Goal: Task Accomplishment & Management: Manage account settings

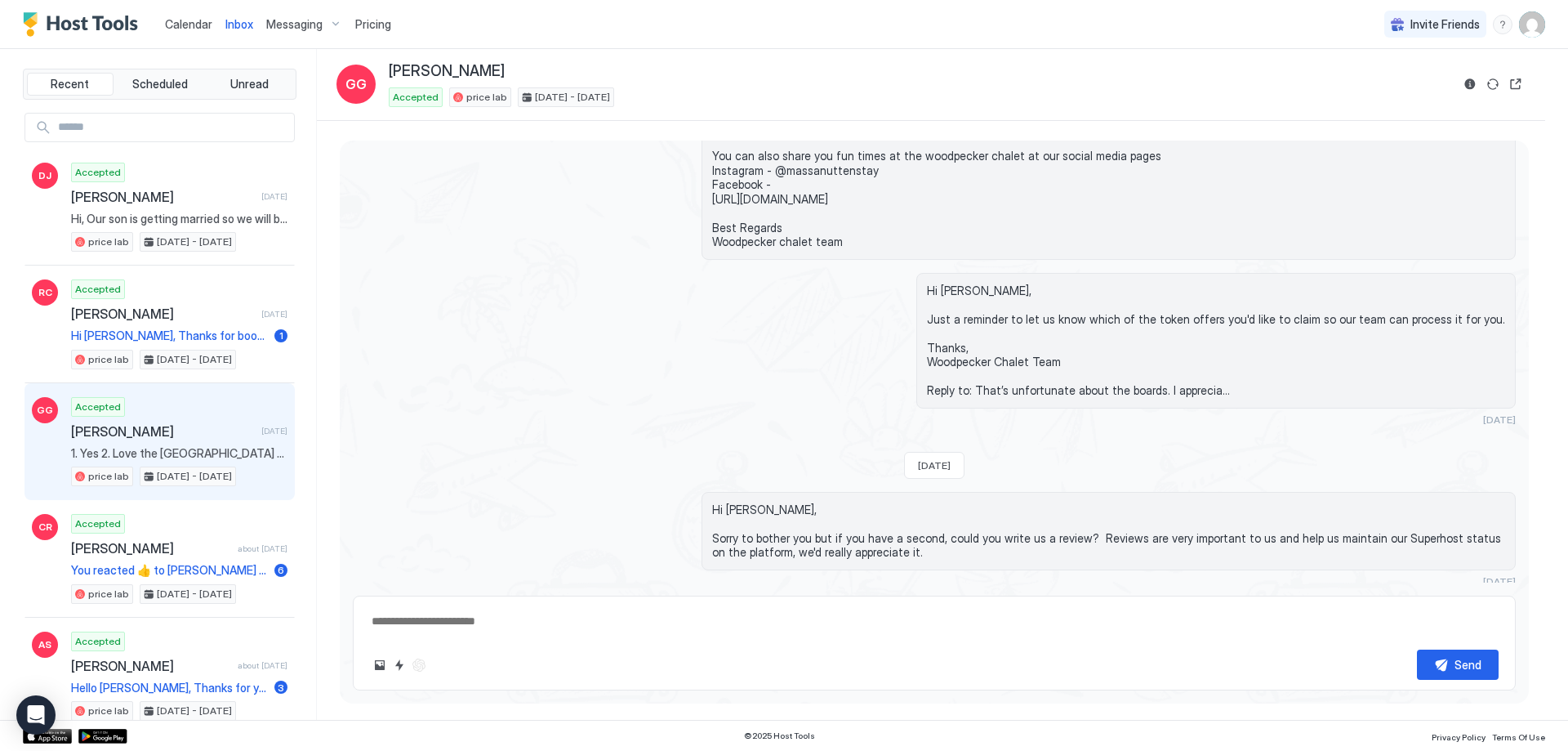
scroll to position [2630, 0]
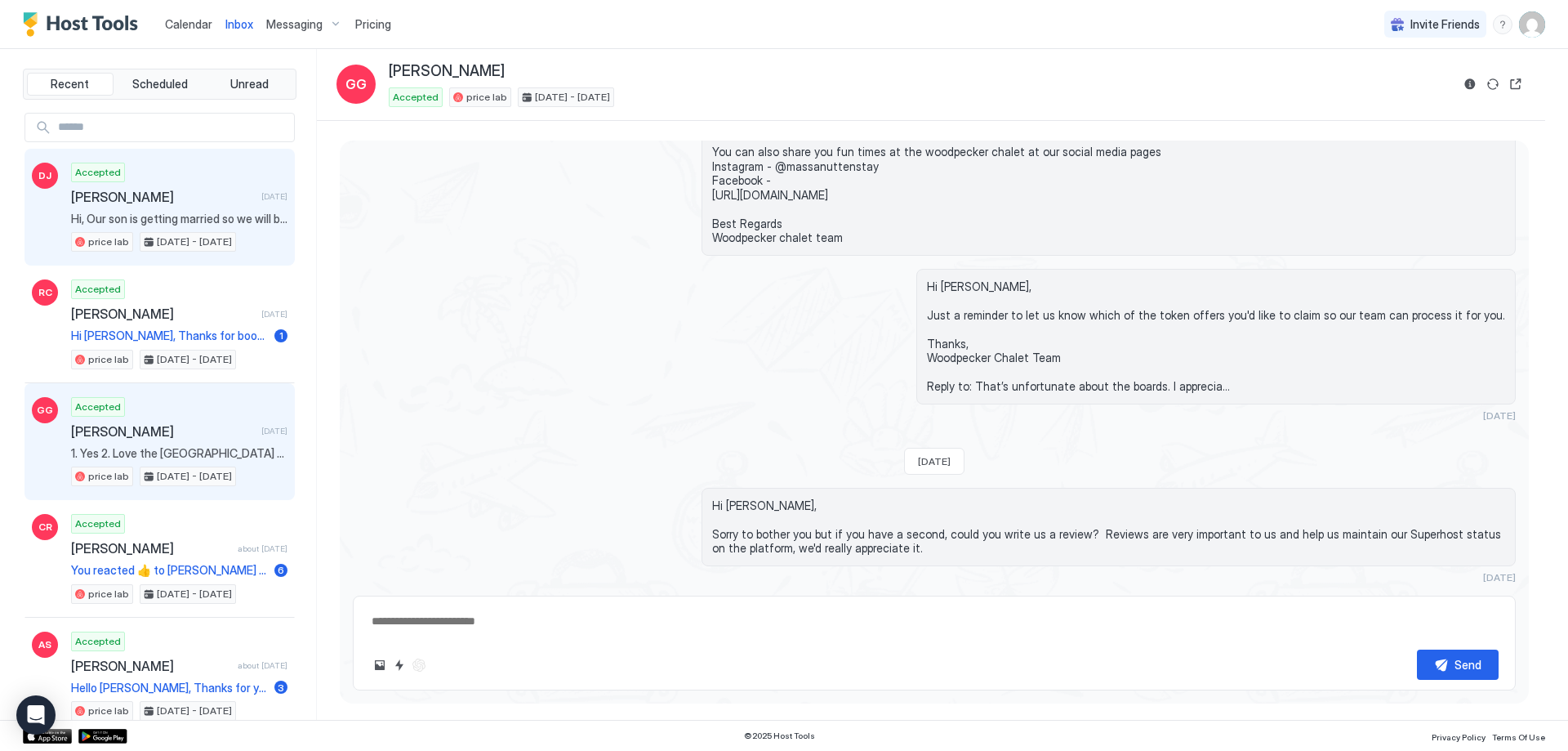
click at [202, 205] on span "Dawn Johnson" at bounding box center [163, 196] width 184 height 16
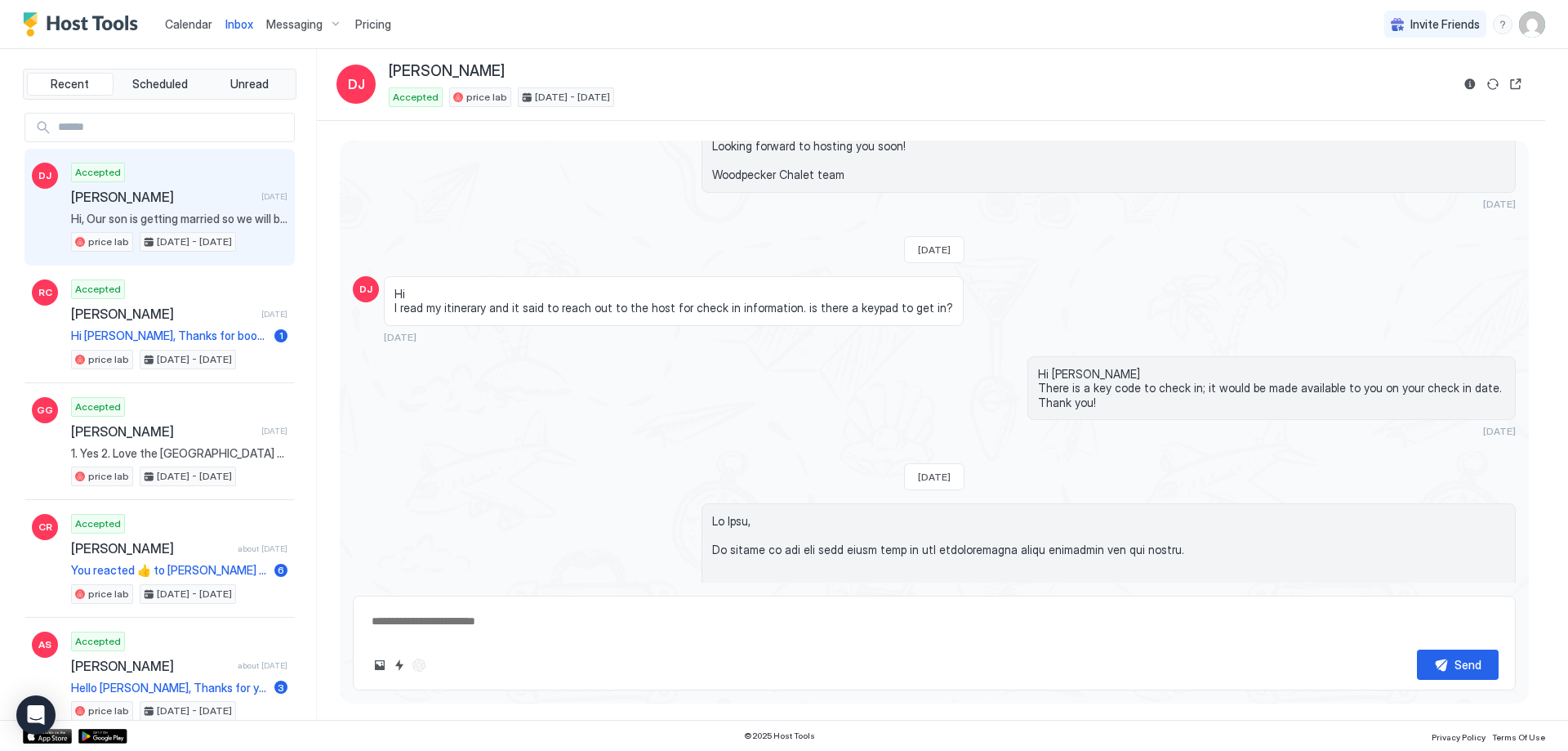
scroll to position [644, 0]
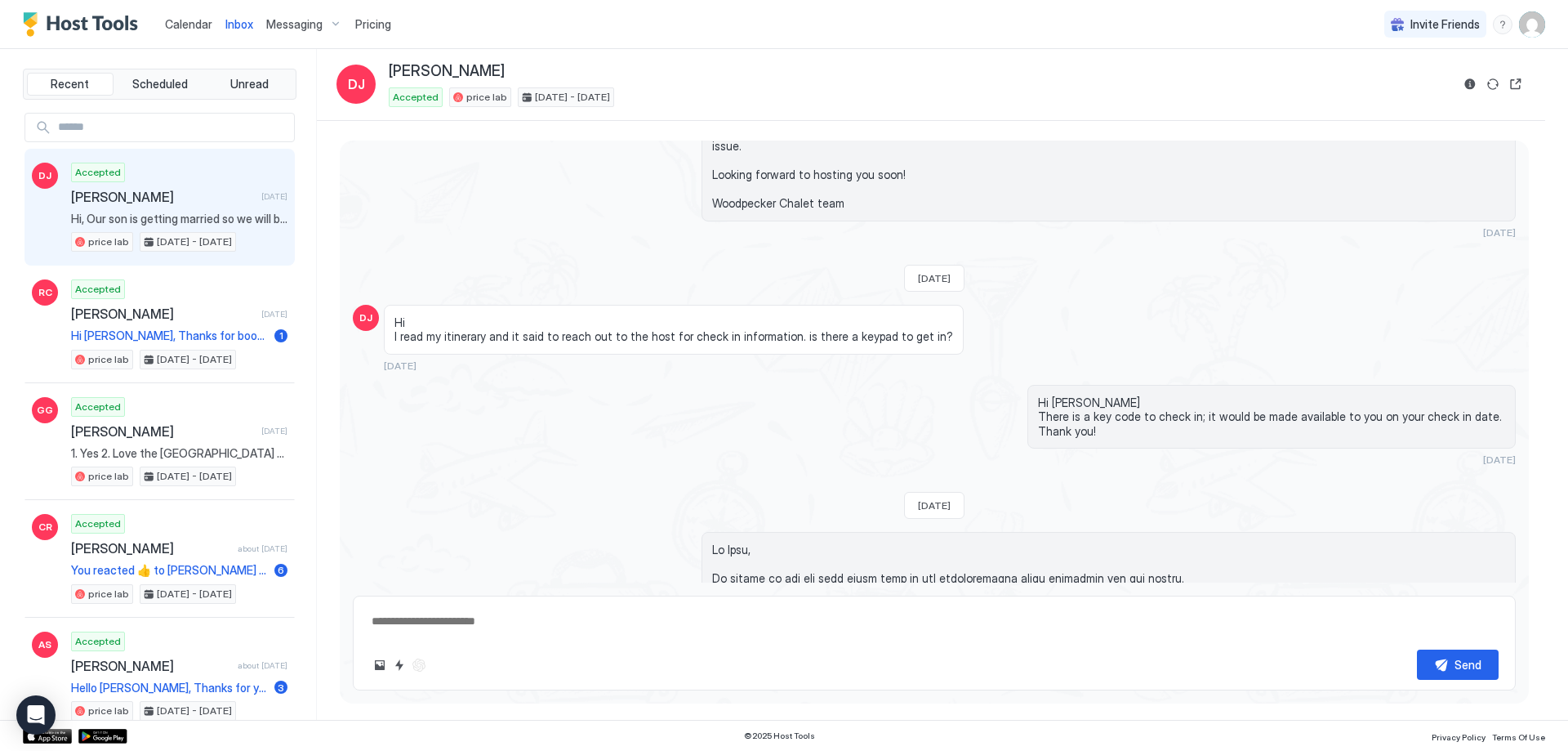
click at [186, 204] on span "Dawn Johnson" at bounding box center [163, 196] width 184 height 16
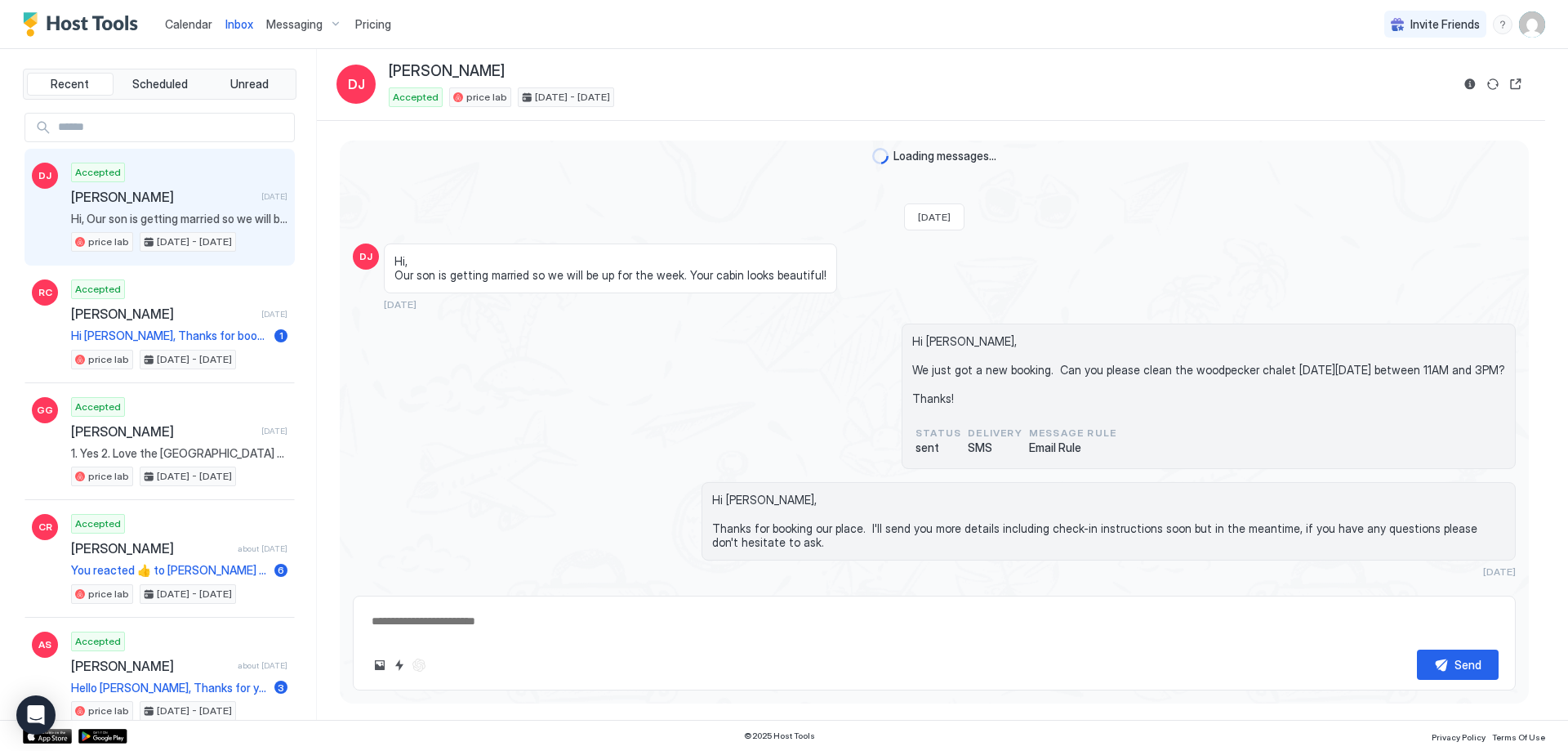
scroll to position [0, 0]
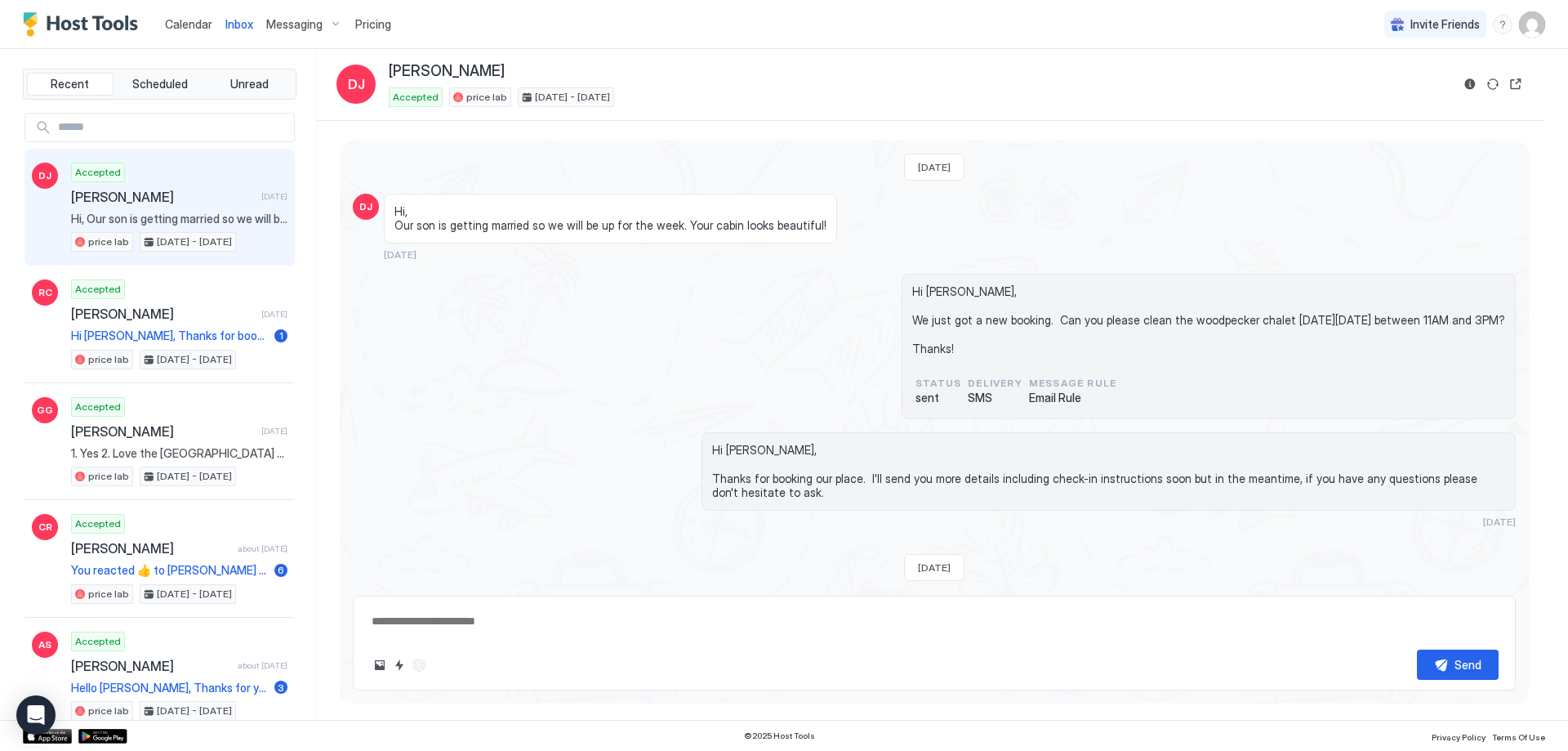
click at [1029, 398] on span "Email Rule" at bounding box center [1072, 397] width 87 height 14
click at [1029, 397] on span "Email Rule" at bounding box center [1072, 397] width 87 height 14
click at [968, 399] on span "SMS" at bounding box center [995, 397] width 54 height 14
click at [1277, 333] on span "Hi Tanya, We just got a new booking. Can you please clean the woodpecker chalet…" at bounding box center [1208, 320] width 593 height 72
click at [1530, 26] on img "User profile" at bounding box center [1532, 24] width 26 height 26
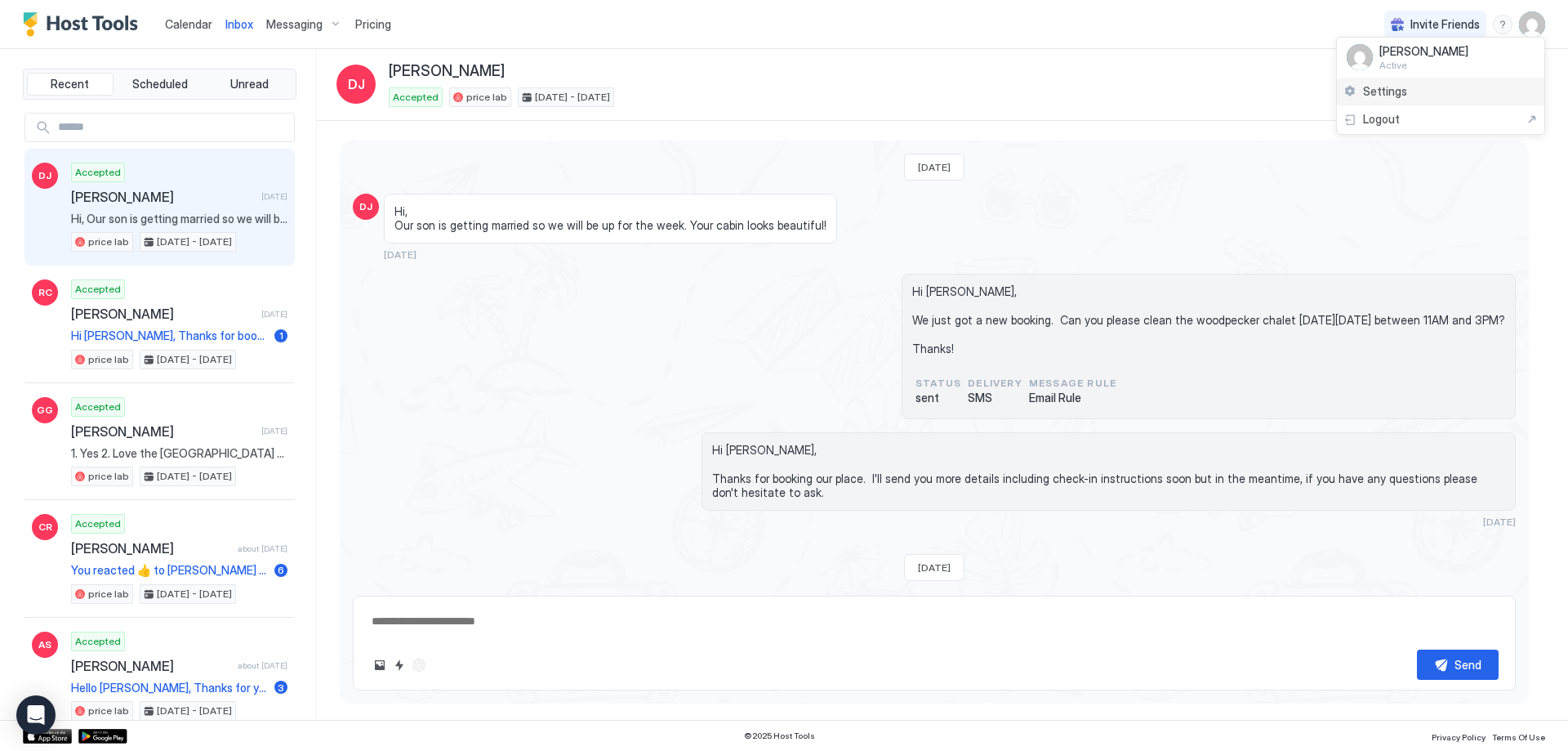
click at [1403, 90] on span "Settings" at bounding box center [1386, 91] width 44 height 14
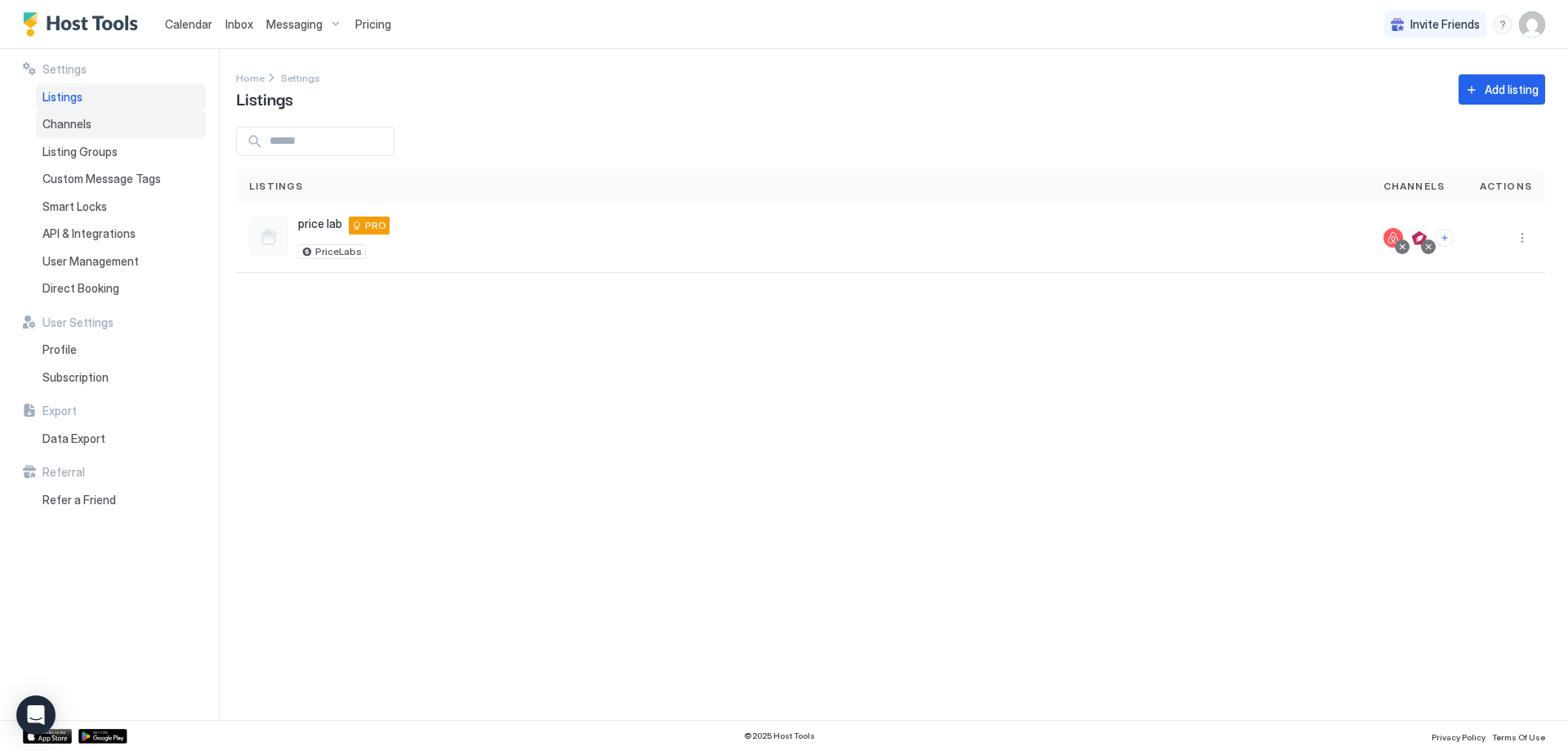
click at [76, 121] on span "Channels" at bounding box center [67, 124] width 49 height 14
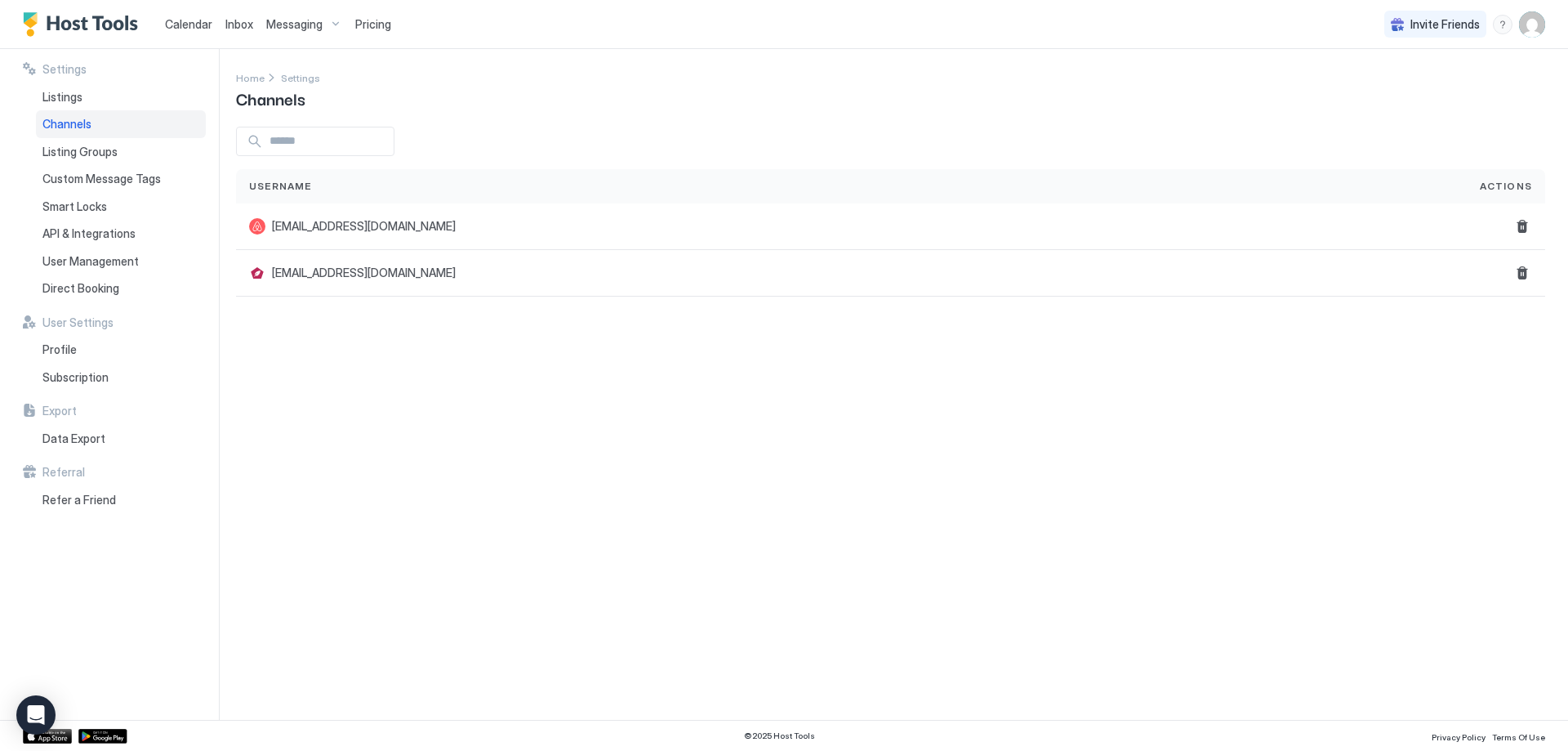
click at [295, 19] on span "Messaging" at bounding box center [294, 24] width 56 height 14
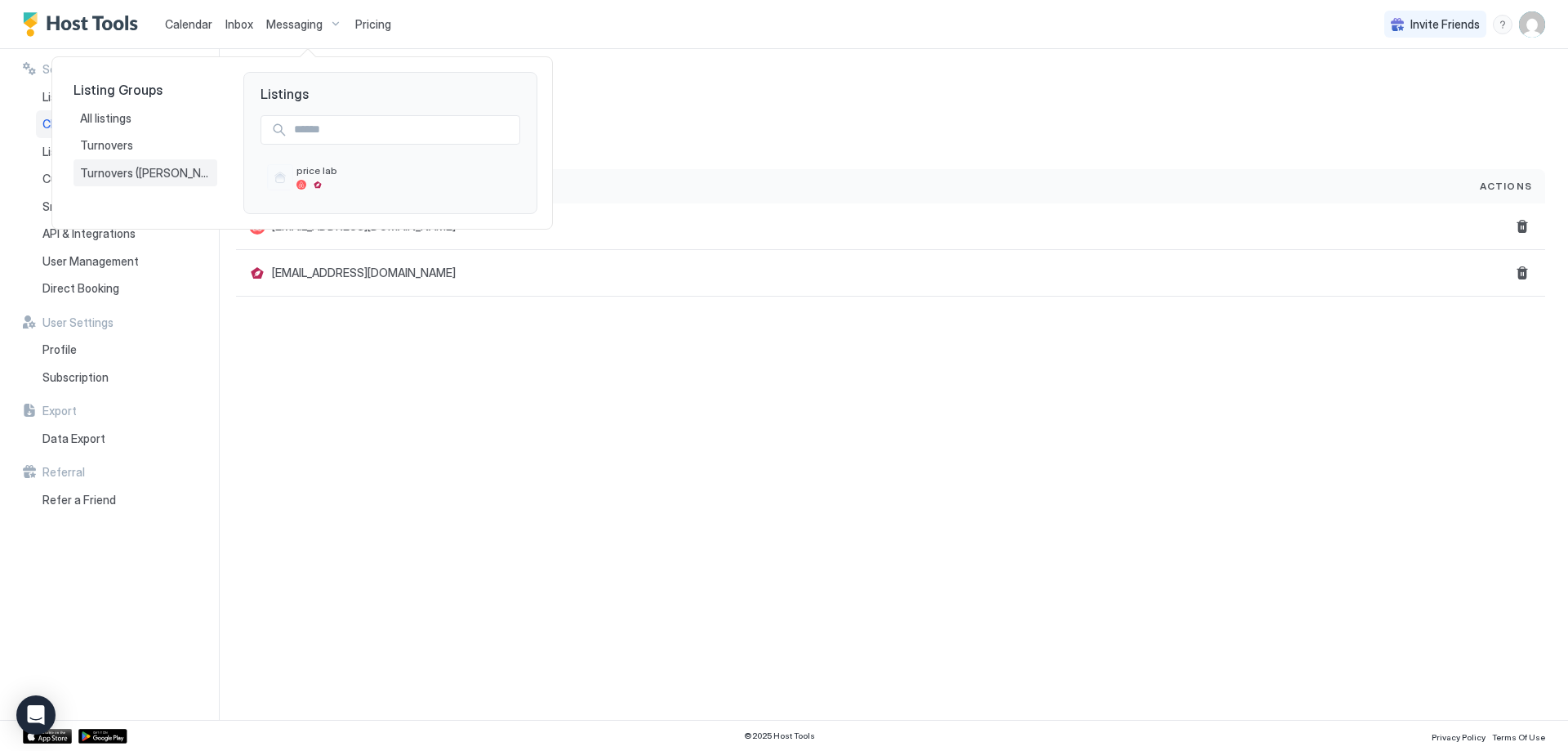
click at [148, 170] on span "Turnovers ([PERSON_NAME]" at bounding box center [145, 172] width 131 height 14
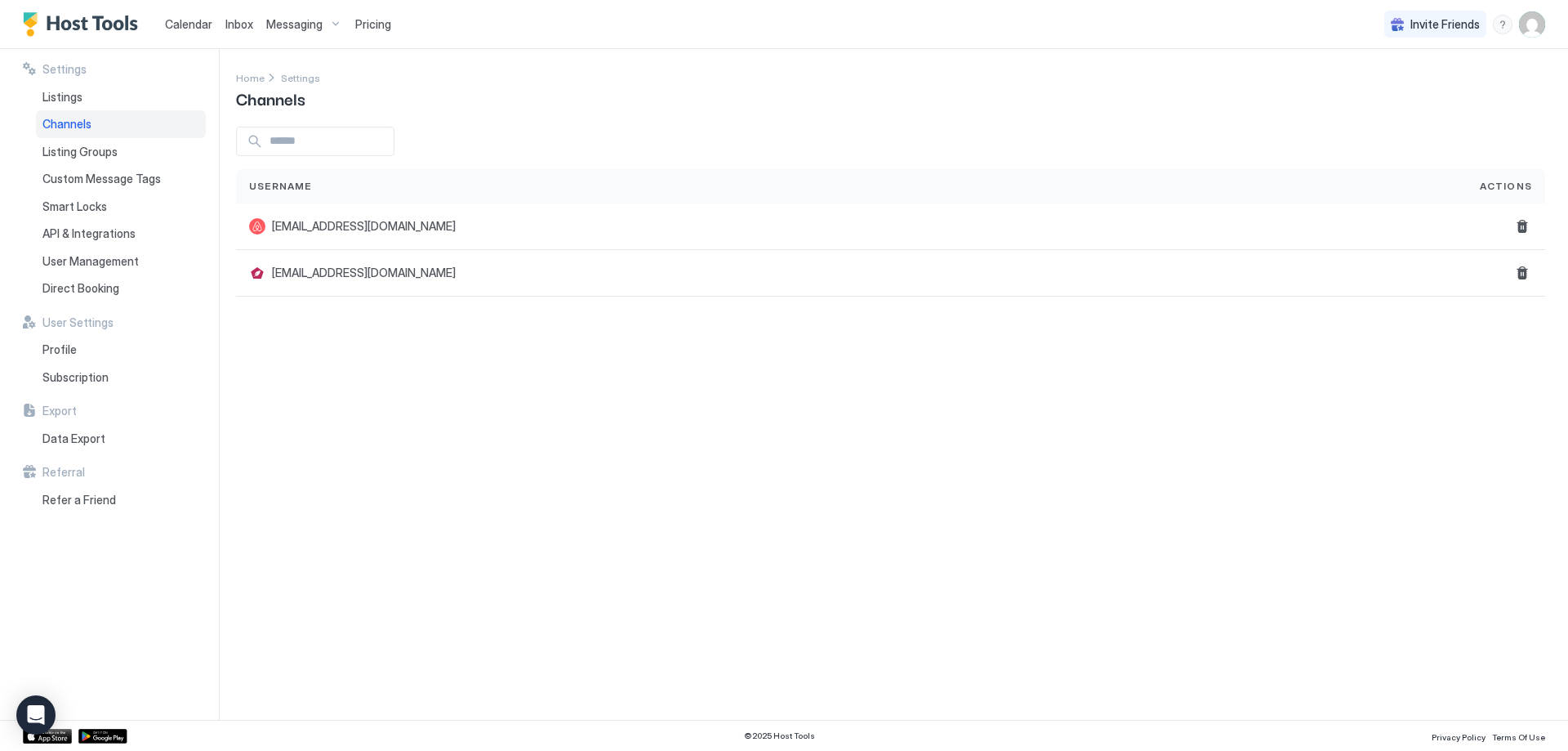
click at [308, 17] on span "Messaging" at bounding box center [294, 24] width 56 height 14
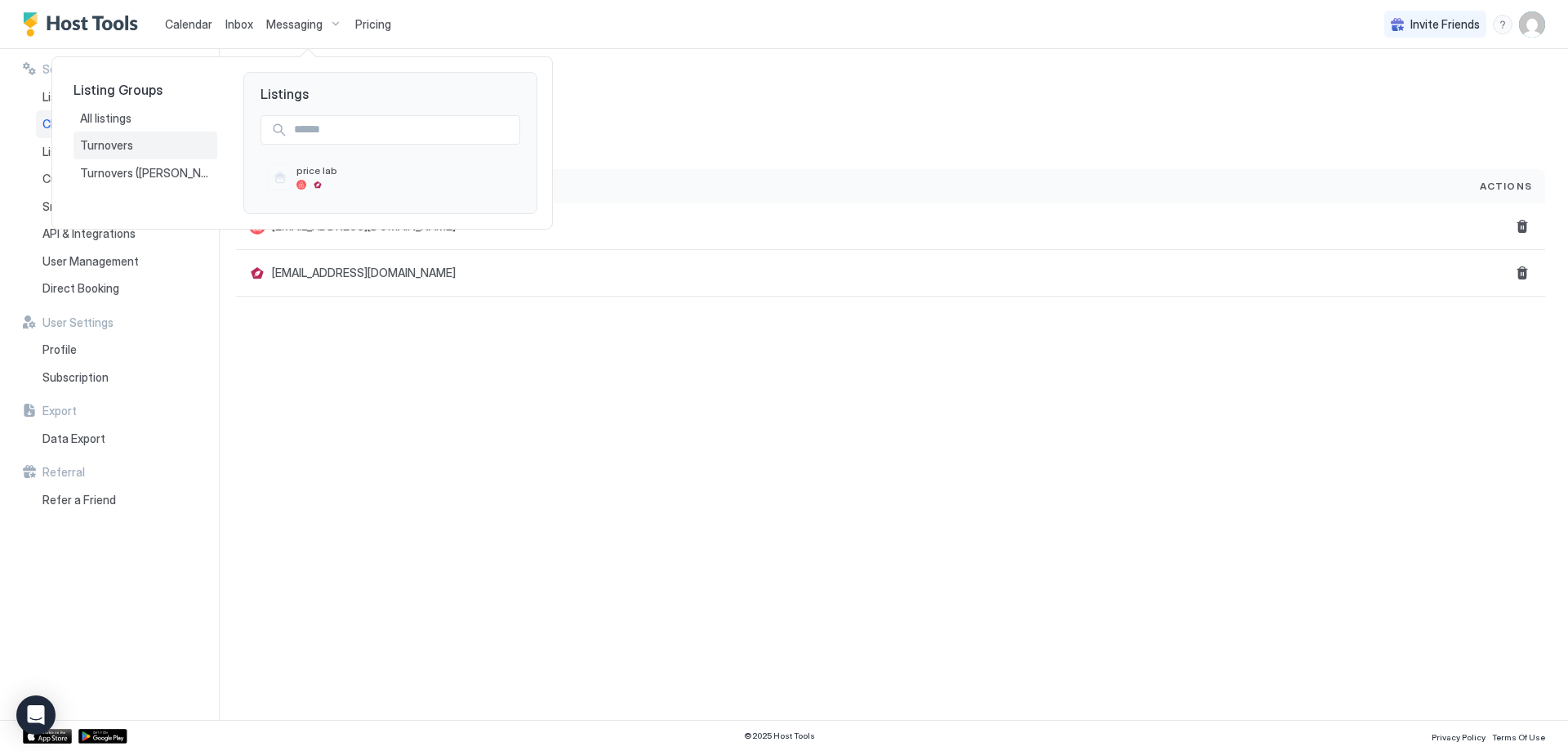
click at [127, 145] on span "Turnovers" at bounding box center [107, 145] width 55 height 14
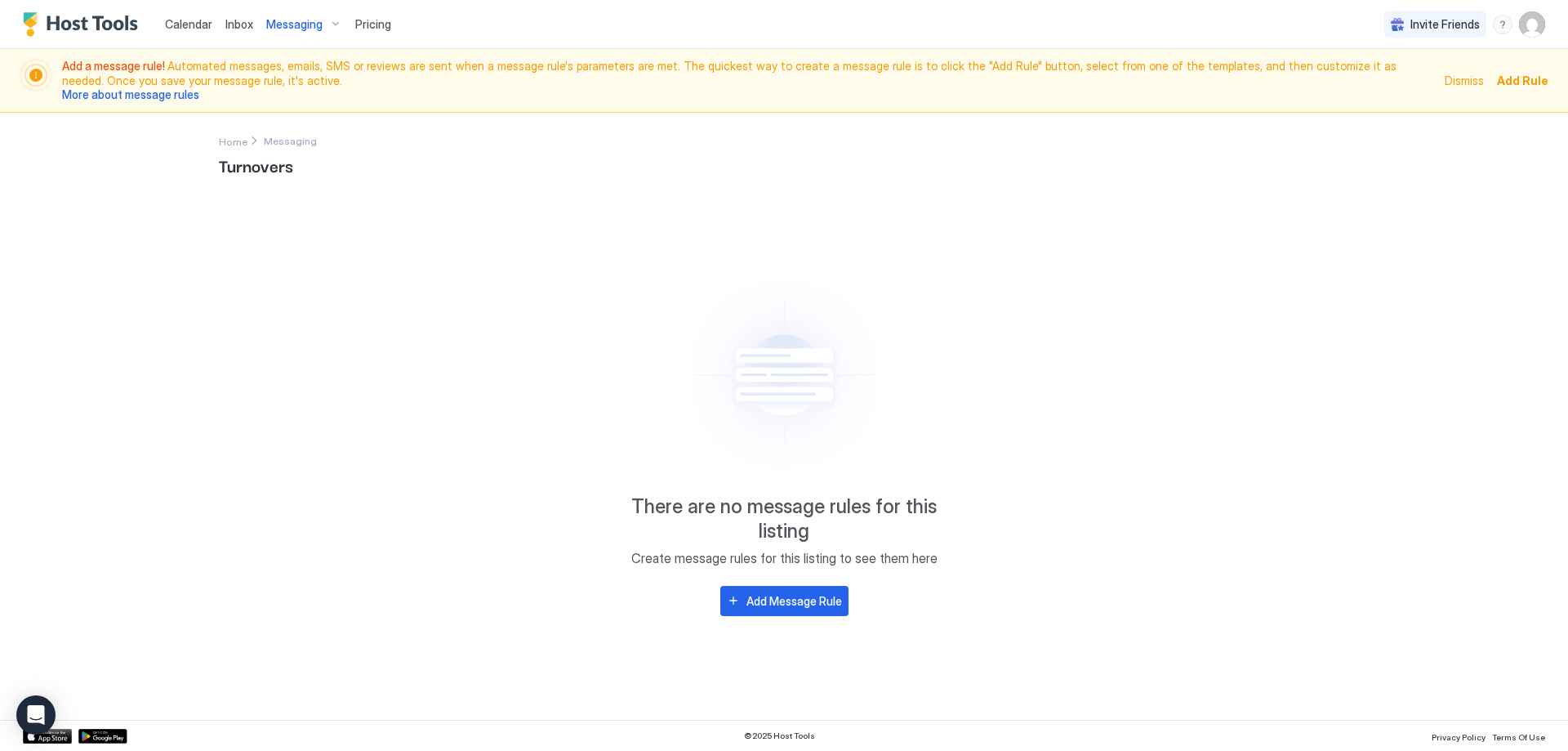
click at [1536, 81] on span "Add Rule" at bounding box center [1522, 81] width 52 height 17
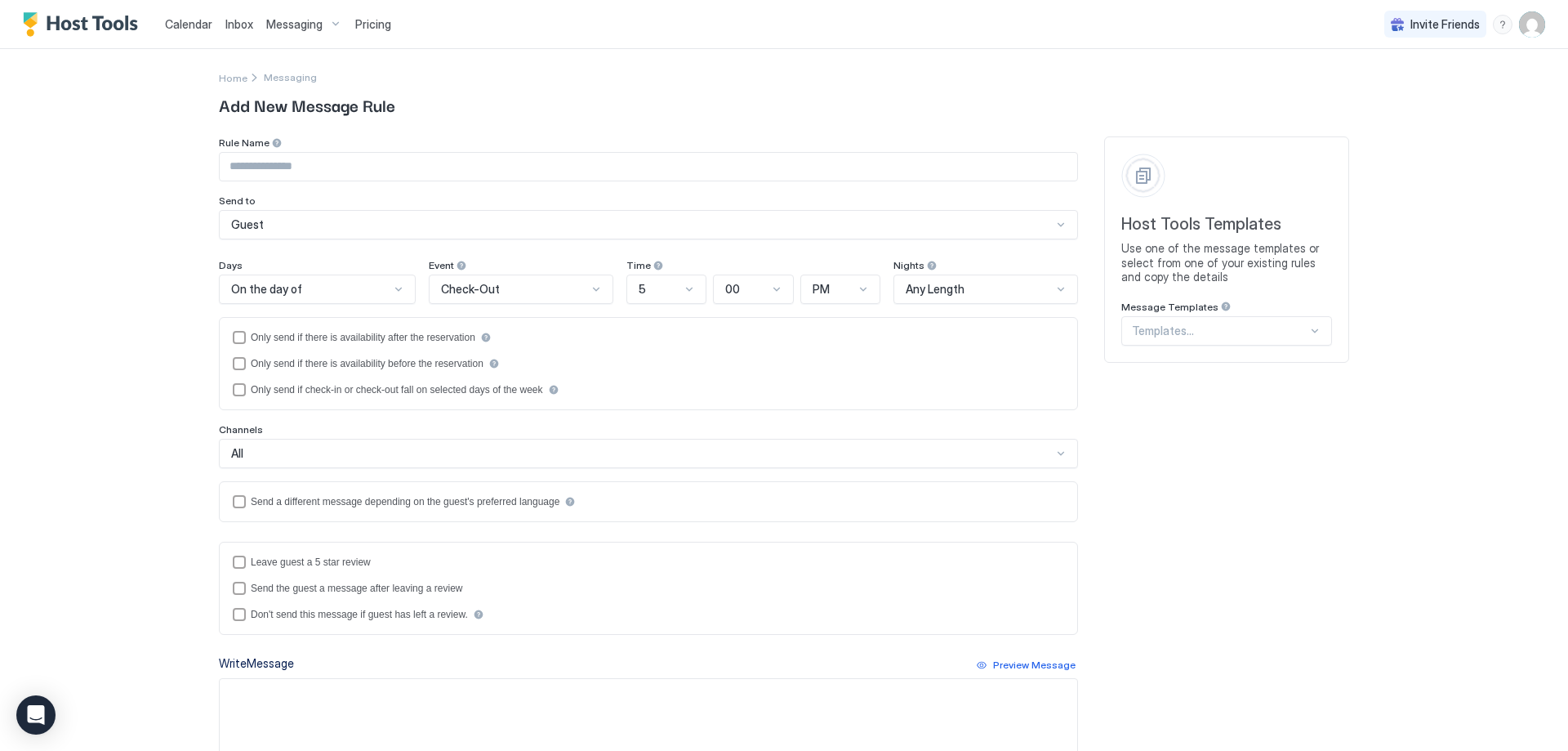
click at [553, 157] on input "Input Field" at bounding box center [648, 166] width 858 height 28
type input "*"
type input "*********"
click at [480, 216] on div "Guest" at bounding box center [648, 224] width 860 height 30
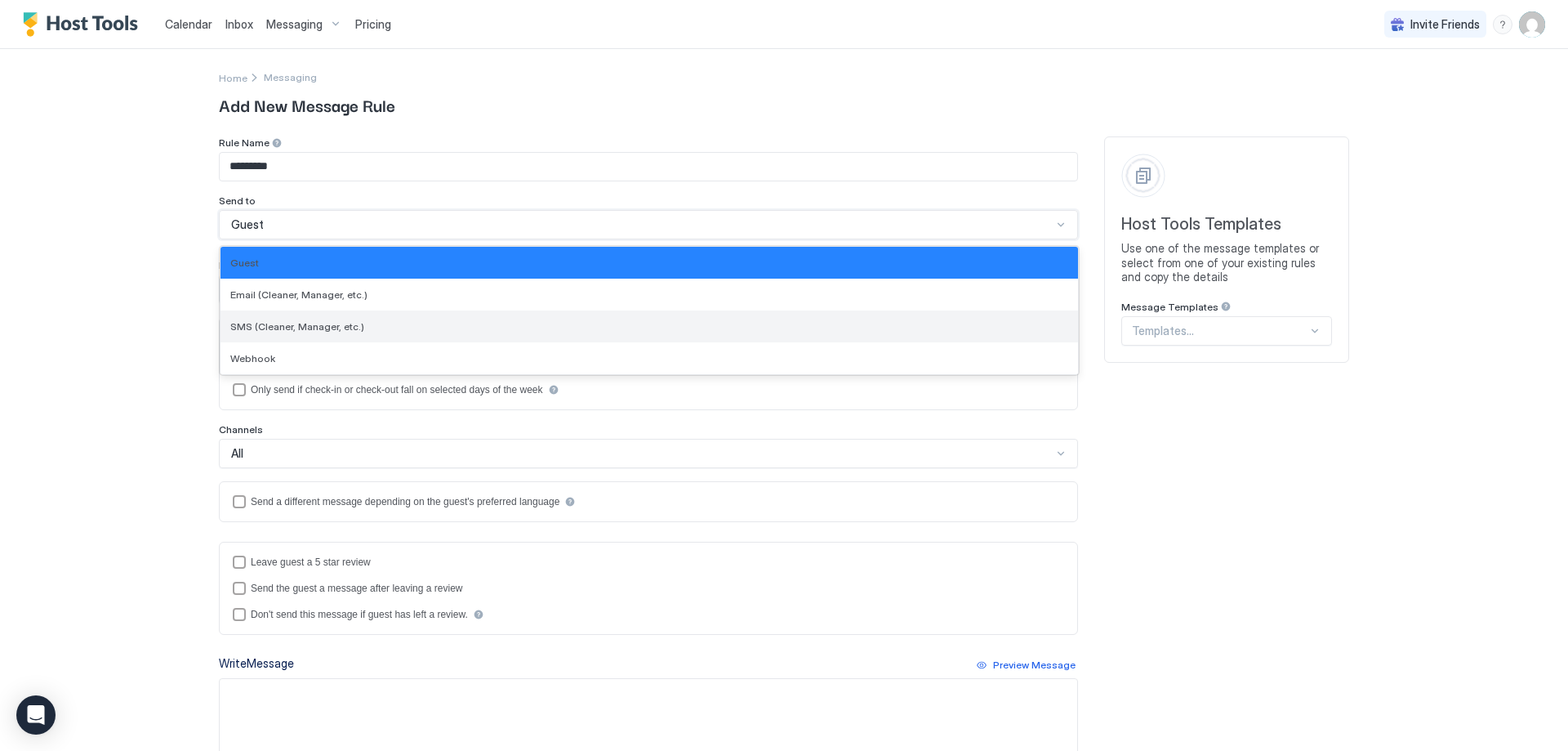
click at [328, 327] on span "SMS (Cleaner, Manager, etc.)" at bounding box center [297, 326] width 134 height 12
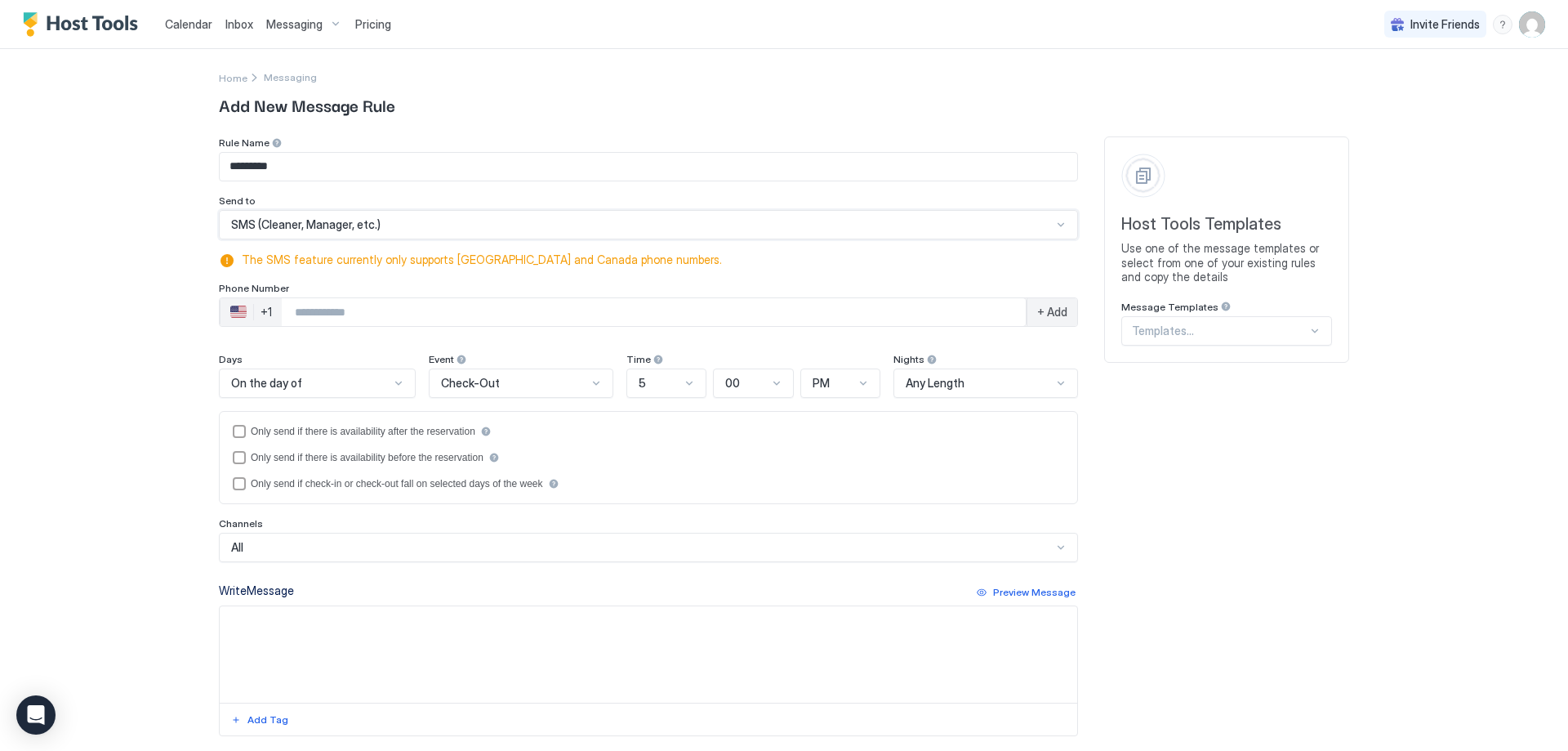
click at [353, 296] on div "Phone Number" at bounding box center [648, 289] width 860 height 15
click at [346, 307] on input "Phone Number input" at bounding box center [653, 311] width 744 height 30
type input "**********"
click at [739, 451] on div "Only send if there is availability before the reservation" at bounding box center [648, 457] width 832 height 13
click at [232, 463] on div "beforeReservation" at bounding box center [238, 457] width 13 height 13
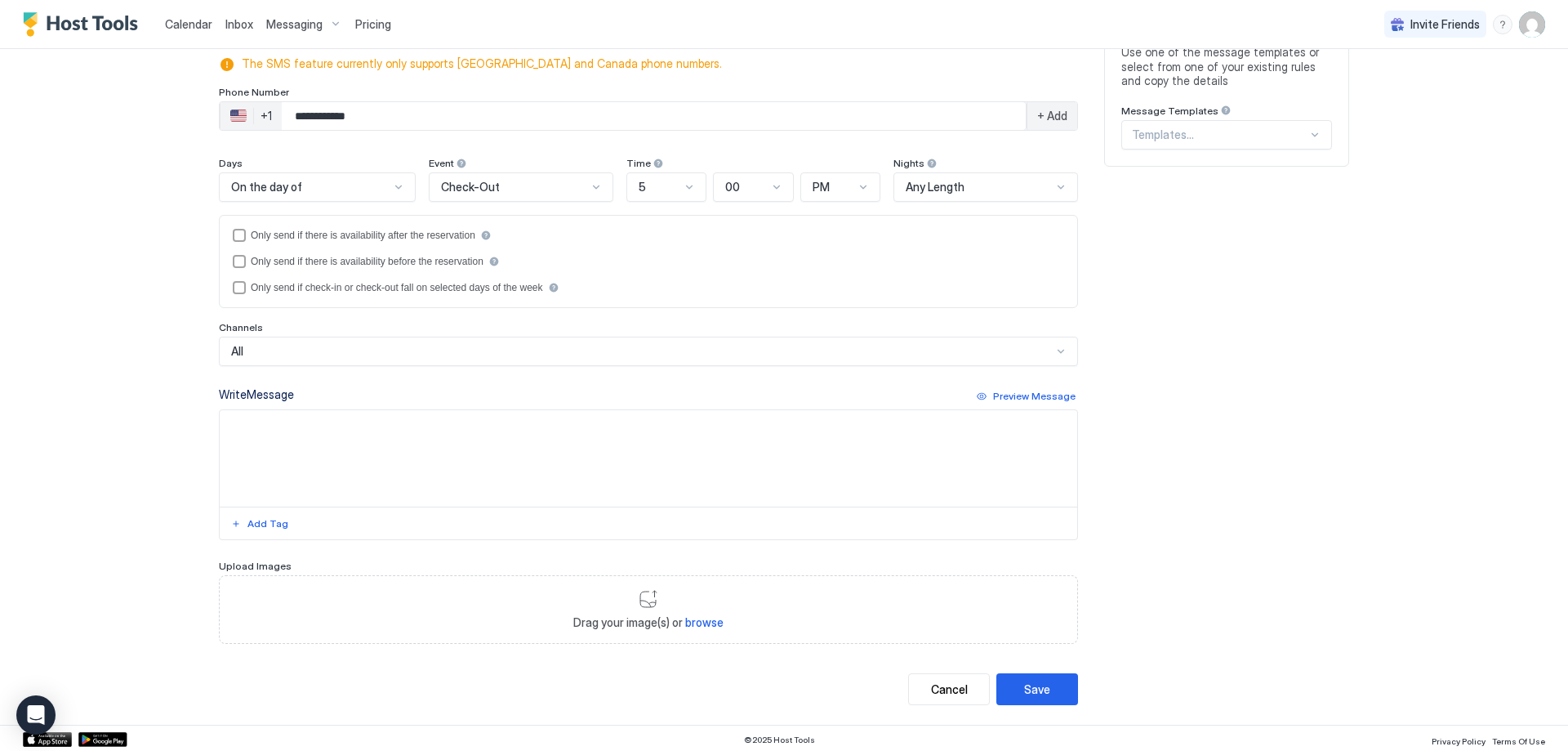
scroll to position [199, 0]
click at [986, 390] on div "Write Message Preview Message" at bounding box center [648, 393] width 860 height 20
click at [976, 392] on div "Write Message Preview Message" at bounding box center [648, 393] width 860 height 20
click at [854, 438] on textarea "Input Field" at bounding box center [648, 455] width 858 height 97
click at [915, 415] on textarea "Input Field" at bounding box center [648, 455] width 858 height 97
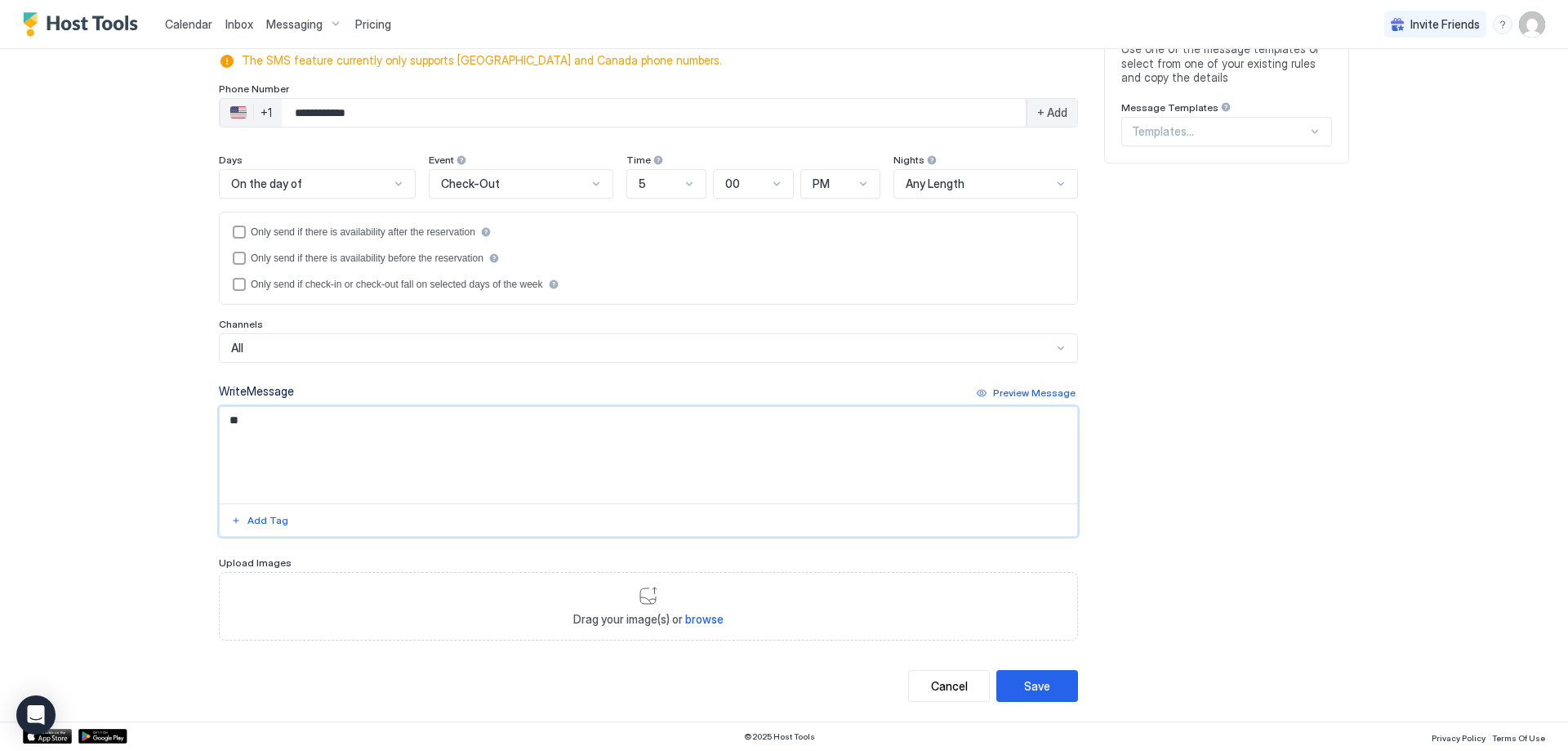
type textarea "*"
click at [361, 434] on textarea "**********" at bounding box center [648, 455] width 858 height 97
click at [503, 441] on textarea "**********" at bounding box center [648, 455] width 858 height 97
click at [496, 440] on textarea "**********" at bounding box center [648, 455] width 858 height 97
drag, startPoint x: 512, startPoint y: 441, endPoint x: 521, endPoint y: 457, distance: 18.4
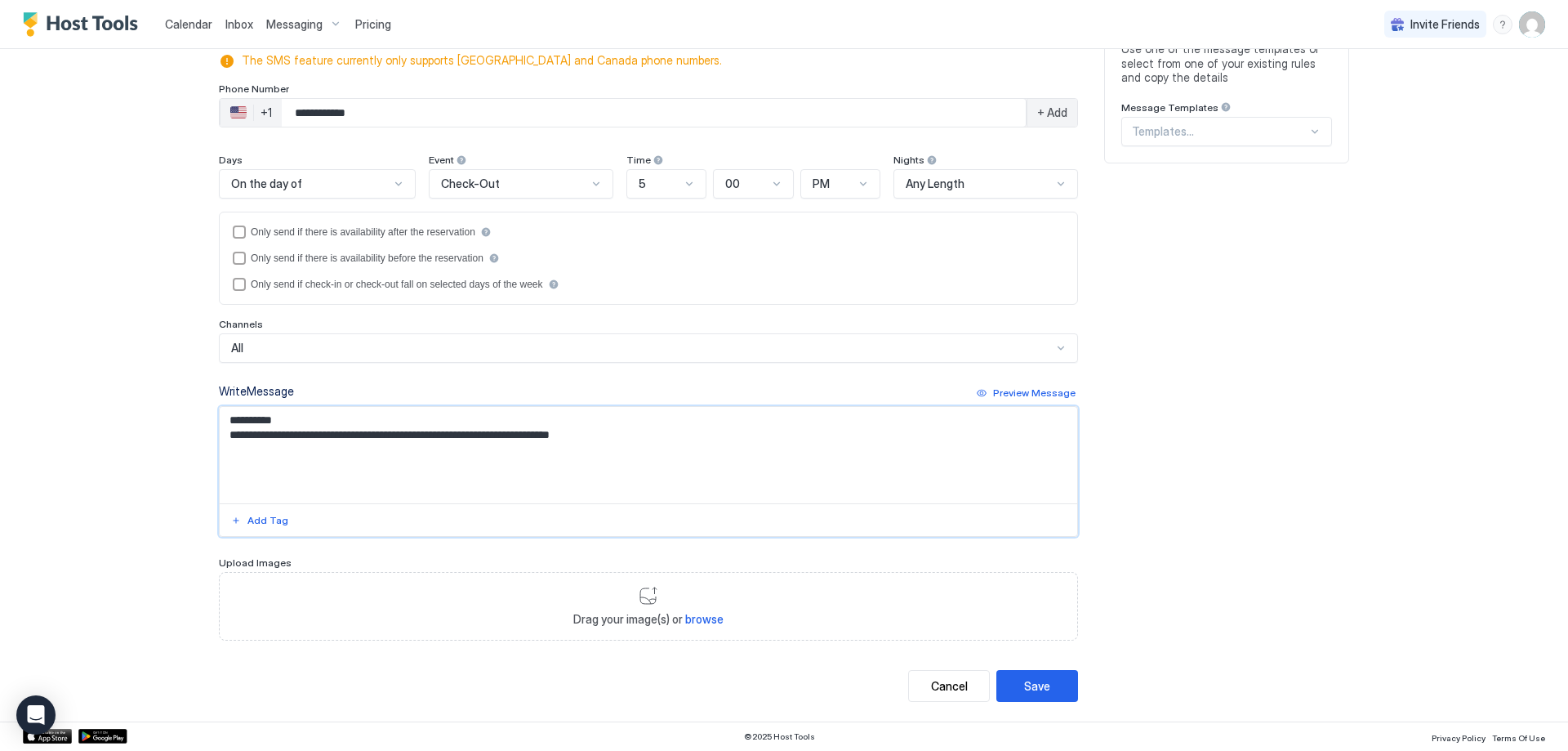
click at [521, 457] on textarea "**********" at bounding box center [648, 455] width 858 height 97
click at [511, 434] on textarea "**********" at bounding box center [648, 455] width 858 height 97
type textarea "**********"
click at [938, 517] on div at bounding box center [648, 519] width 858 height 33
click at [270, 519] on div "Add Tag" at bounding box center [268, 520] width 41 height 14
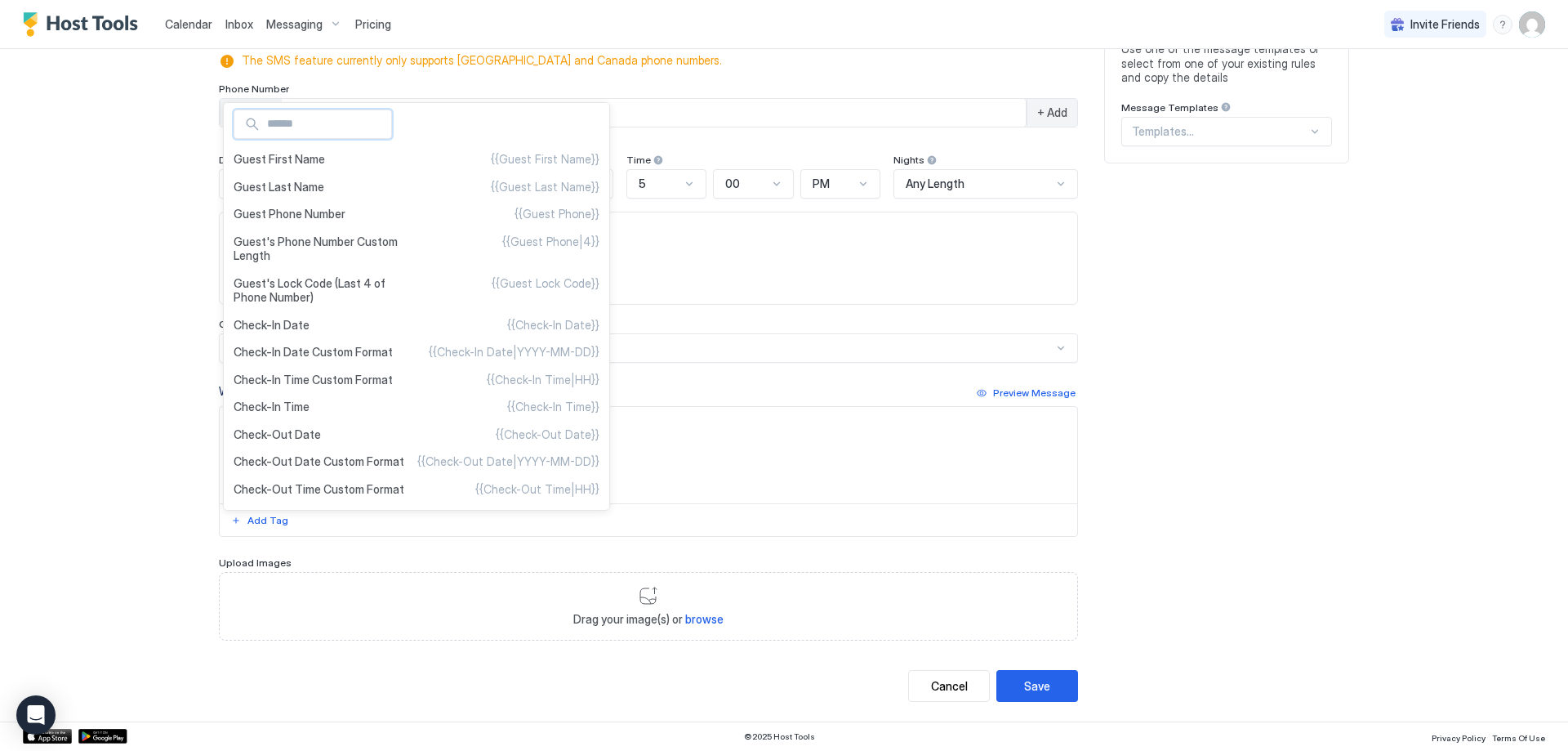
click at [437, 559] on div at bounding box center [784, 375] width 1568 height 751
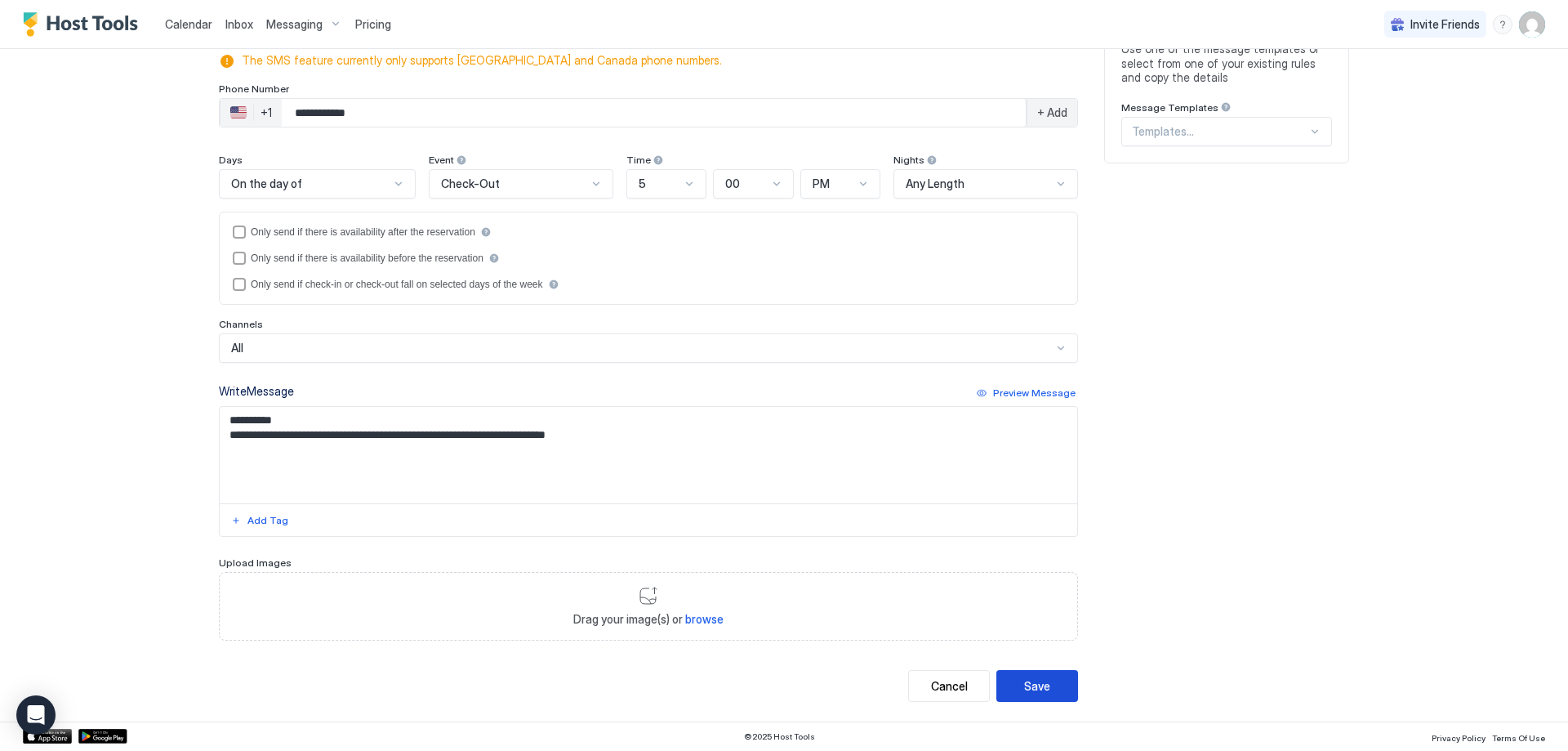
click at [1038, 684] on div "Save" at bounding box center [1037, 686] width 26 height 17
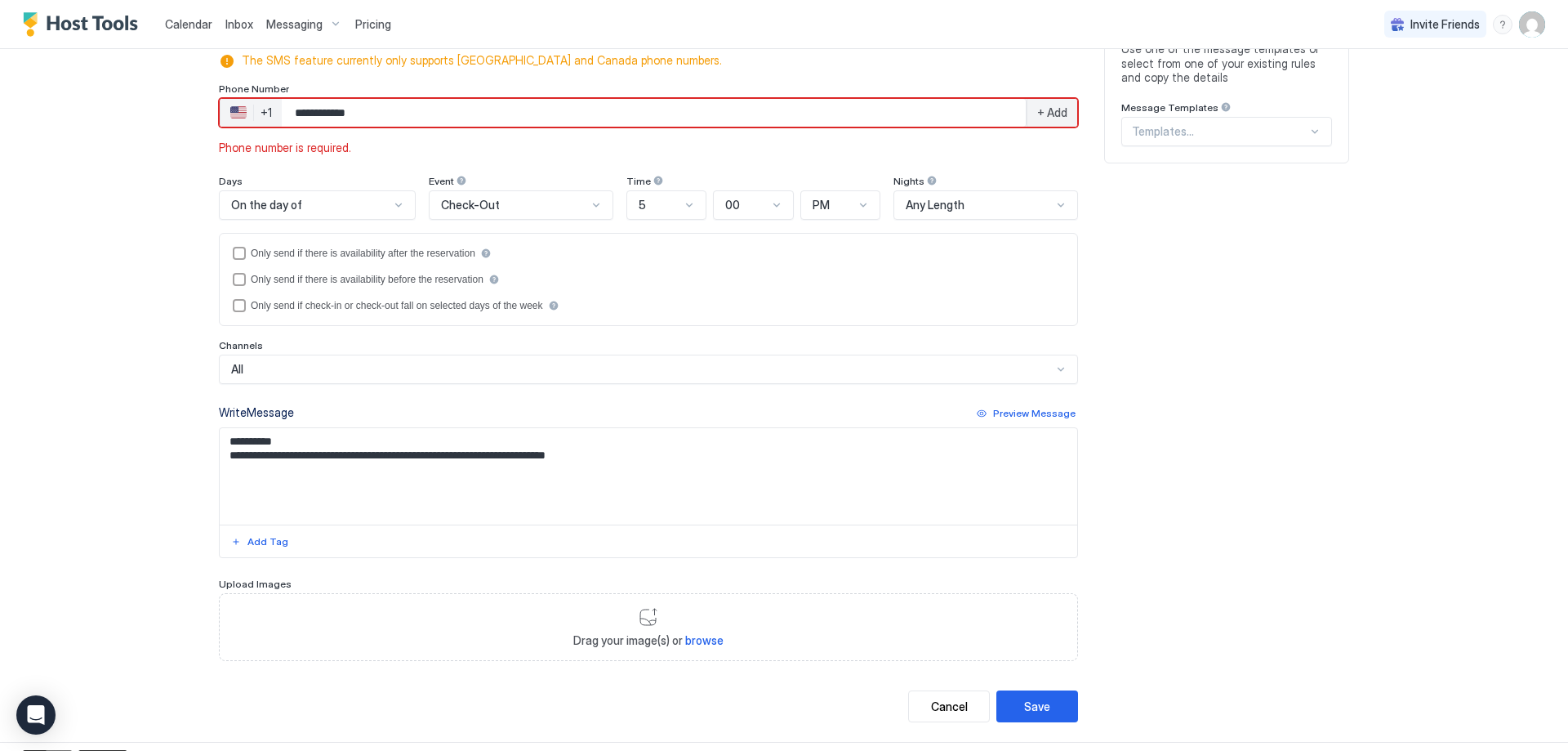
click at [426, 127] on div "**********" at bounding box center [648, 116] width 860 height 36
click at [1056, 111] on span "+ Add" at bounding box center [1053, 112] width 31 height 14
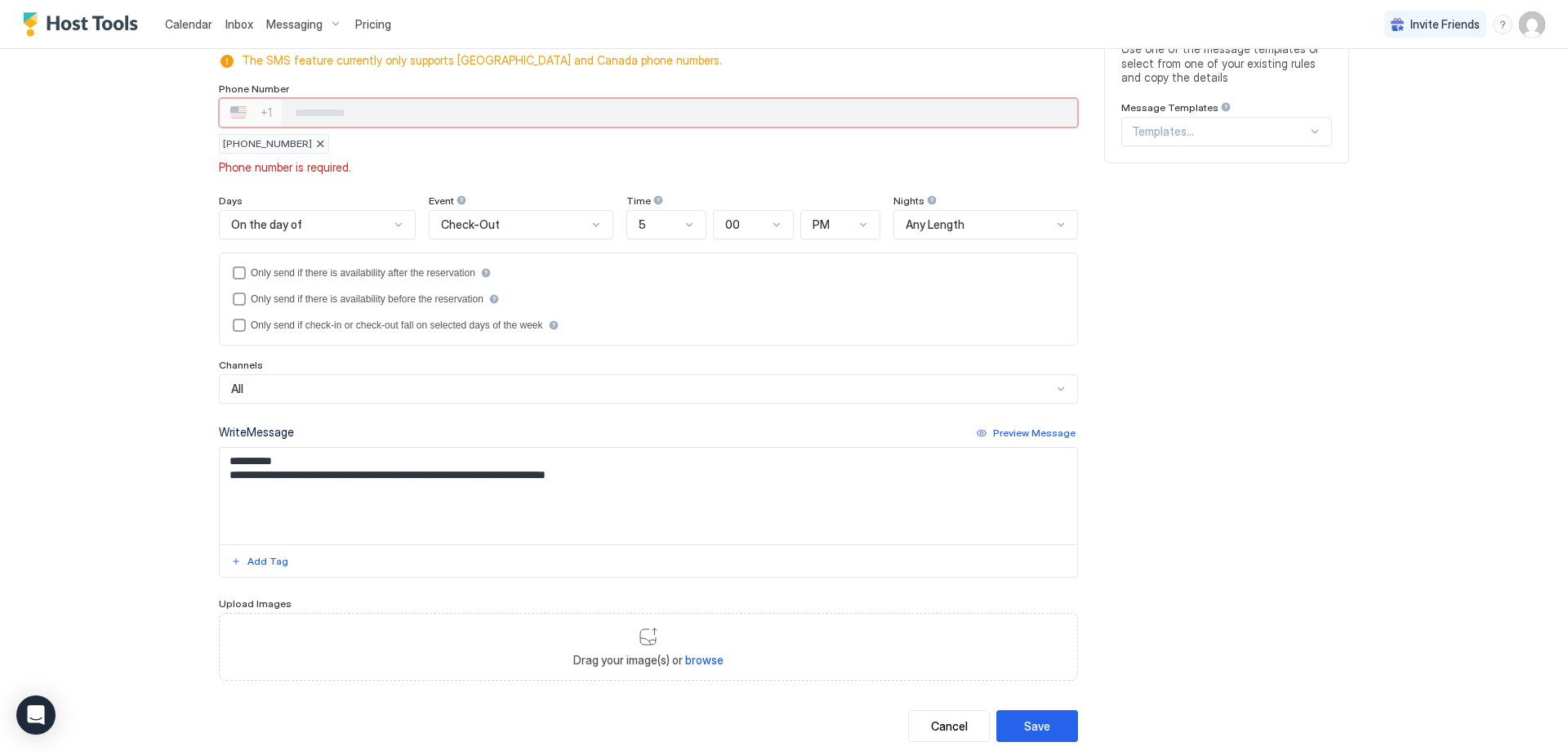
click at [277, 146] on span "+15407424393" at bounding box center [267, 143] width 89 height 14
type input "**********"
click at [521, 184] on div "**********" at bounding box center [648, 309] width 860 height 743
click at [1048, 729] on button "Save" at bounding box center [1037, 726] width 81 height 32
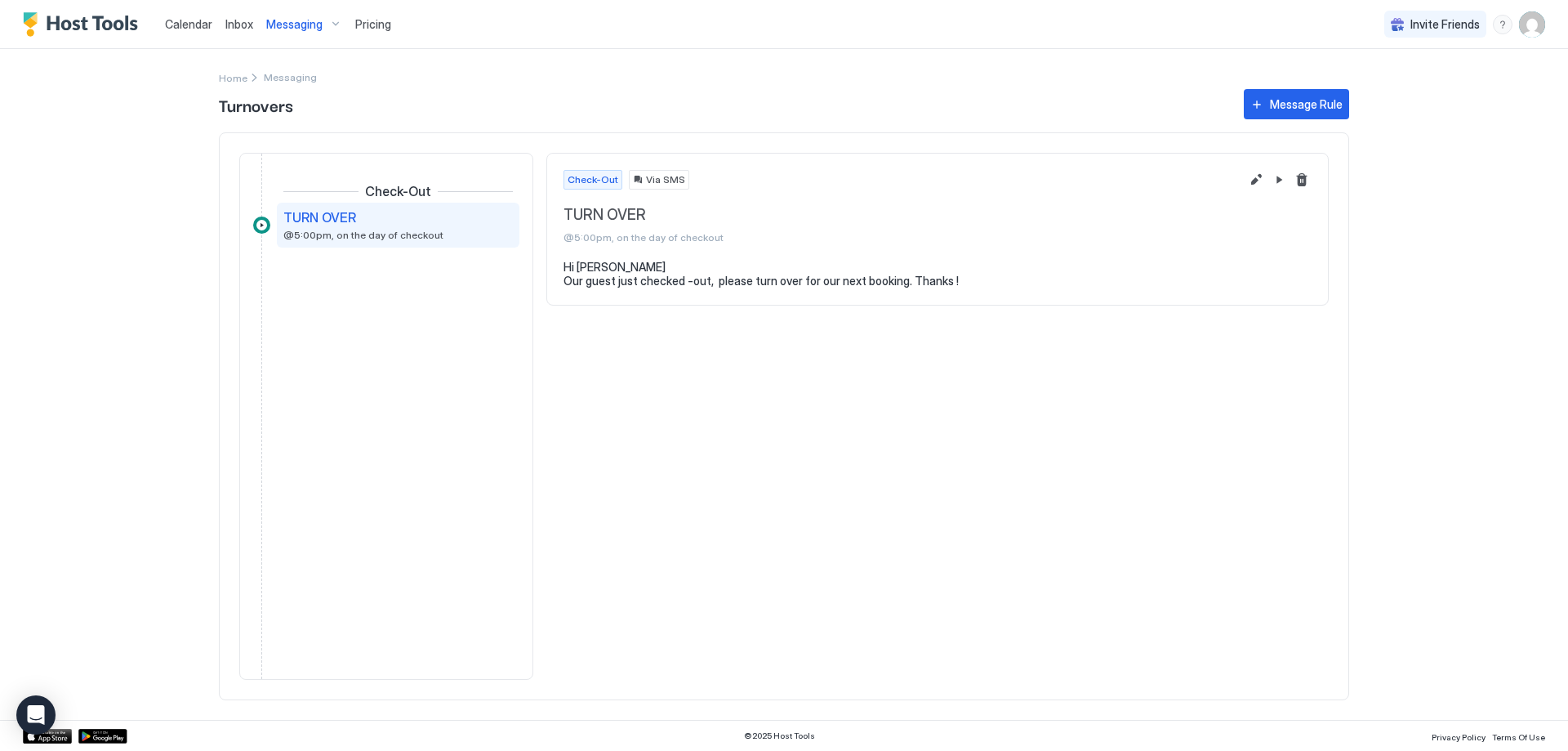
click at [359, 25] on span "Pricing" at bounding box center [373, 24] width 36 height 14
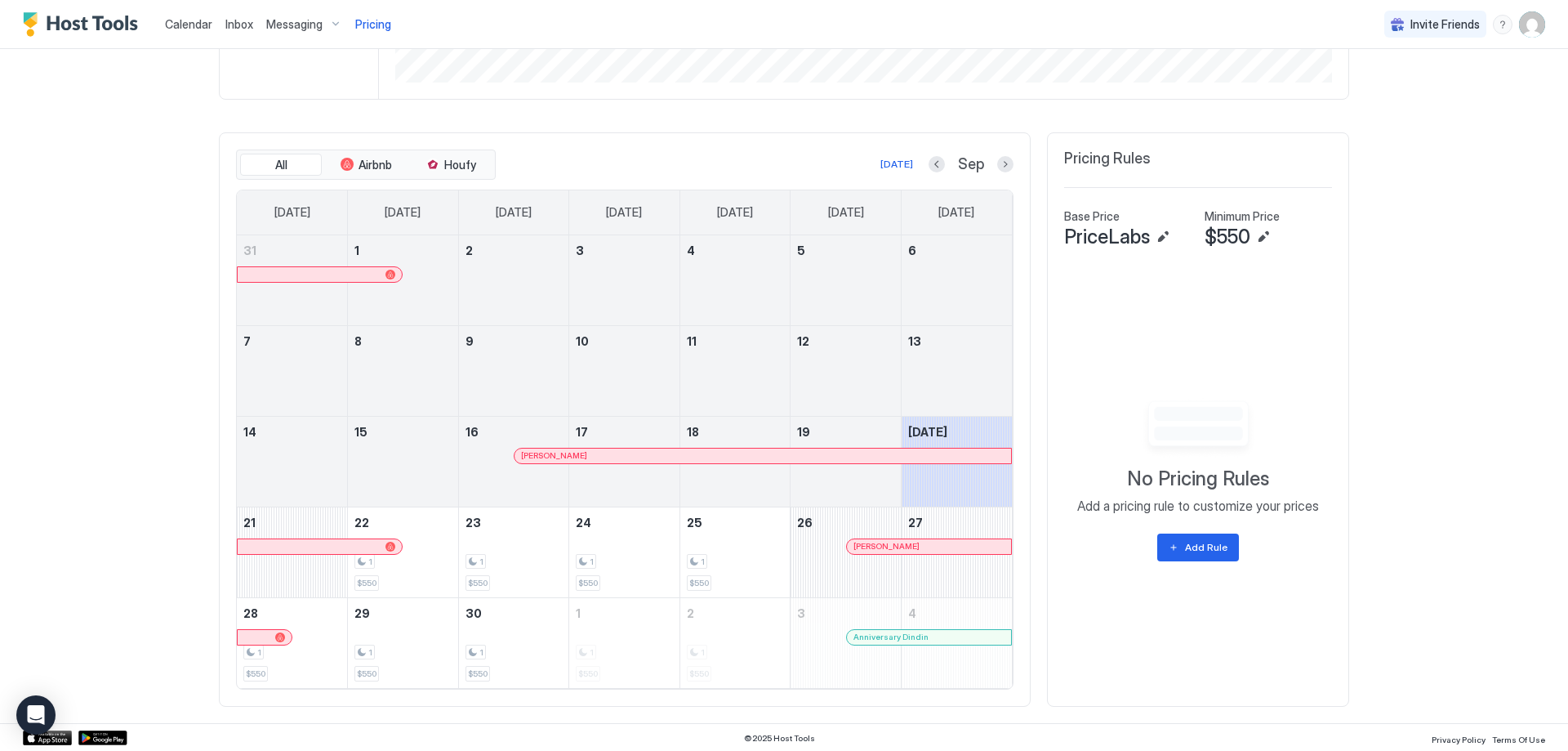
scroll to position [418, 0]
click at [1000, 160] on button "Next month" at bounding box center [1005, 162] width 16 height 16
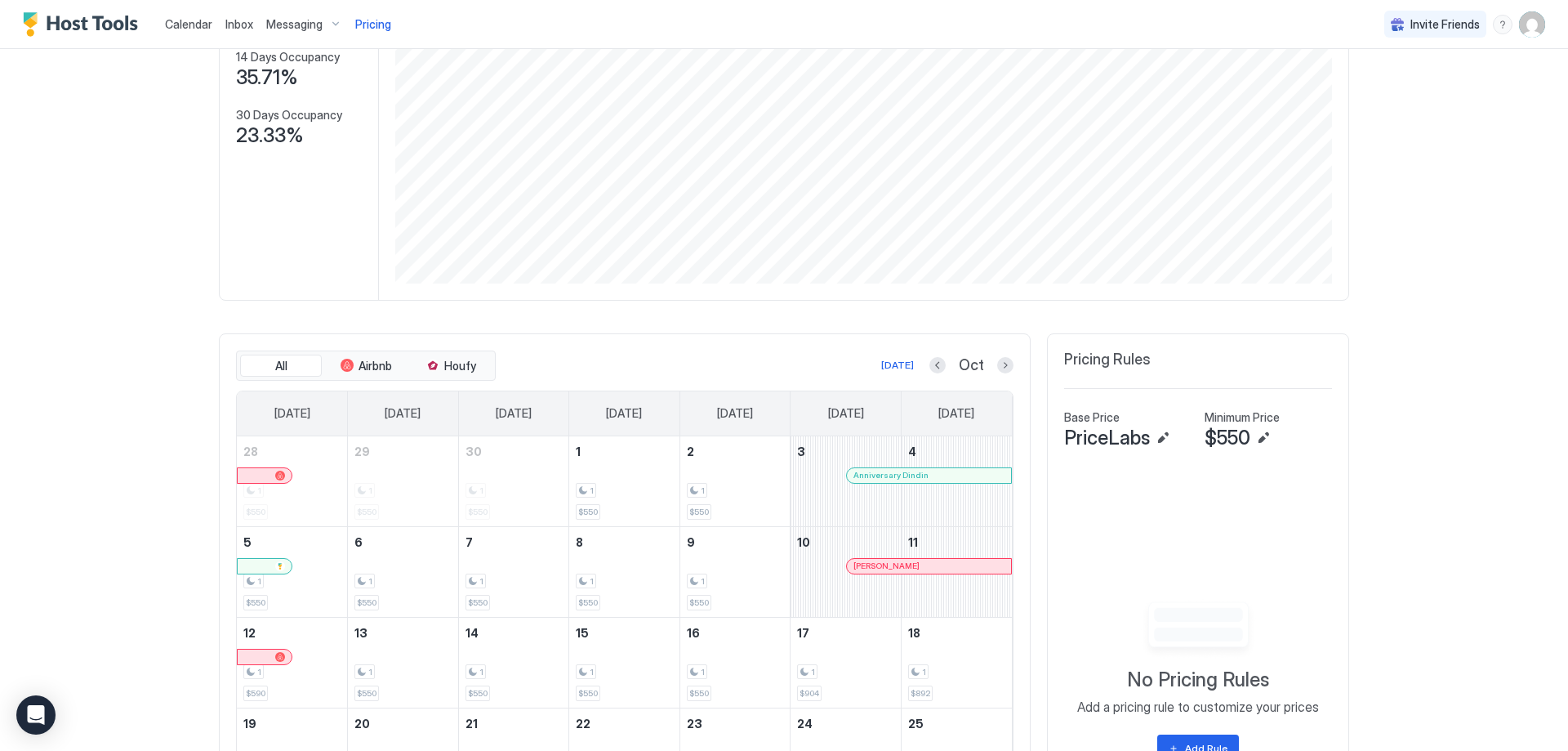
scroll to position [172, 0]
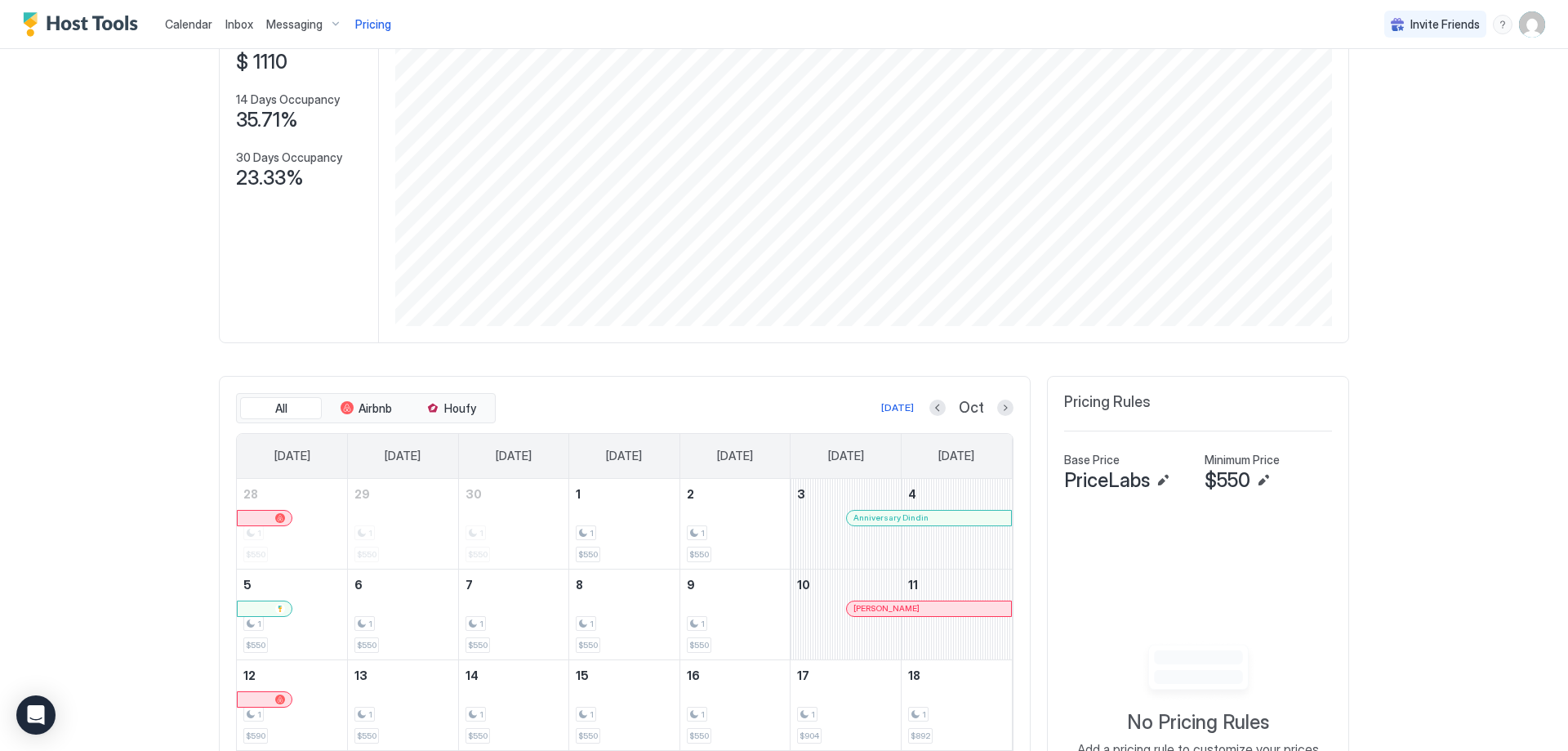
click at [176, 26] on span "Calendar" at bounding box center [188, 24] width 48 height 14
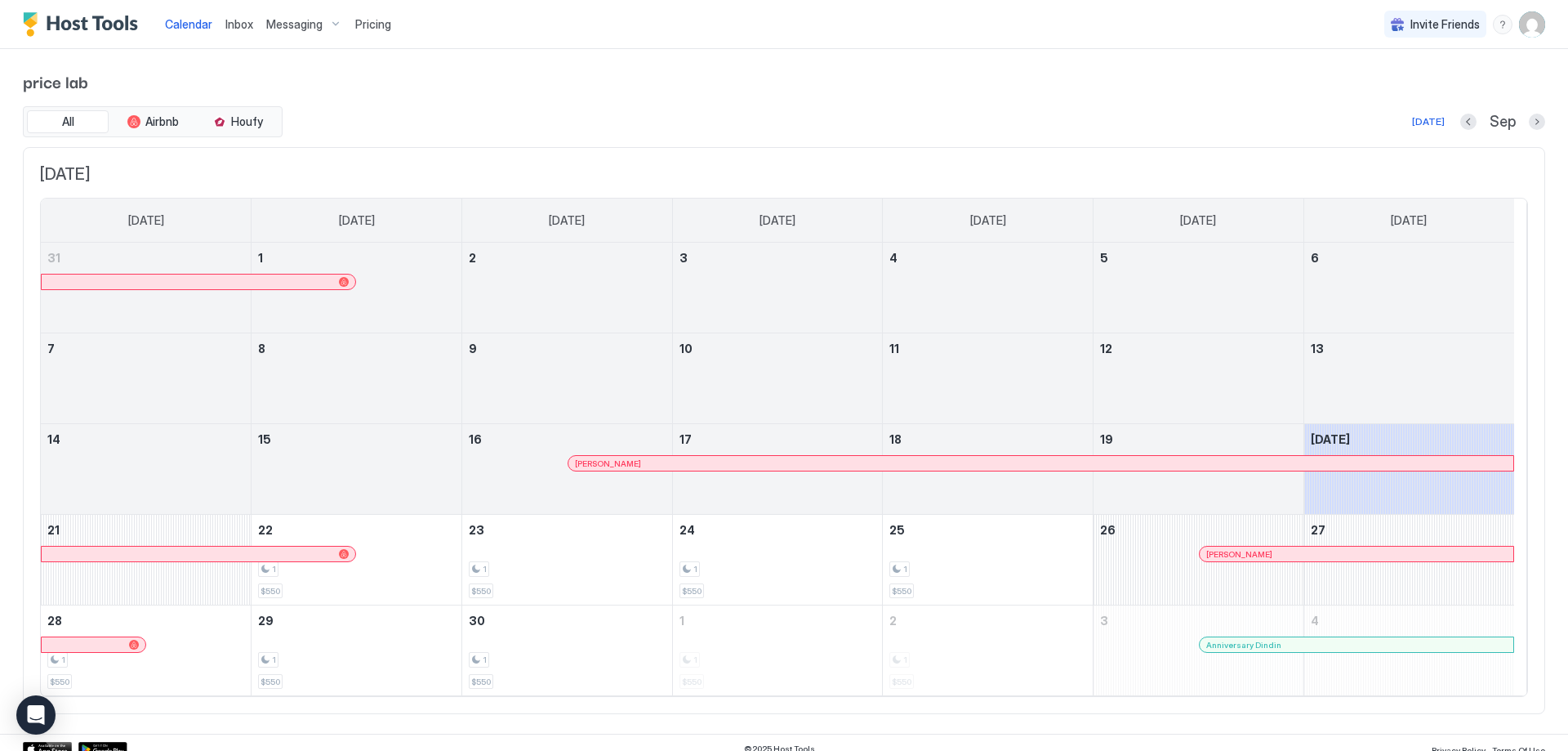
click at [305, 28] on span "Messaging" at bounding box center [294, 24] width 56 height 14
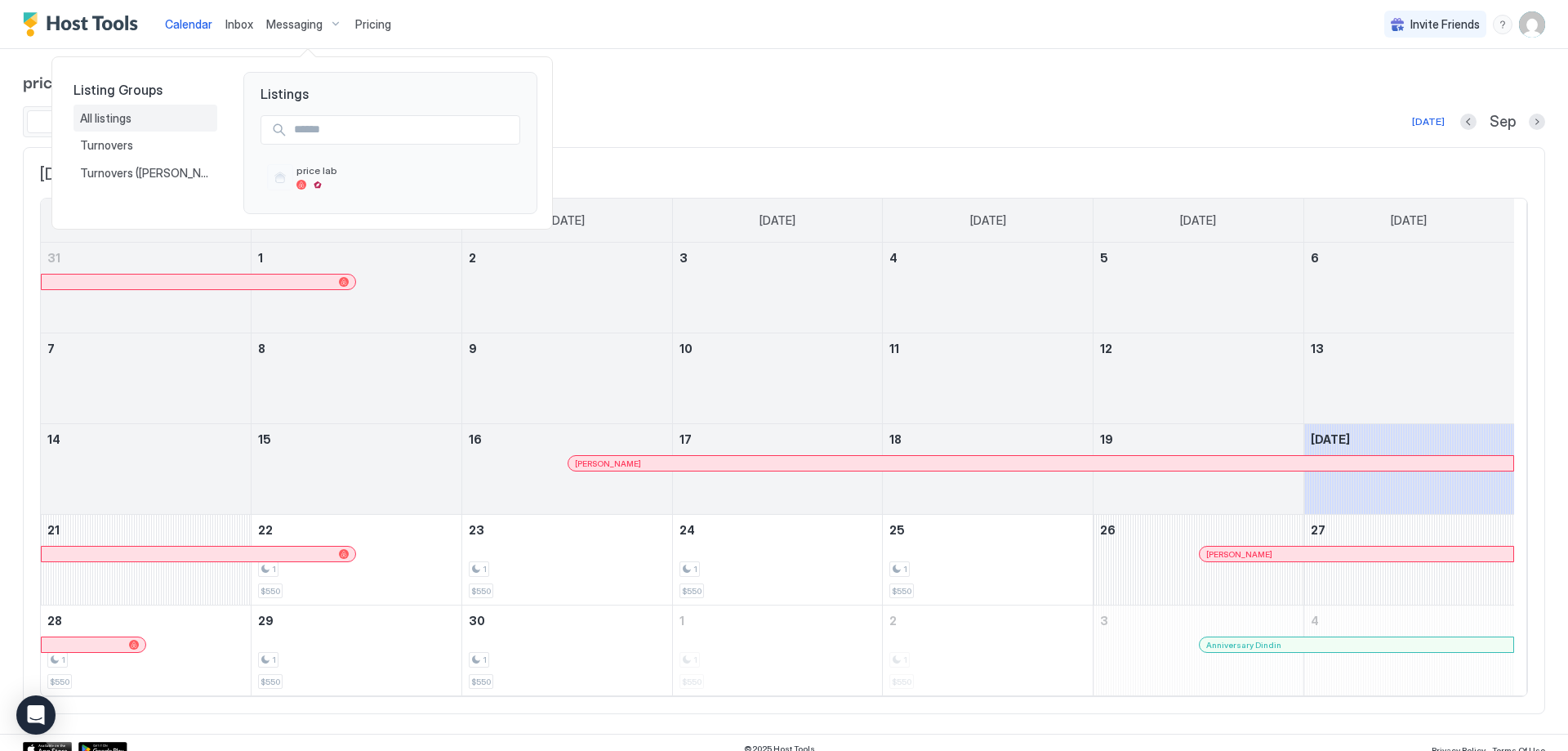
click at [115, 119] on span "All listings" at bounding box center [107, 118] width 54 height 14
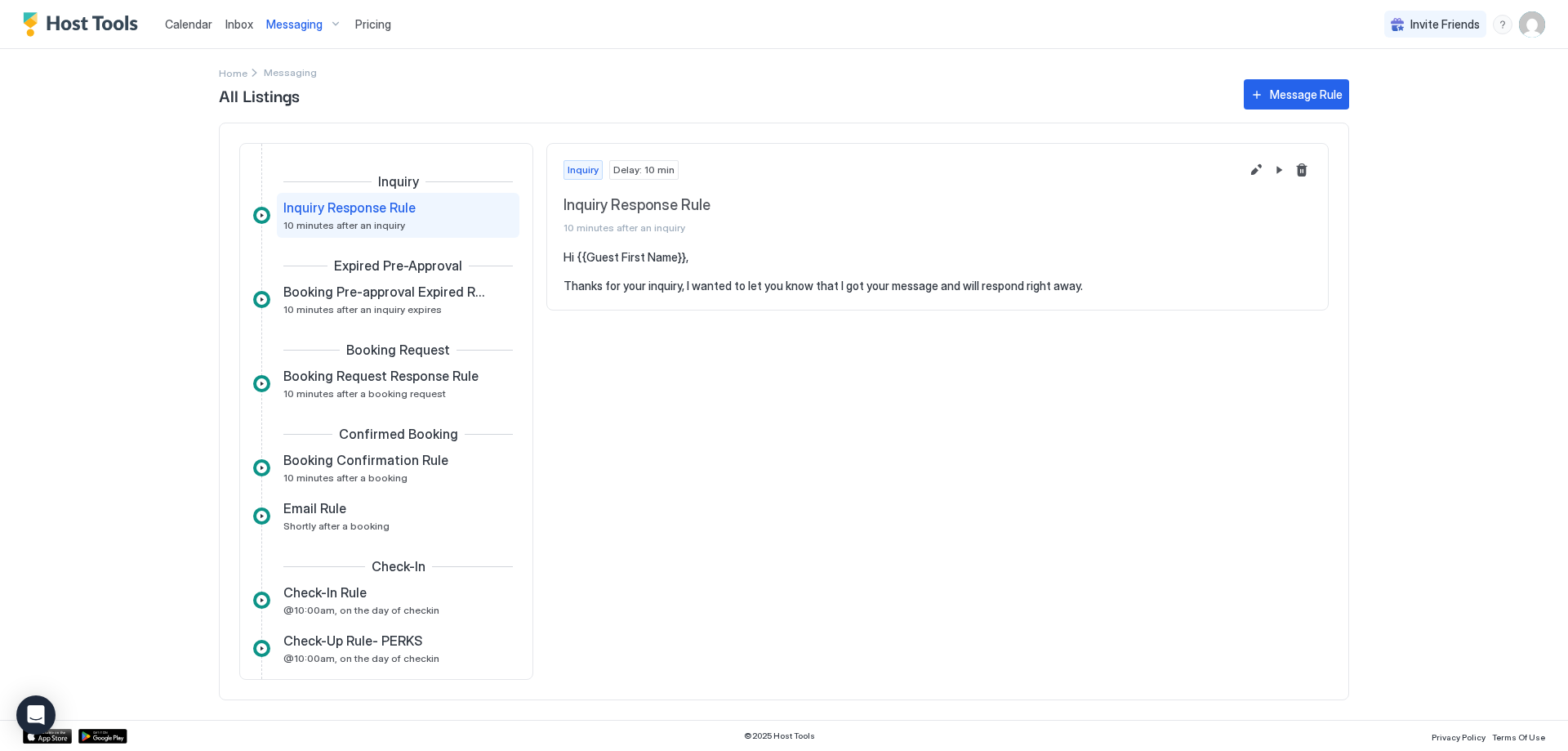
click at [381, 29] on span "Pricing" at bounding box center [373, 24] width 36 height 14
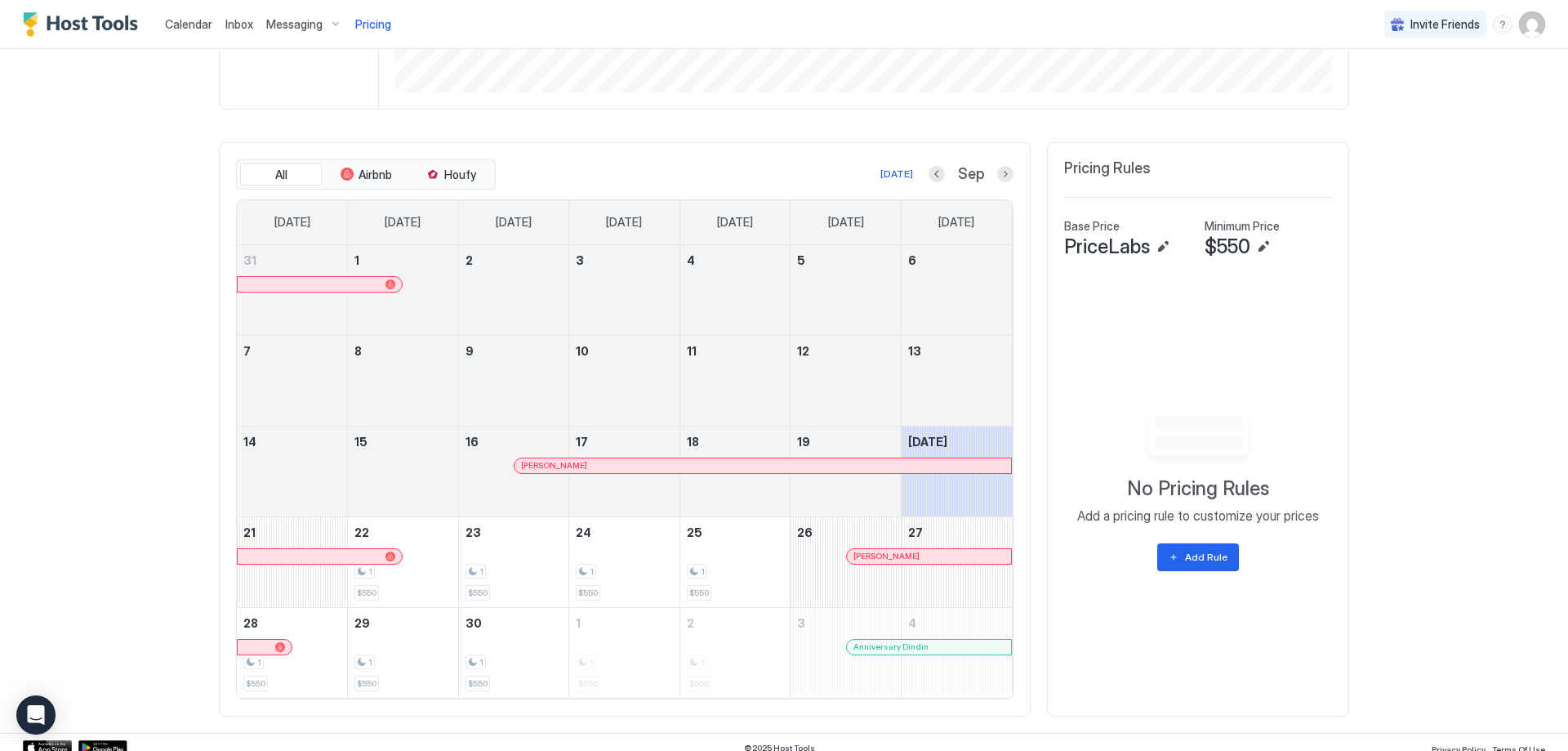
scroll to position [418, 0]
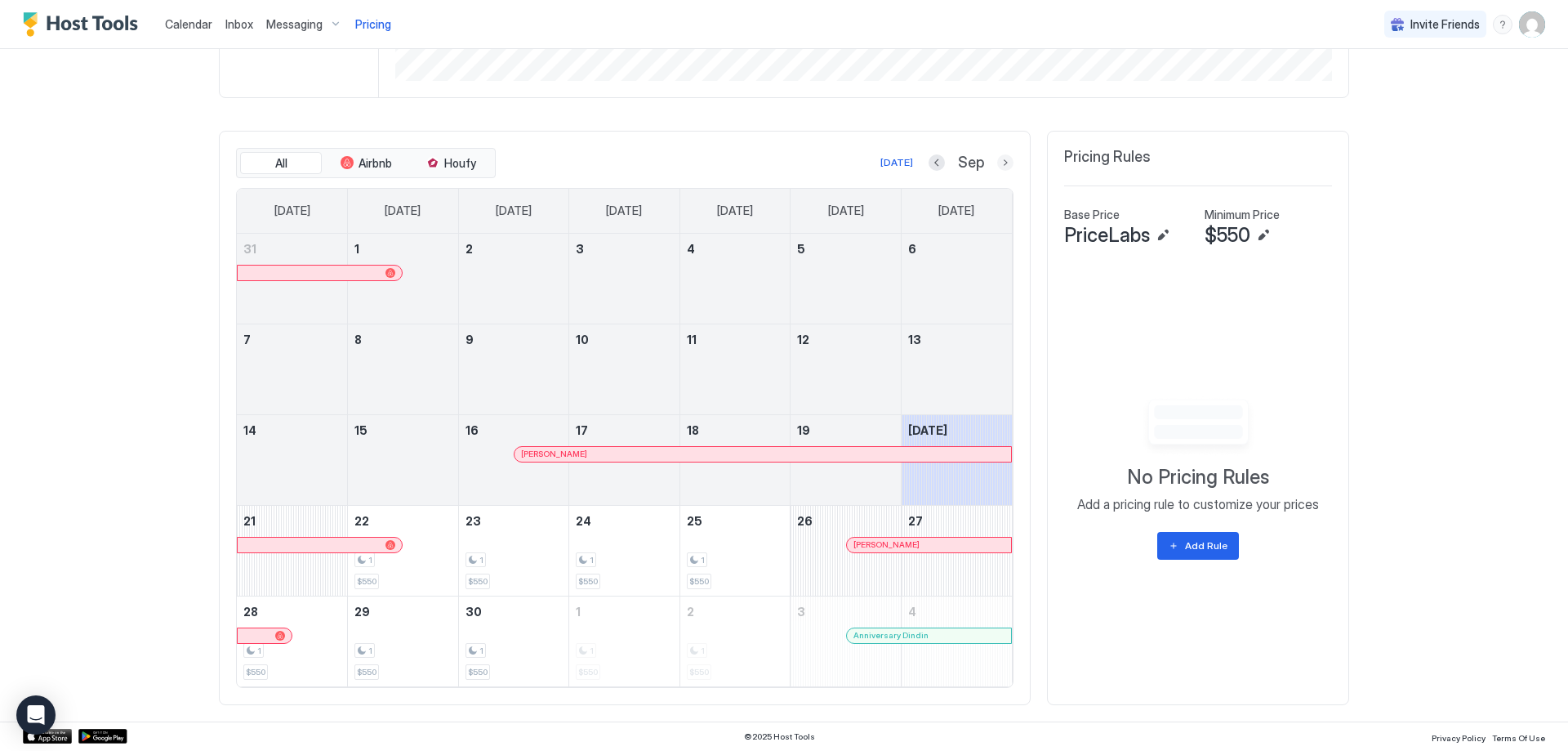
click at [997, 165] on button "Next month" at bounding box center [1005, 162] width 16 height 16
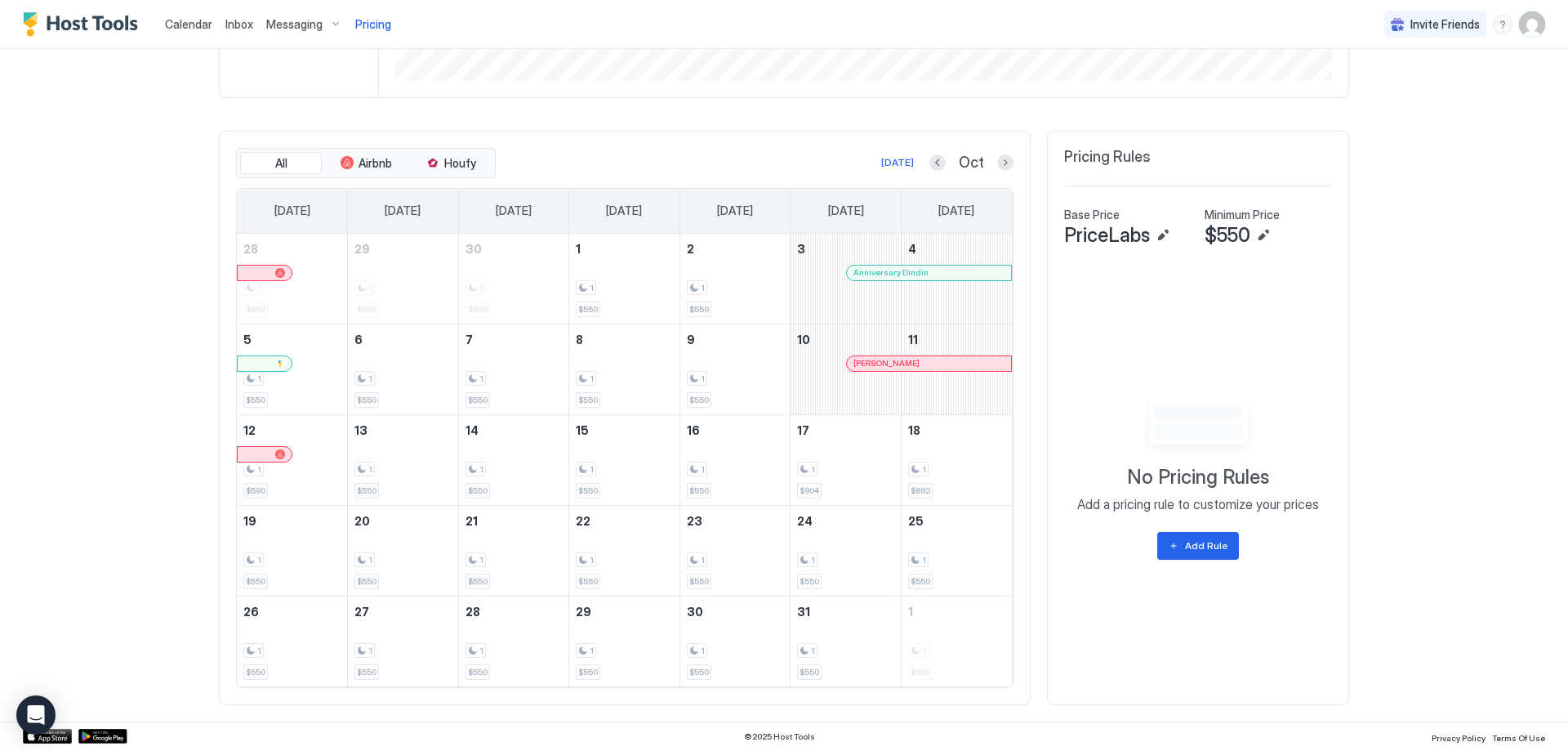
click at [54, 176] on div "Calendar Inbox Messaging Pricing Invite Friends BT Home Pricing price lab Synce…" at bounding box center [784, 375] width 1568 height 751
click at [98, 28] on img "Host Tools Logo" at bounding box center [84, 24] width 122 height 25
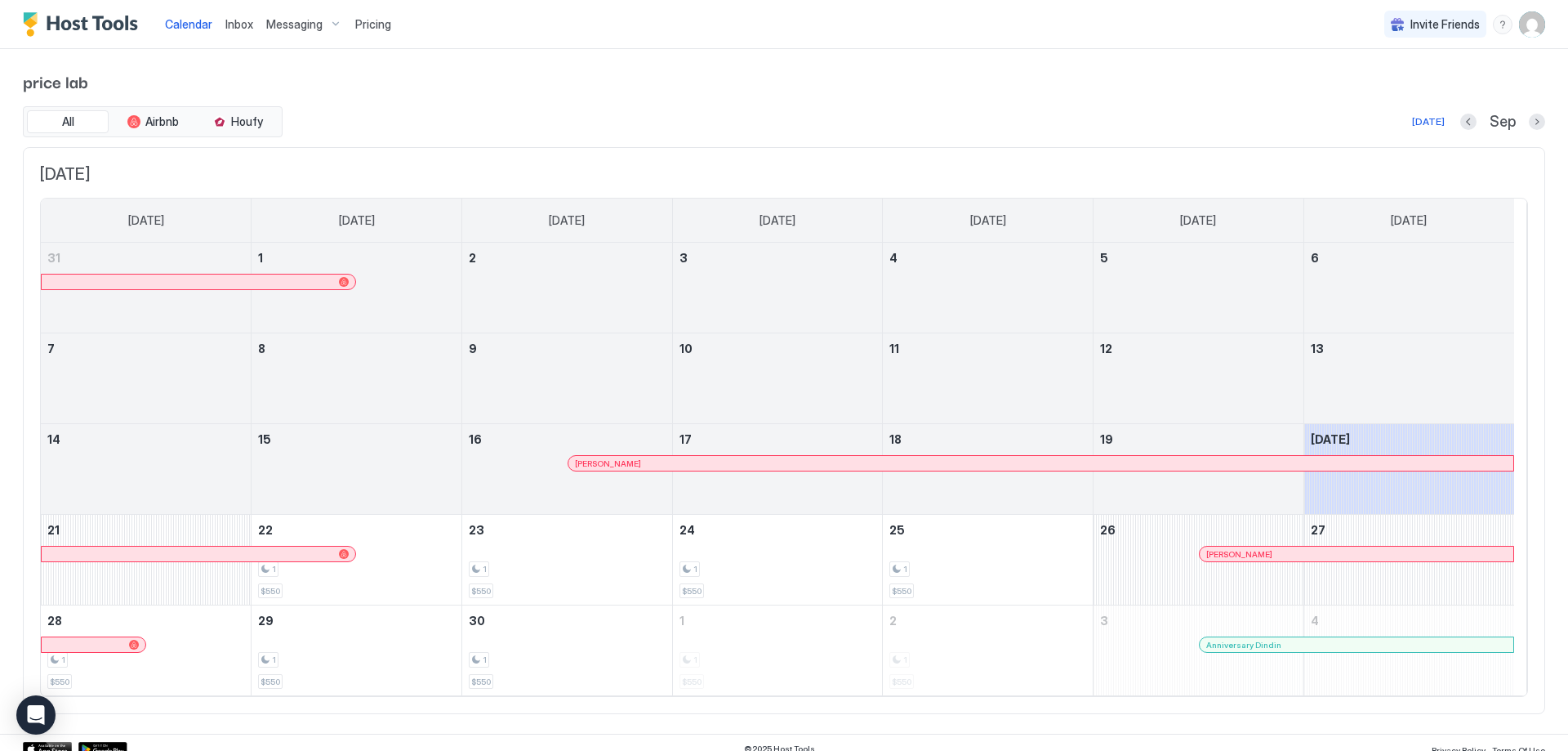
click at [295, 29] on span "Messaging" at bounding box center [294, 24] width 56 height 14
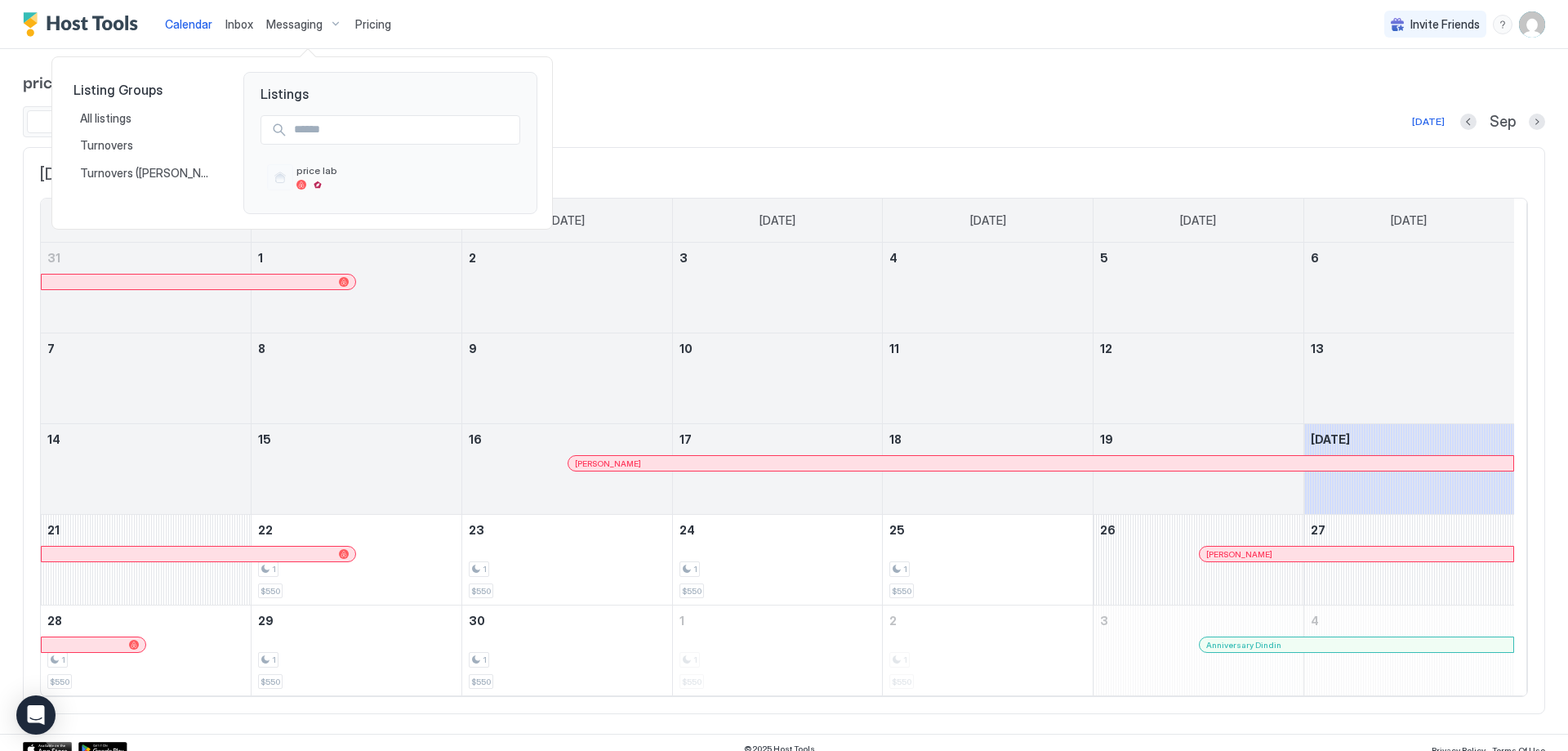
click at [188, 25] on div at bounding box center [784, 375] width 1568 height 751
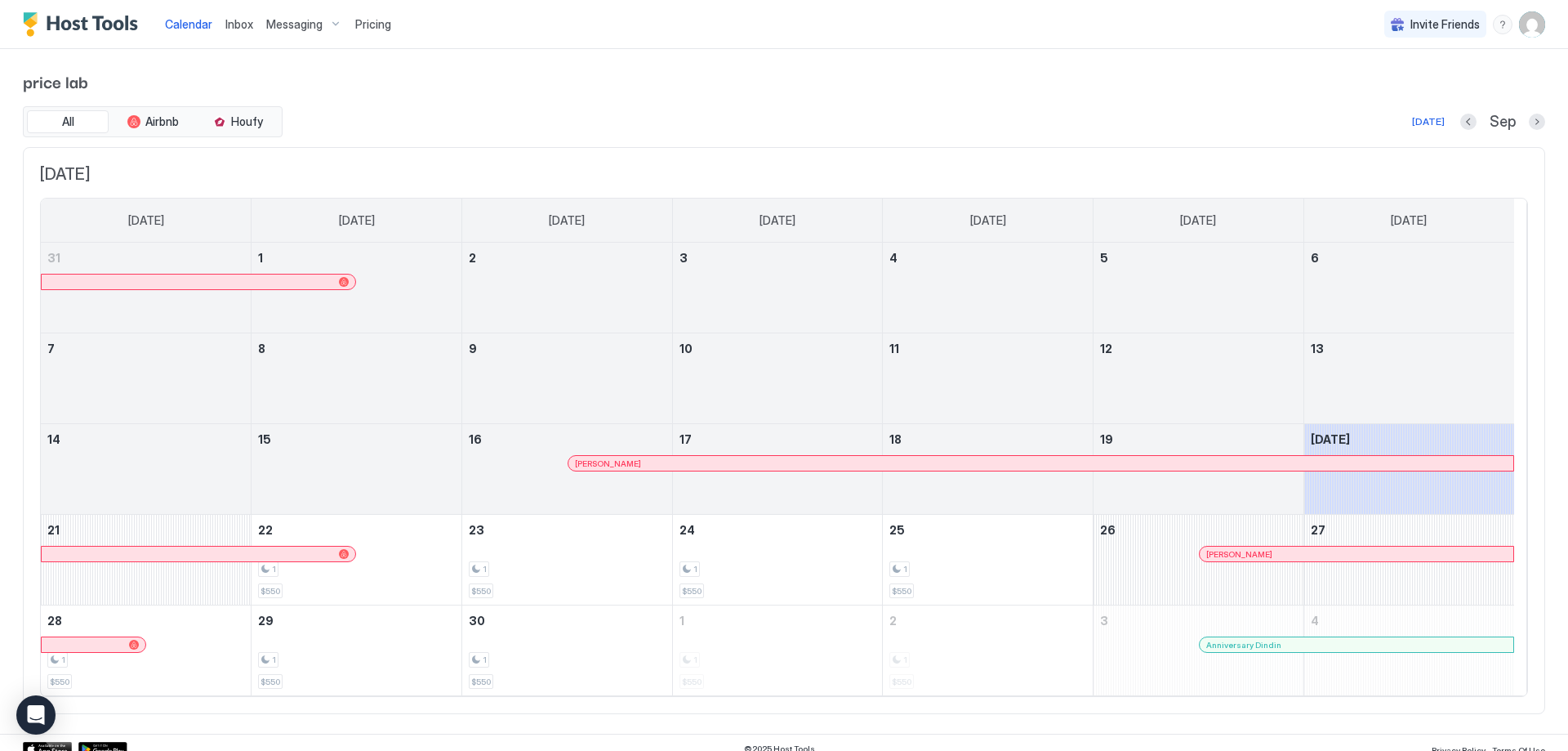
click at [1523, 33] on img "User profile" at bounding box center [1532, 24] width 26 height 26
click at [1099, 114] on div at bounding box center [784, 375] width 1568 height 751
click at [379, 20] on span "Pricing" at bounding box center [373, 24] width 36 height 14
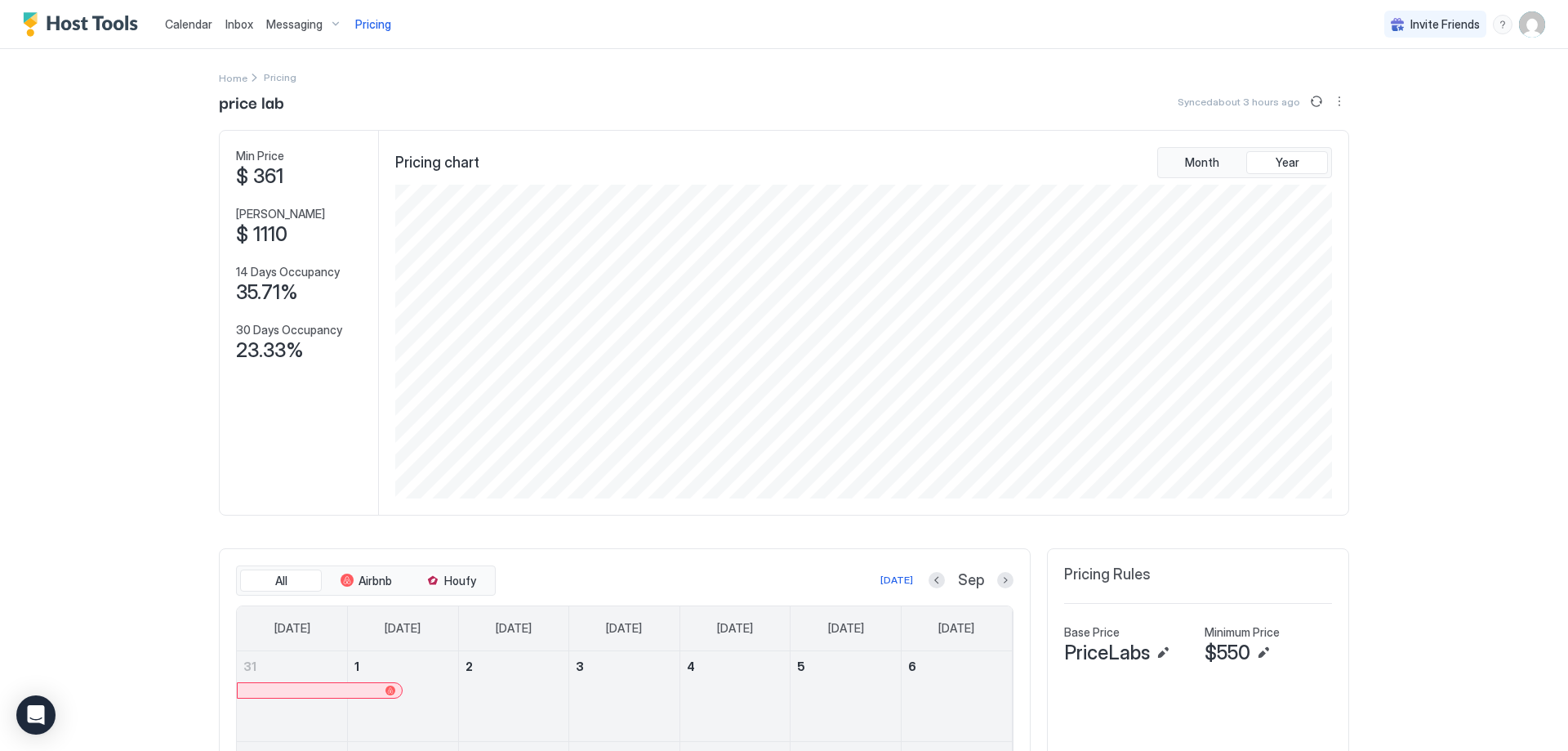
click at [98, 25] on img "Host Tools Logo" at bounding box center [84, 24] width 122 height 25
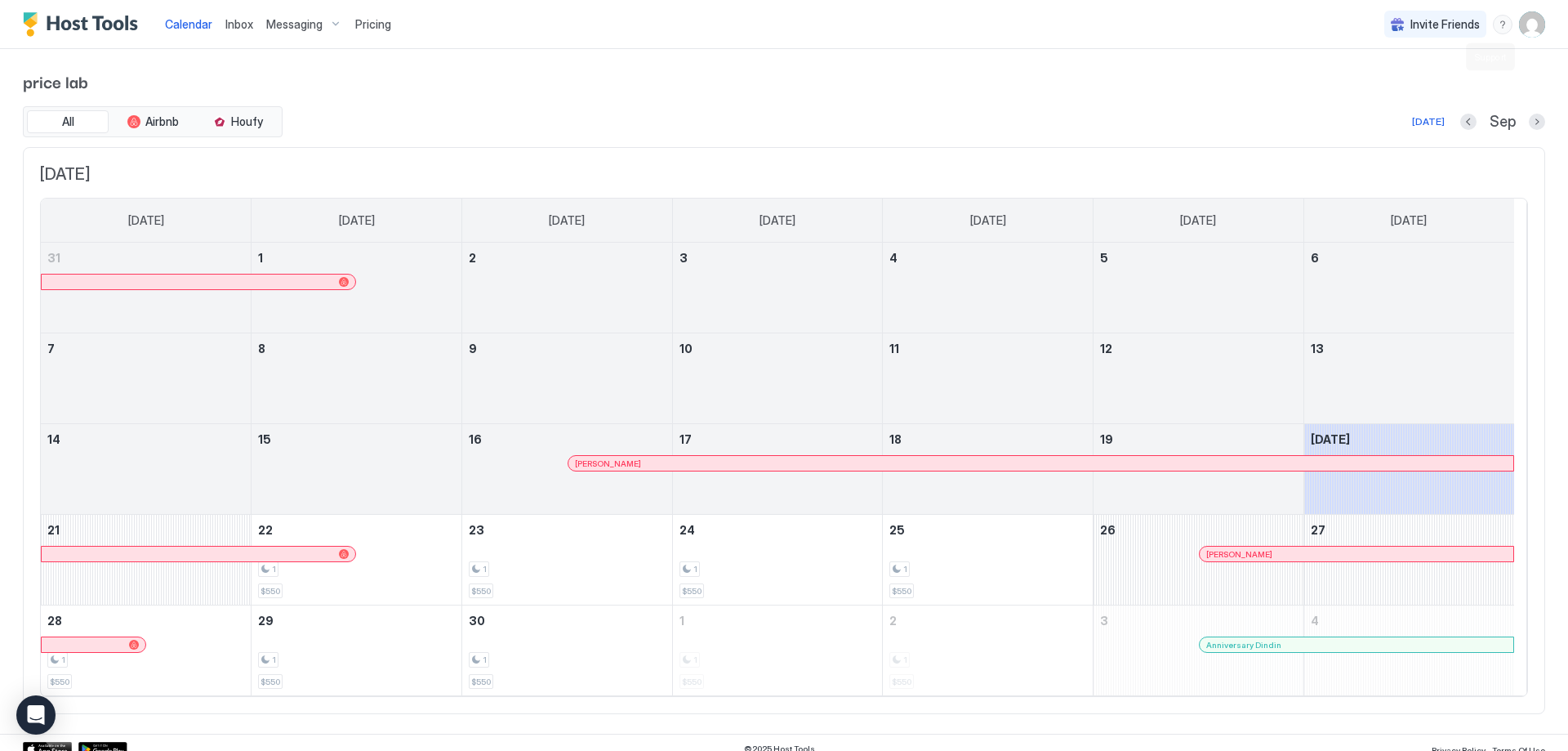
click at [1496, 26] on div "menu" at bounding box center [1503, 24] width 20 height 20
click at [1531, 25] on div at bounding box center [784, 375] width 1568 height 751
click at [1525, 24] on img "User profile" at bounding box center [1532, 24] width 26 height 26
click at [1388, 89] on span "Settings" at bounding box center [1373, 91] width 44 height 14
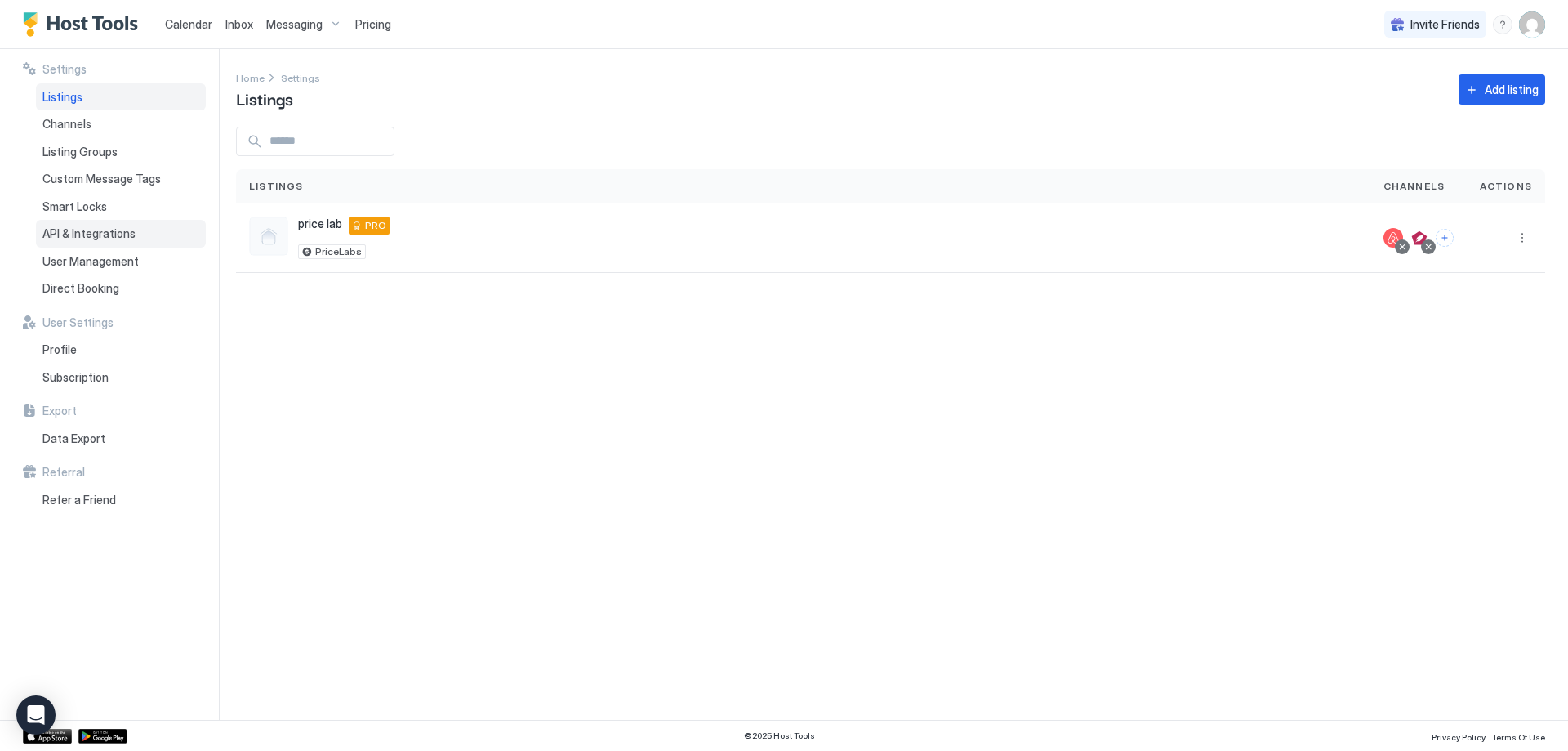
click at [99, 235] on span "API & Integrations" at bounding box center [89, 233] width 93 height 14
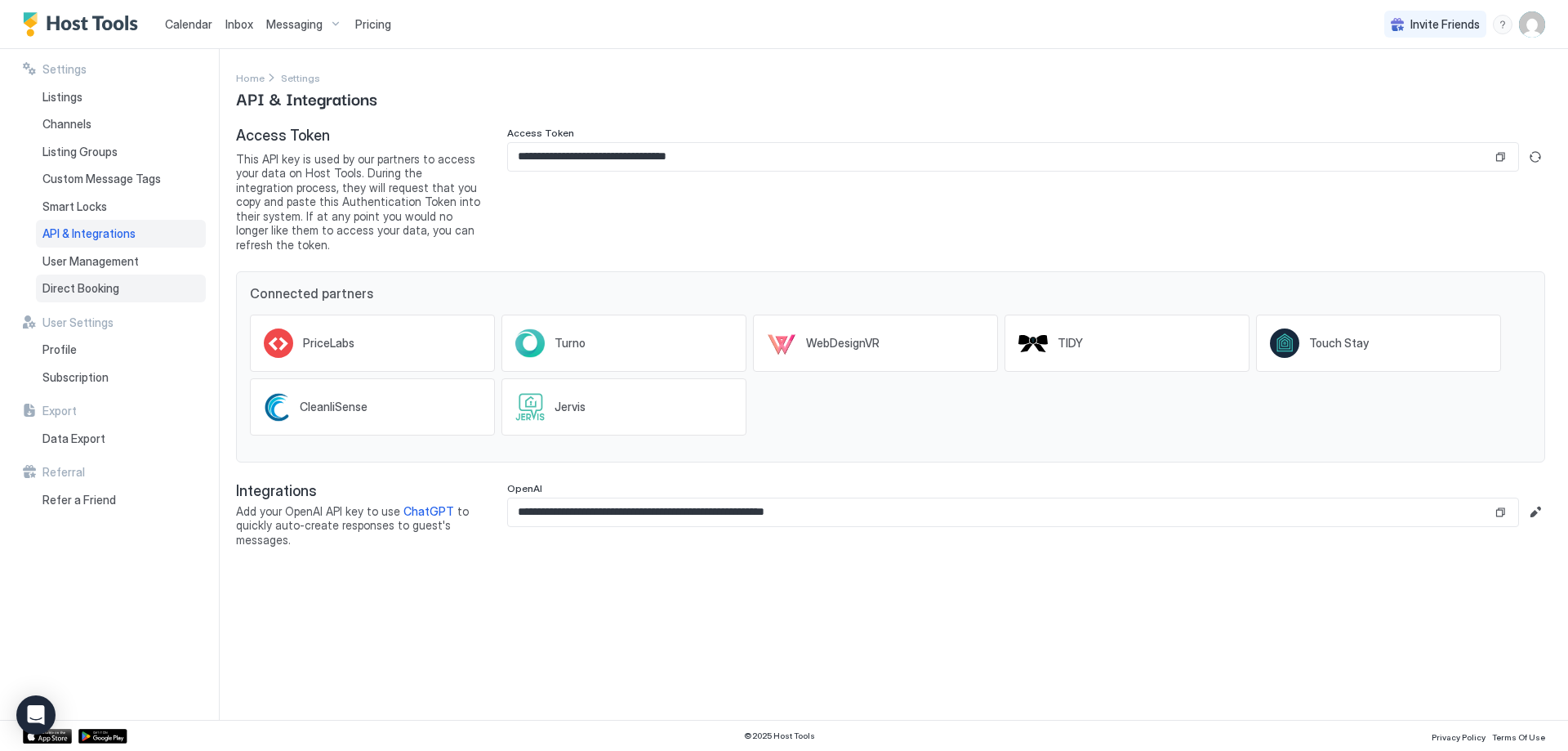
click at [104, 287] on span "Direct Booking" at bounding box center [81, 288] width 76 height 14
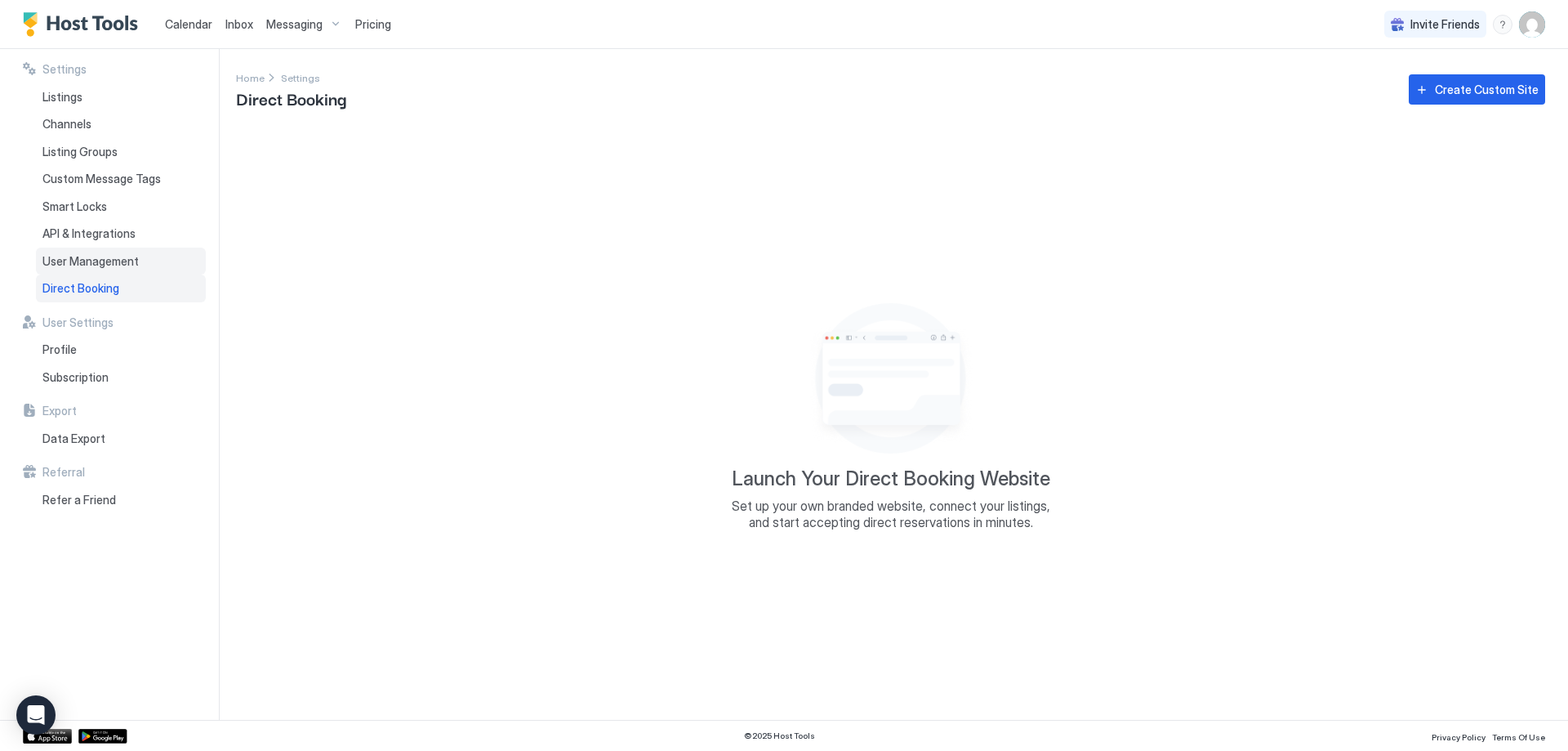
click at [102, 257] on span "User Management" at bounding box center [91, 261] width 97 height 14
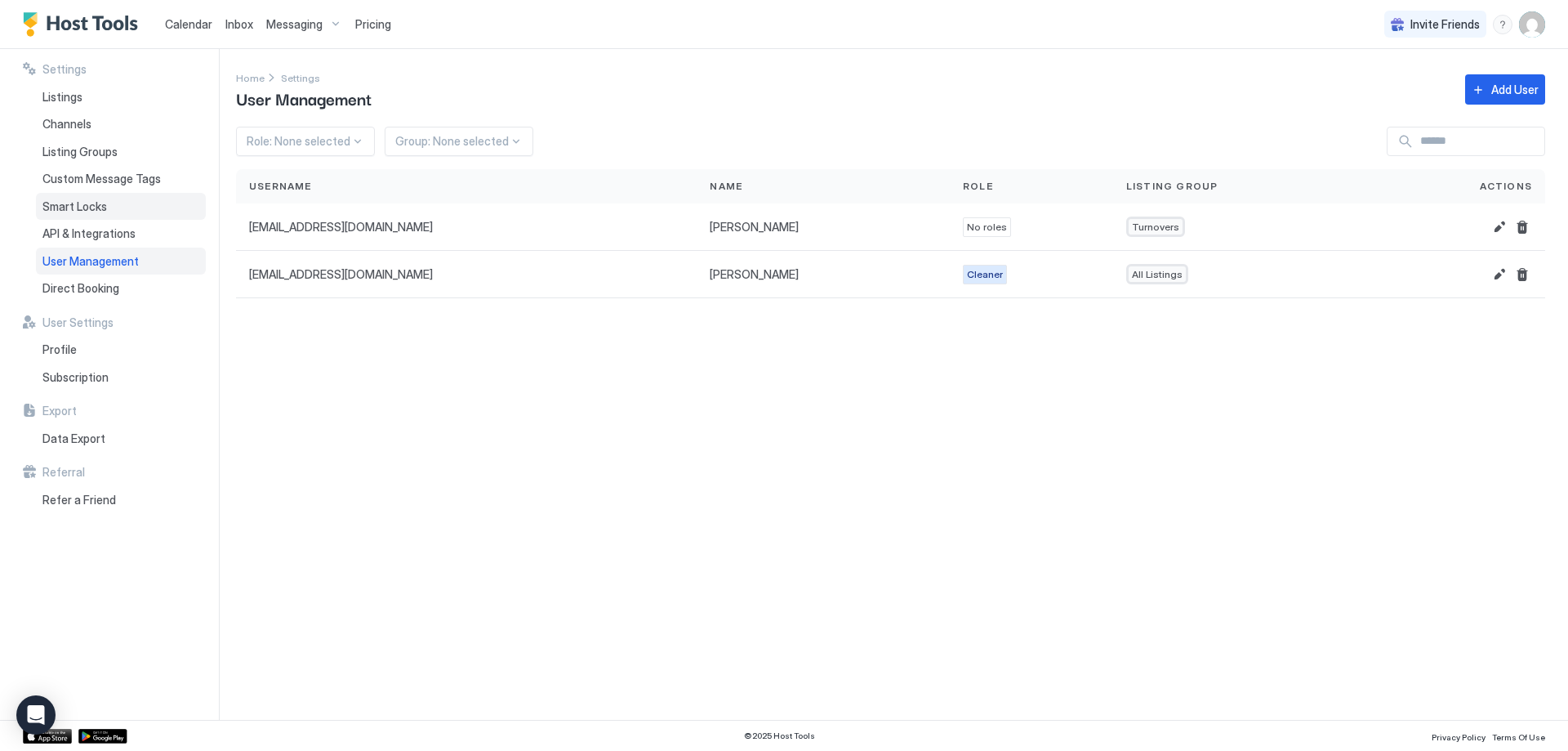
click at [104, 208] on span "Smart Locks" at bounding box center [75, 206] width 64 height 14
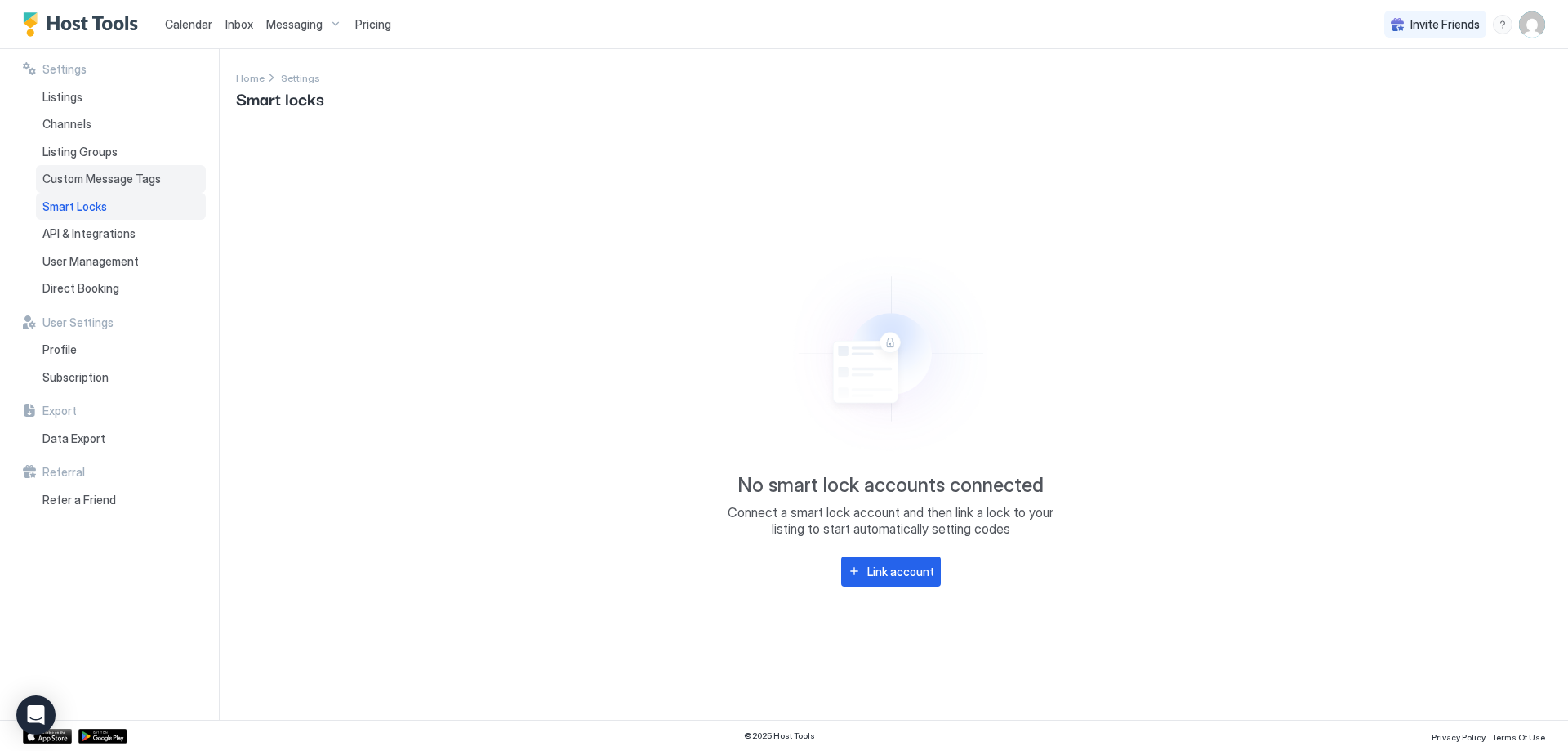
click at [111, 177] on span "Custom Message Tags" at bounding box center [102, 178] width 119 height 14
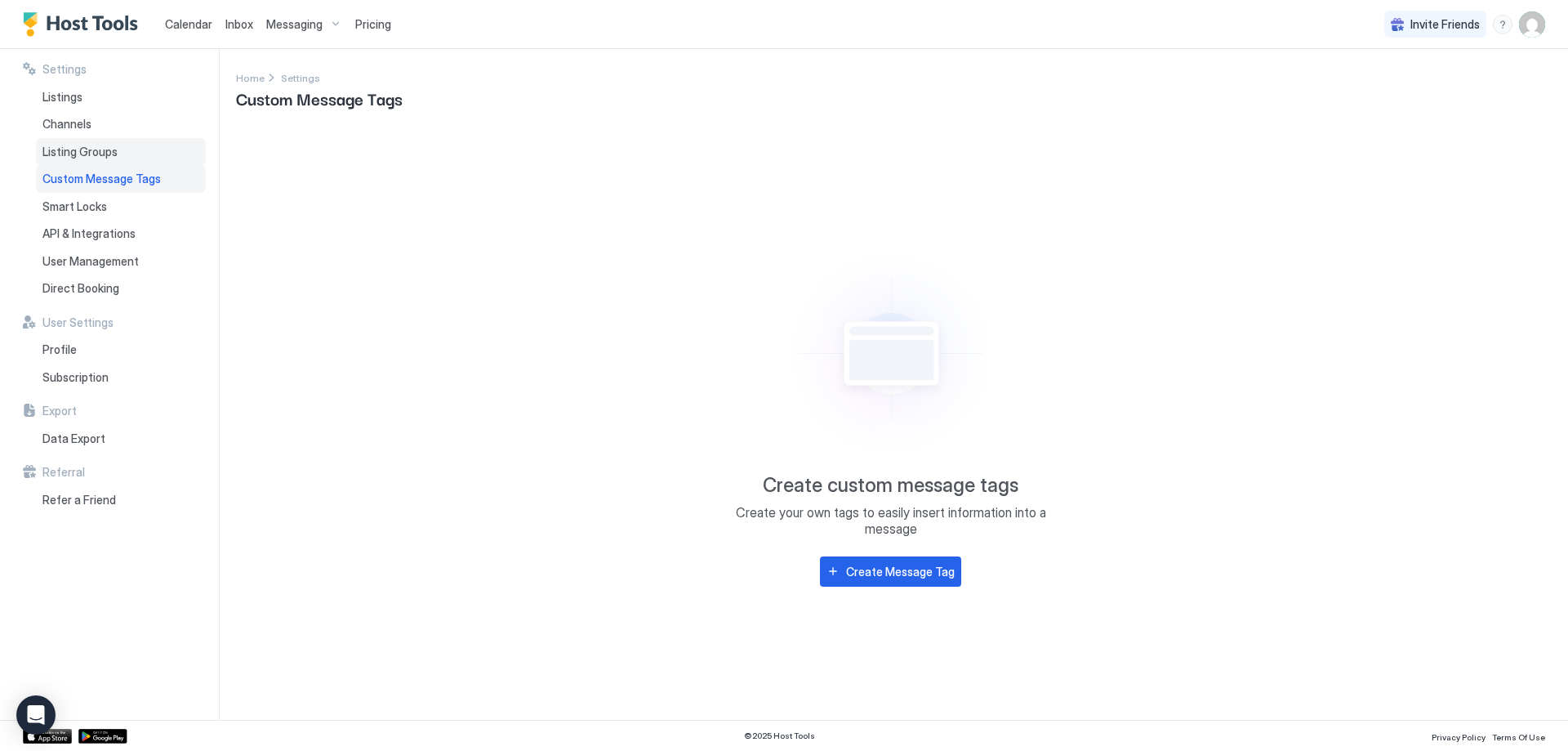
click at [111, 150] on span "Listing Groups" at bounding box center [80, 151] width 76 height 14
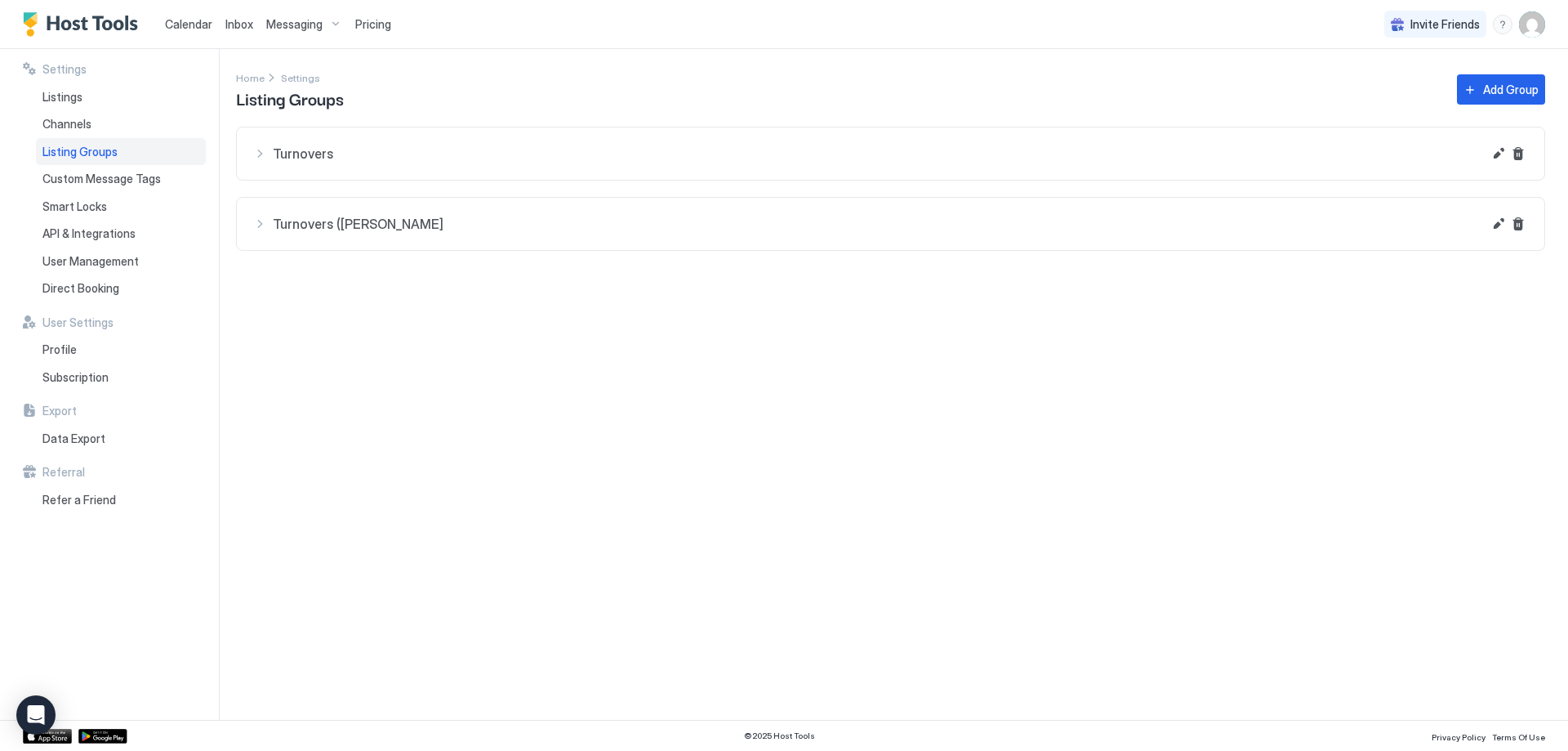
click at [56, 139] on div "Listing Groups" at bounding box center [120, 152] width 170 height 28
click at [74, 151] on span "Listing Groups" at bounding box center [80, 151] width 76 height 14
click at [77, 126] on span "Channels" at bounding box center [67, 124] width 49 height 14
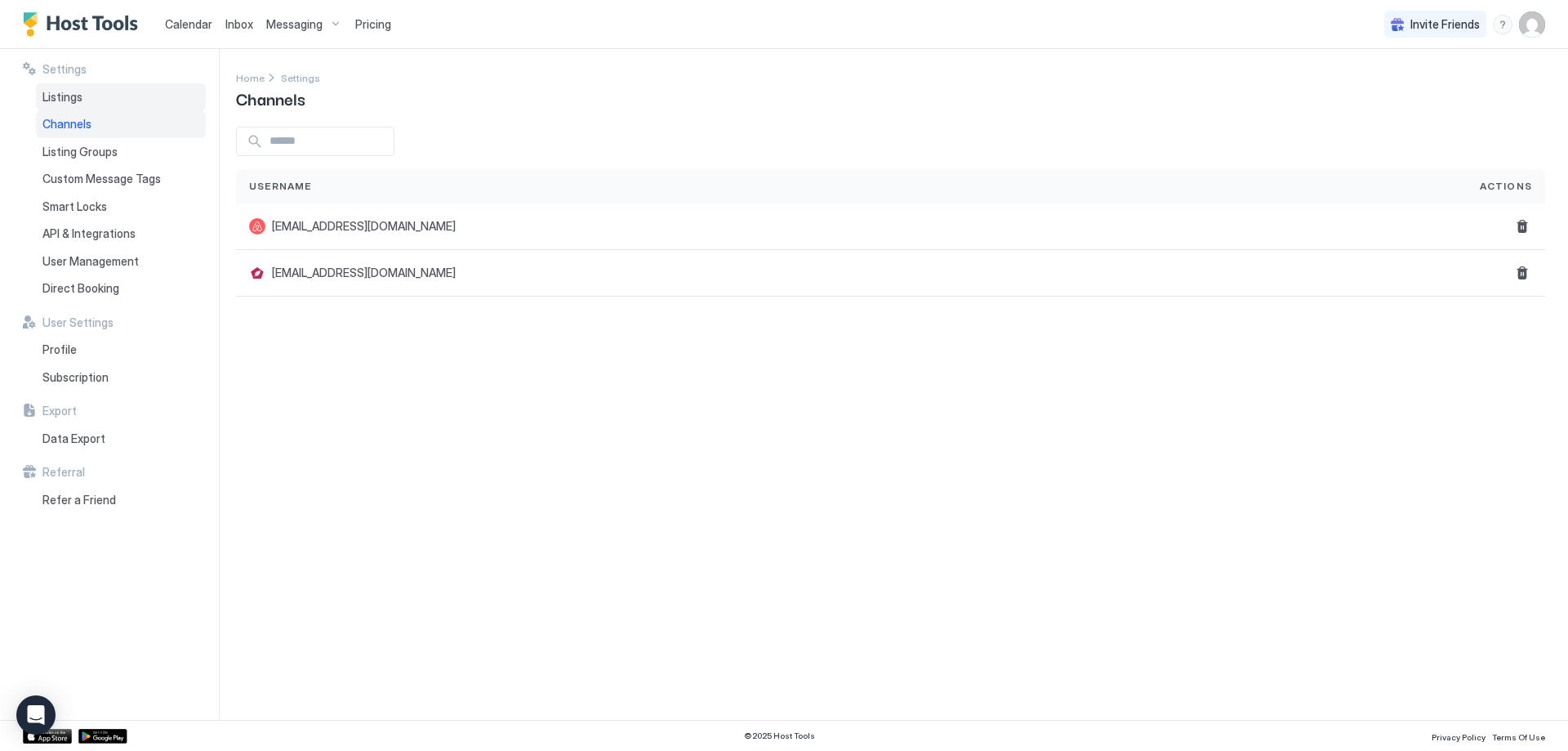
click at [57, 98] on span "Listings" at bounding box center [62, 97] width 40 height 14
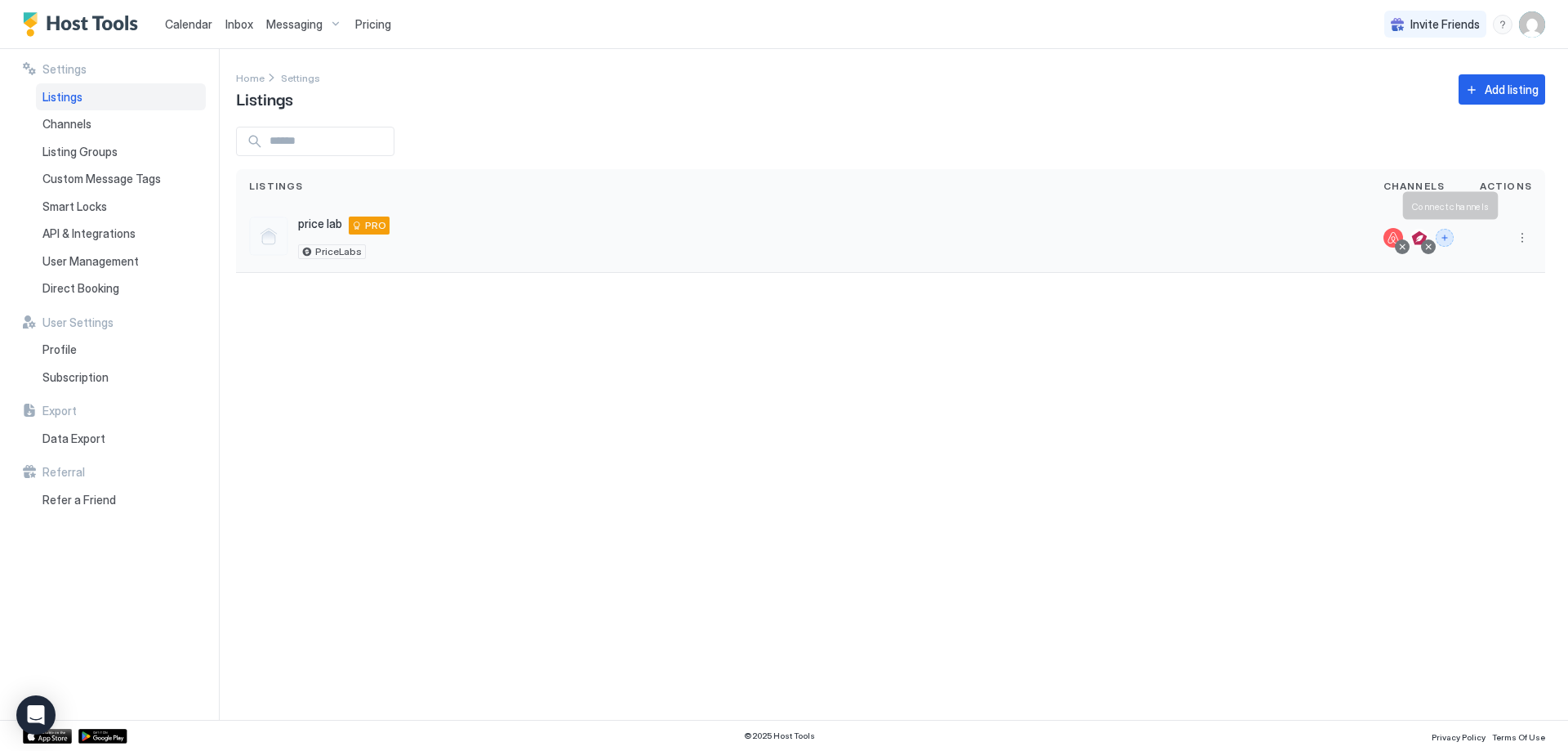
click at [1453, 240] on button "Connect channels" at bounding box center [1444, 238] width 18 height 18
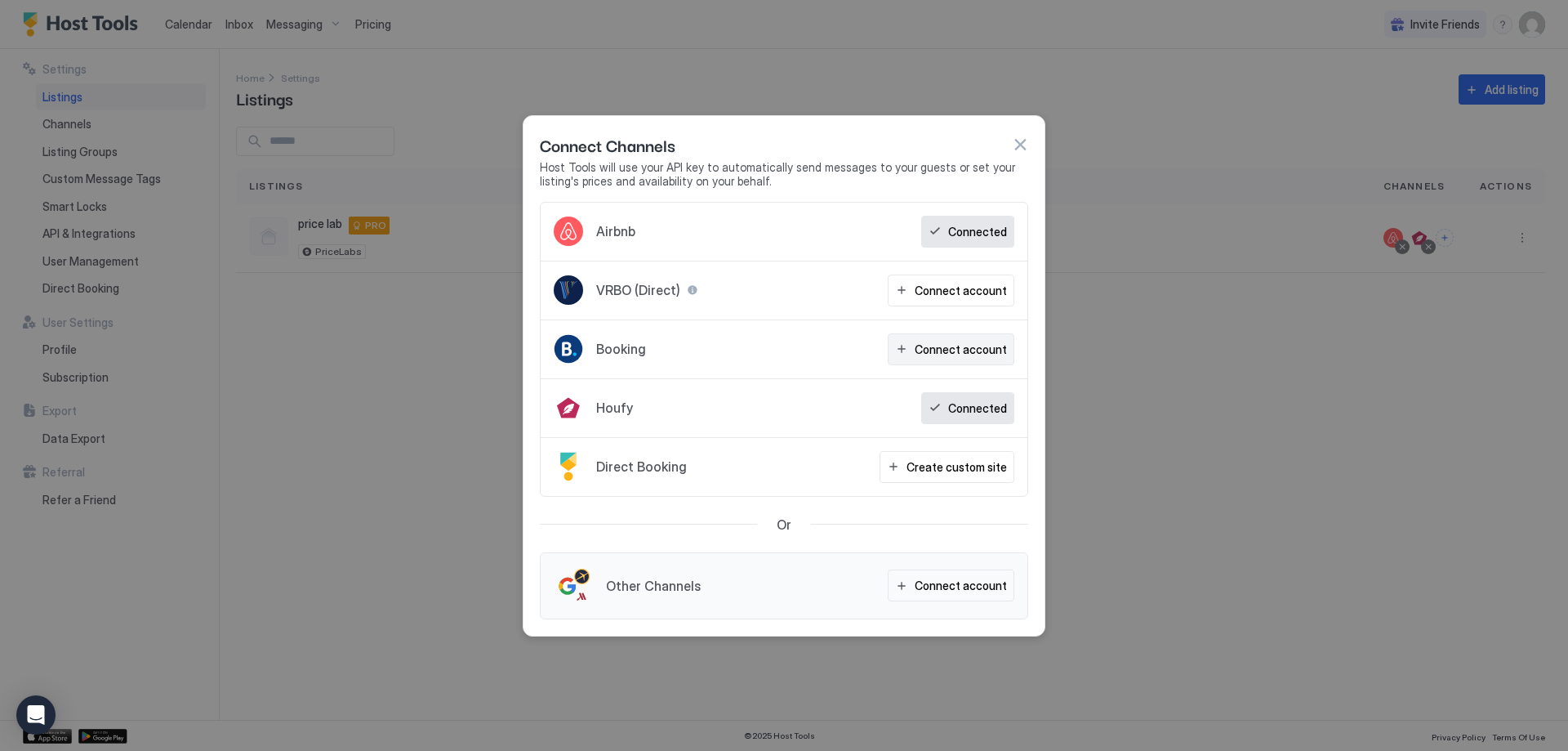
click at [994, 349] on div "Connect account" at bounding box center [960, 349] width 92 height 17
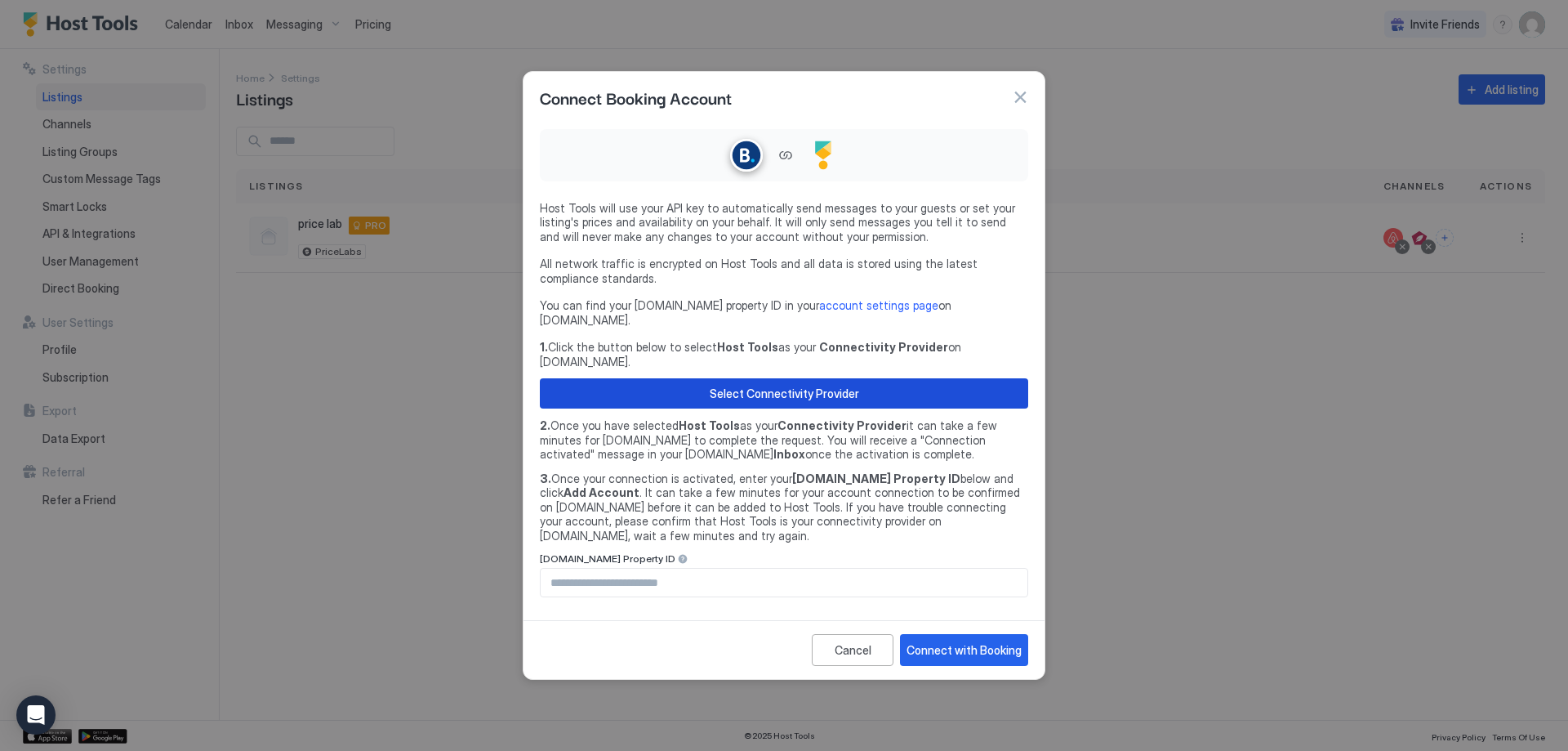
click at [821, 384] on div "Select Connectivity Provider" at bounding box center [785, 393] width 149 height 17
click at [1135, 195] on div at bounding box center [784, 375] width 1568 height 751
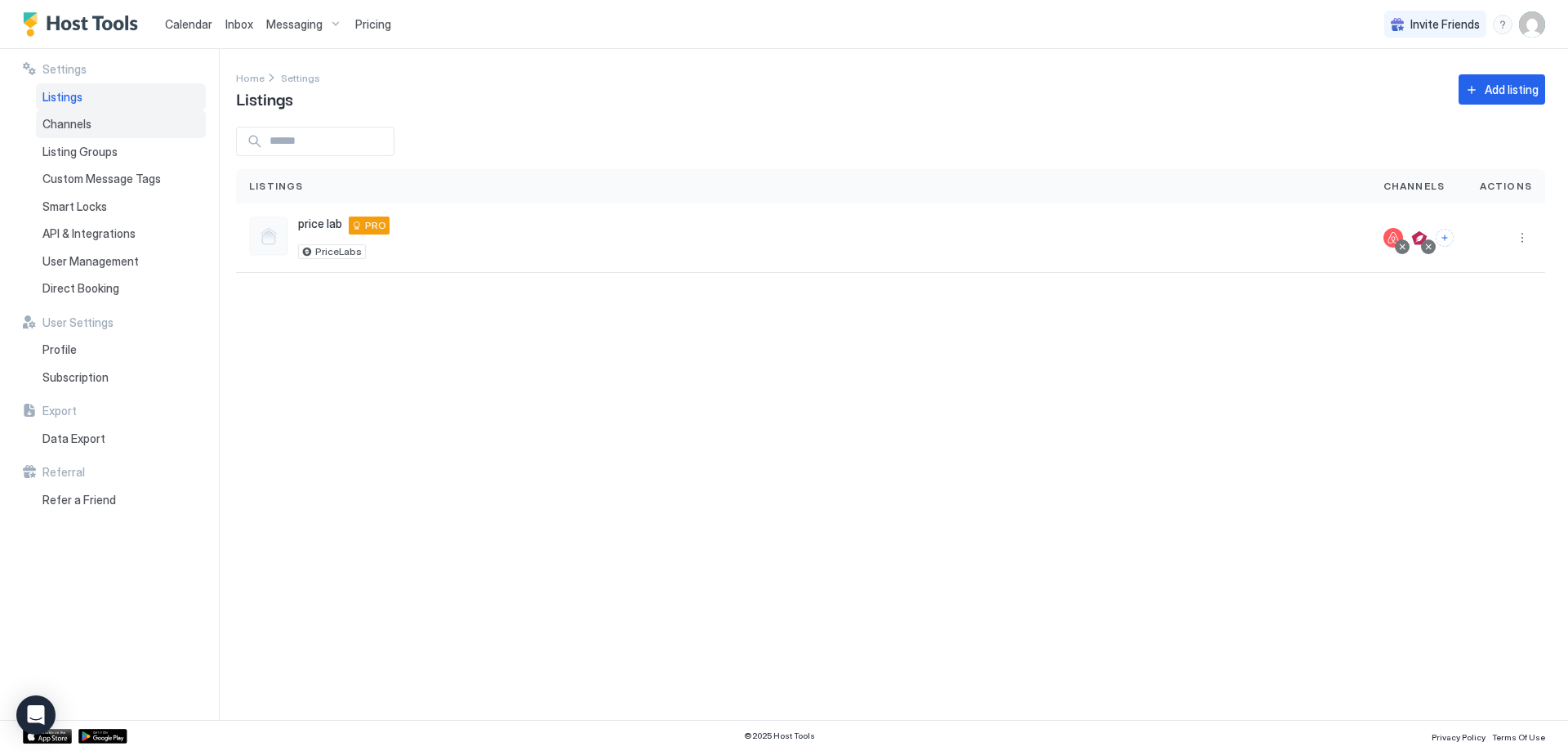
click at [61, 119] on span "Channels" at bounding box center [67, 124] width 49 height 14
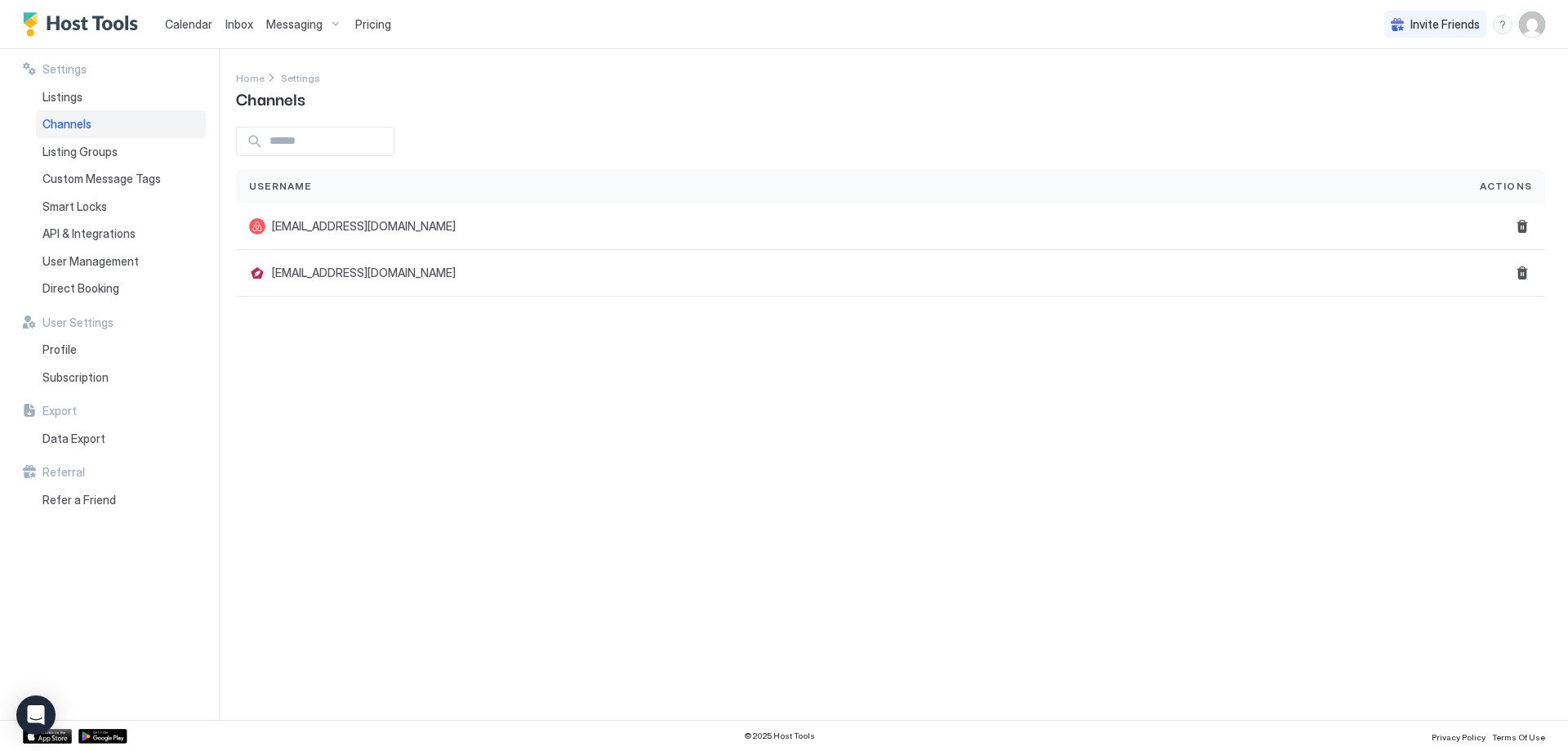
type input "**********"
click at [91, 154] on span "Listing Groups" at bounding box center [80, 151] width 76 height 14
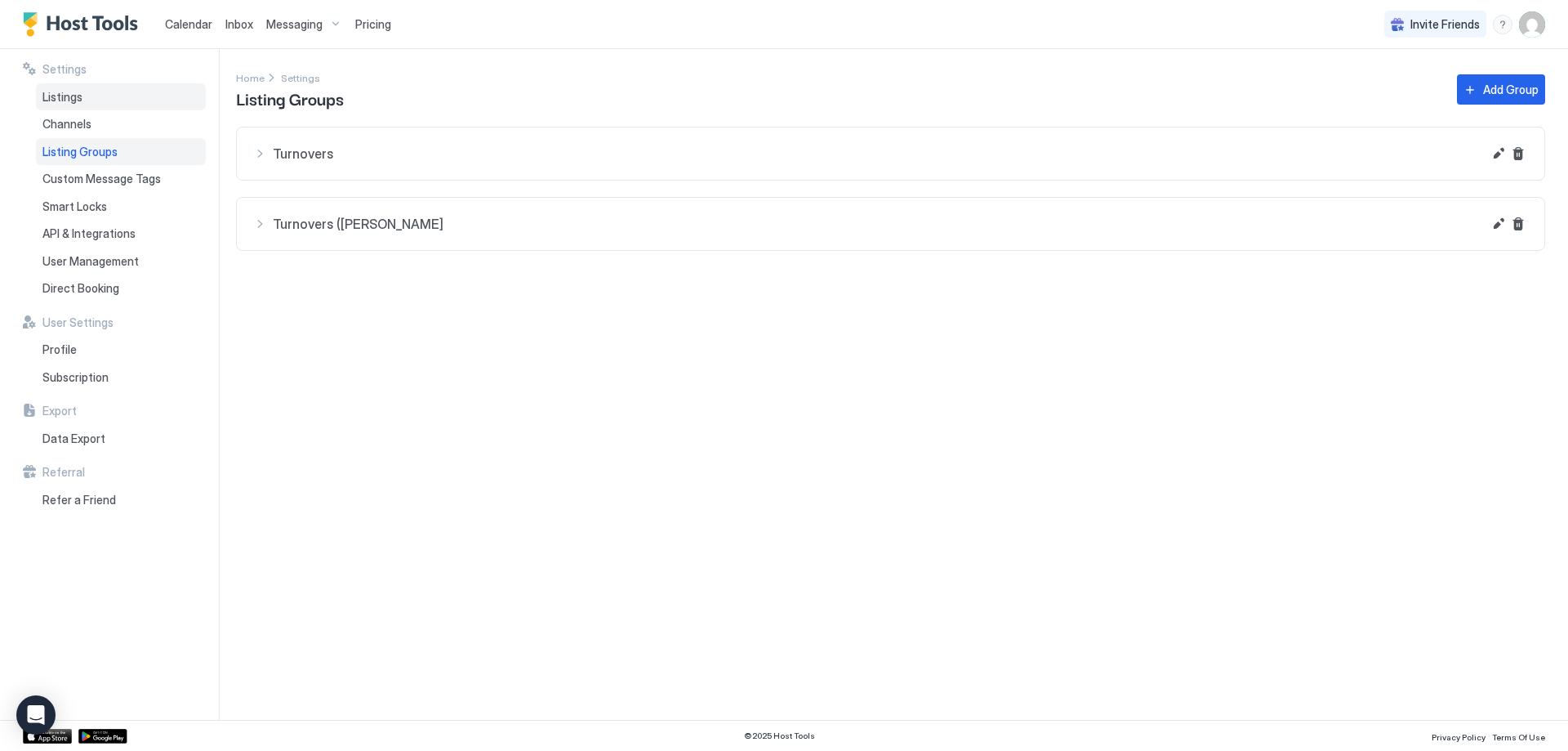
click at [82, 98] on div "Listings" at bounding box center [120, 97] width 170 height 28
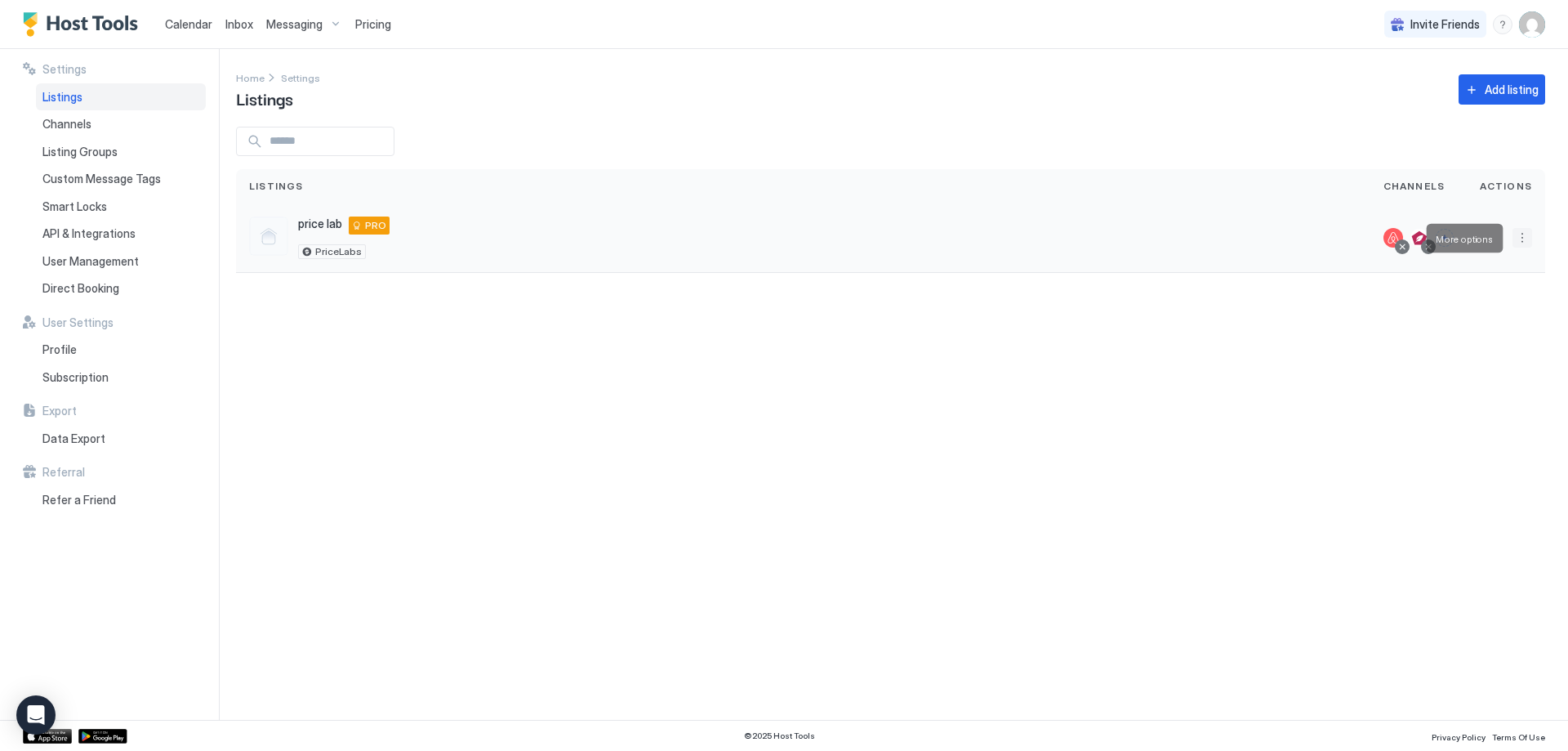
click at [1527, 234] on button "More options" at bounding box center [1522, 238] width 20 height 20
click at [1508, 314] on span "Listing Settings" at bounding box center [1486, 313] width 73 height 12
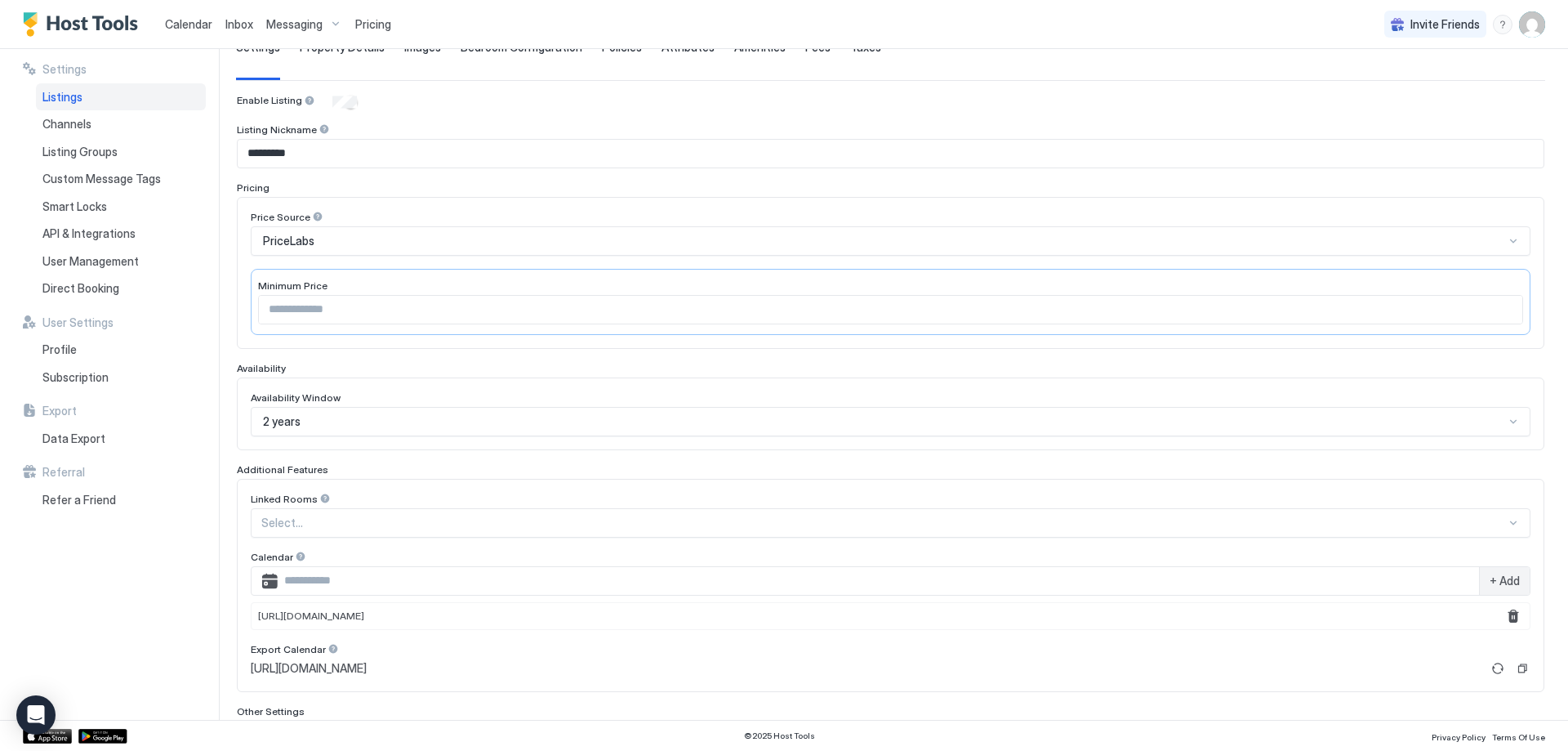
scroll to position [164, 0]
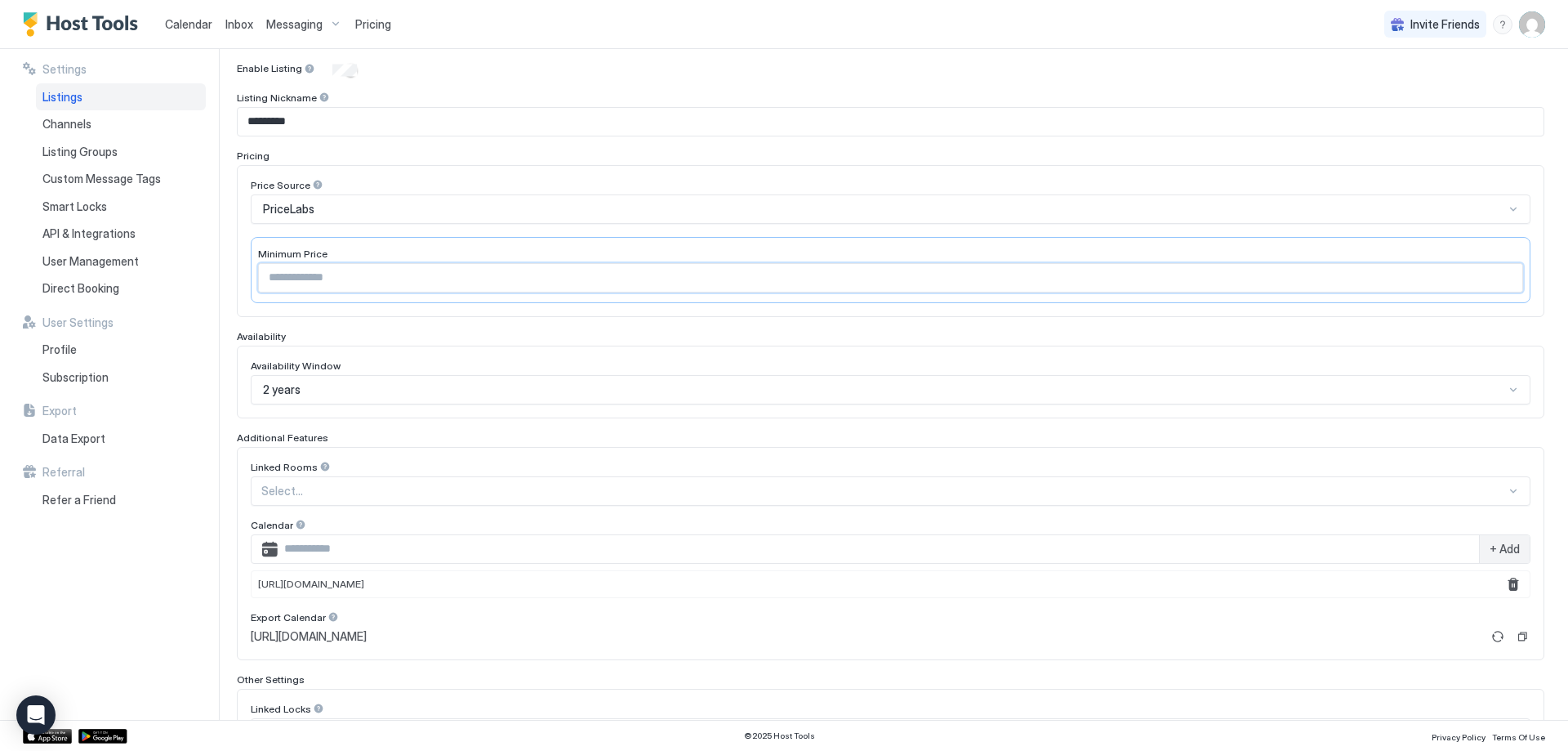
click at [314, 285] on input "***" at bounding box center [890, 277] width 1263 height 28
type input "*"
click at [714, 452] on div "Linked Rooms Select... Calendar + Add [URL][DOMAIN_NAME] Export Calendar [URL][…" at bounding box center [890, 553] width 1308 height 213
click at [1498, 285] on input "***" at bounding box center [890, 277] width 1263 height 28
click at [1494, 279] on input "***" at bounding box center [890, 277] width 1263 height 28
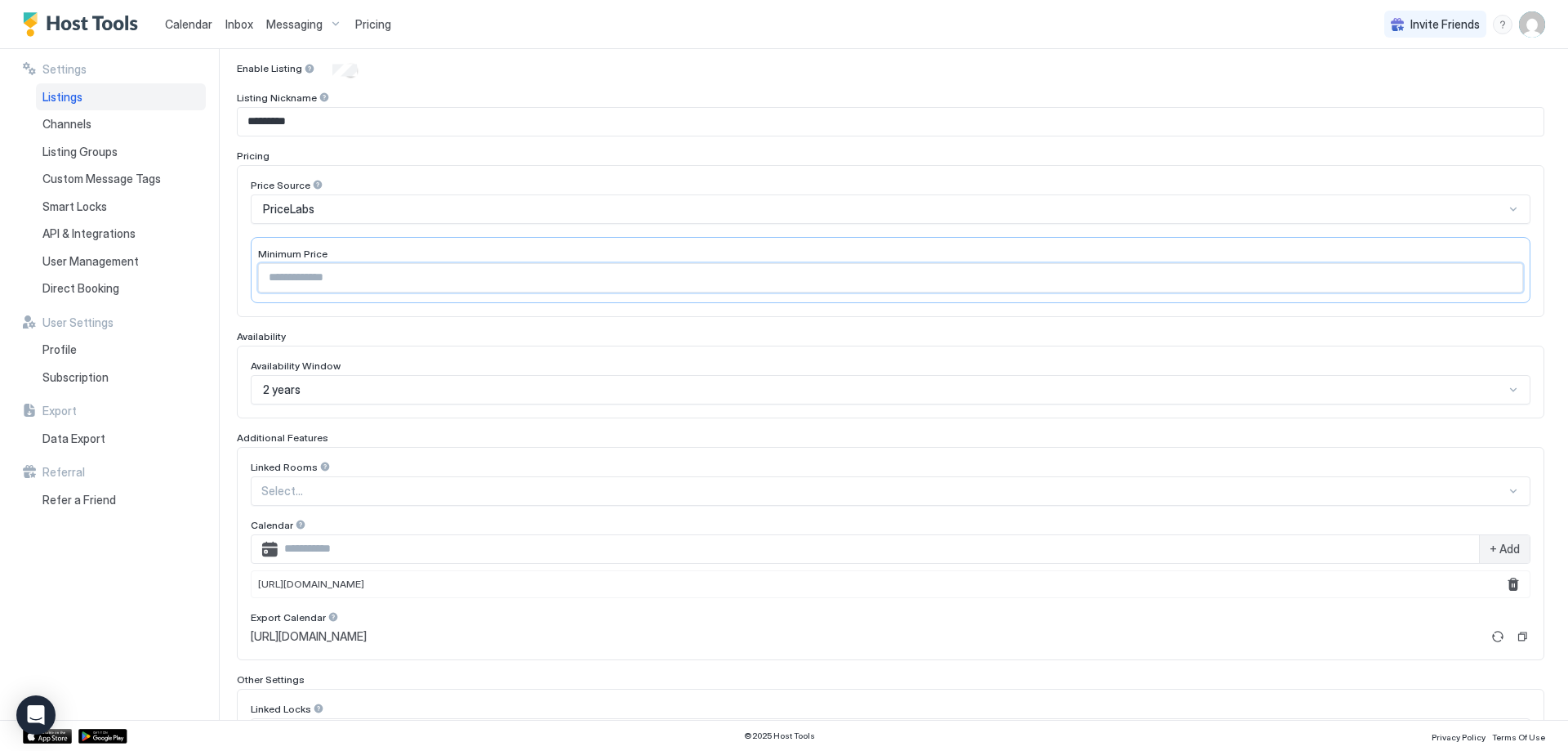
type input "***"
click at [1494, 272] on input "***" at bounding box center [890, 277] width 1263 height 28
click at [1151, 367] on div "Availability Window" at bounding box center [891, 367] width 1280 height 15
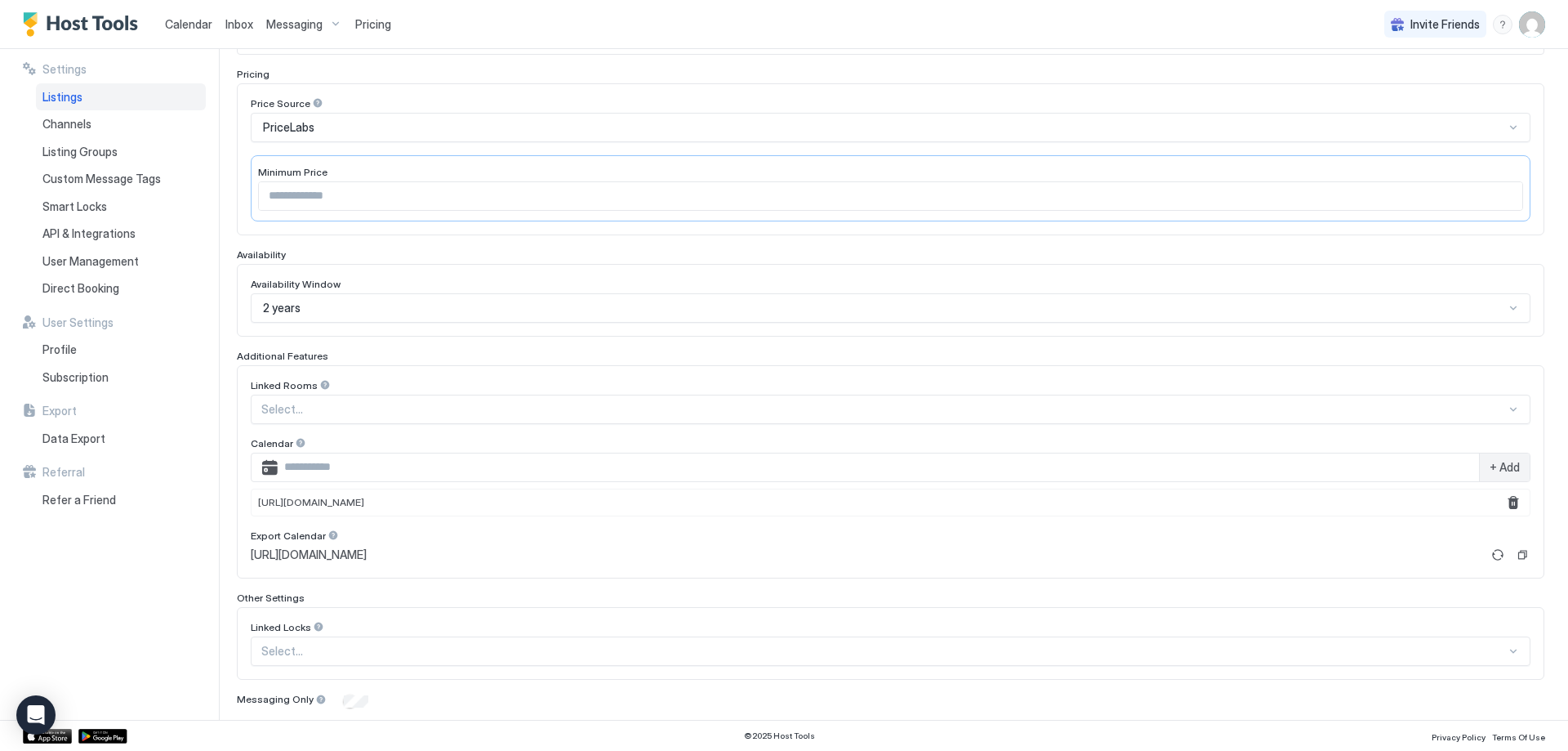
scroll to position [297, 0]
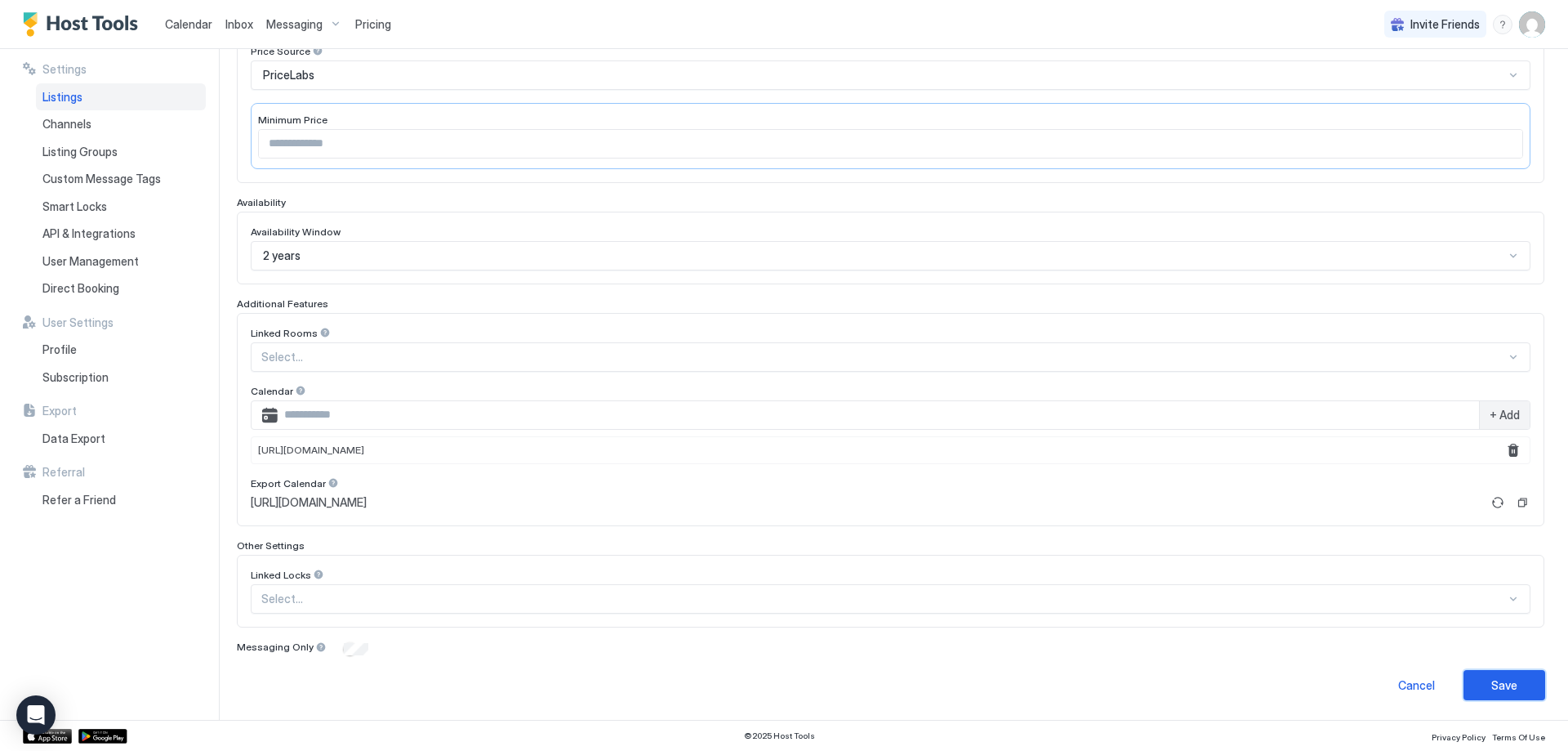
click at [1513, 678] on button "Save" at bounding box center [1504, 685] width 81 height 31
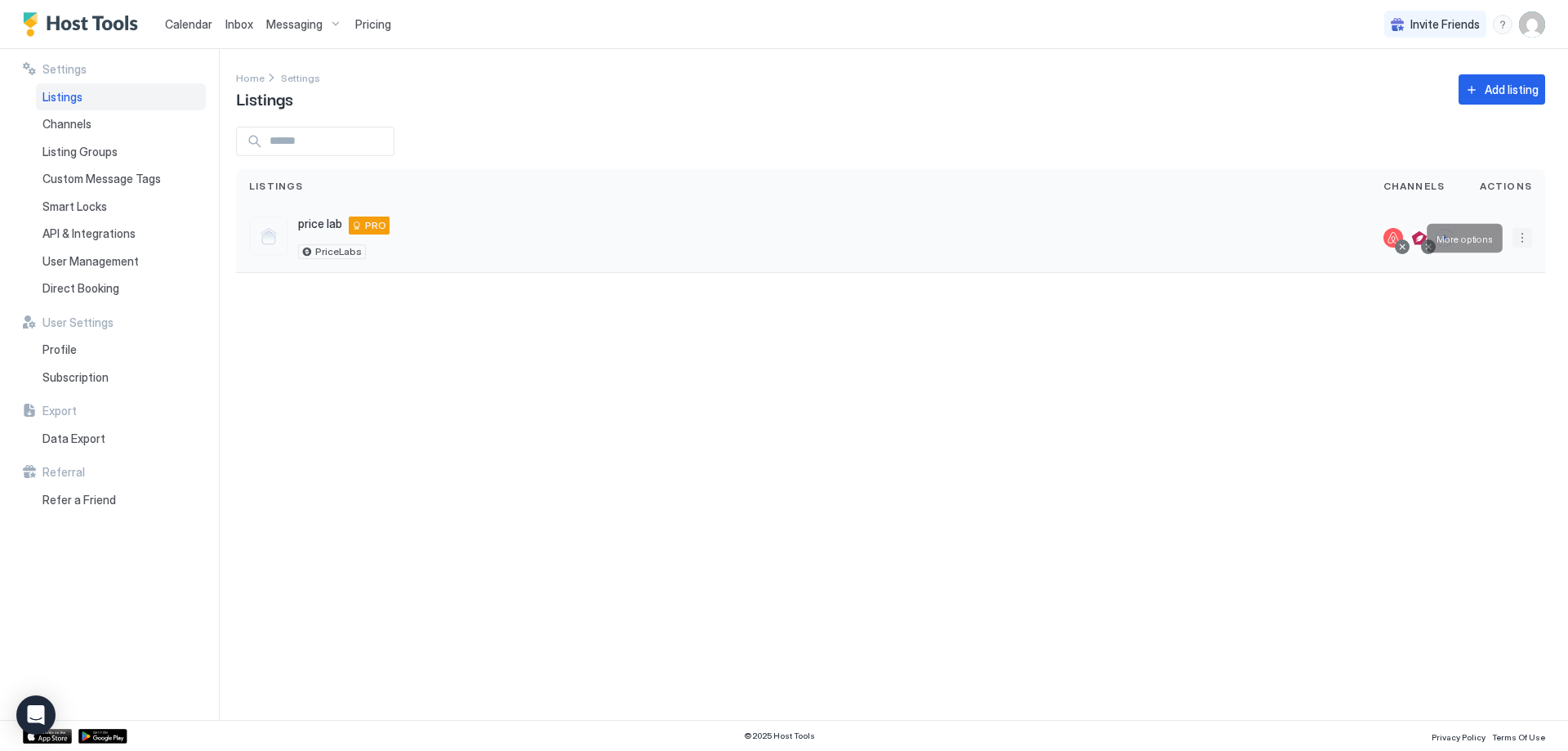
click at [1519, 238] on button "More options" at bounding box center [1522, 238] width 20 height 20
click at [1476, 317] on span "Listing Settings" at bounding box center [1486, 313] width 73 height 12
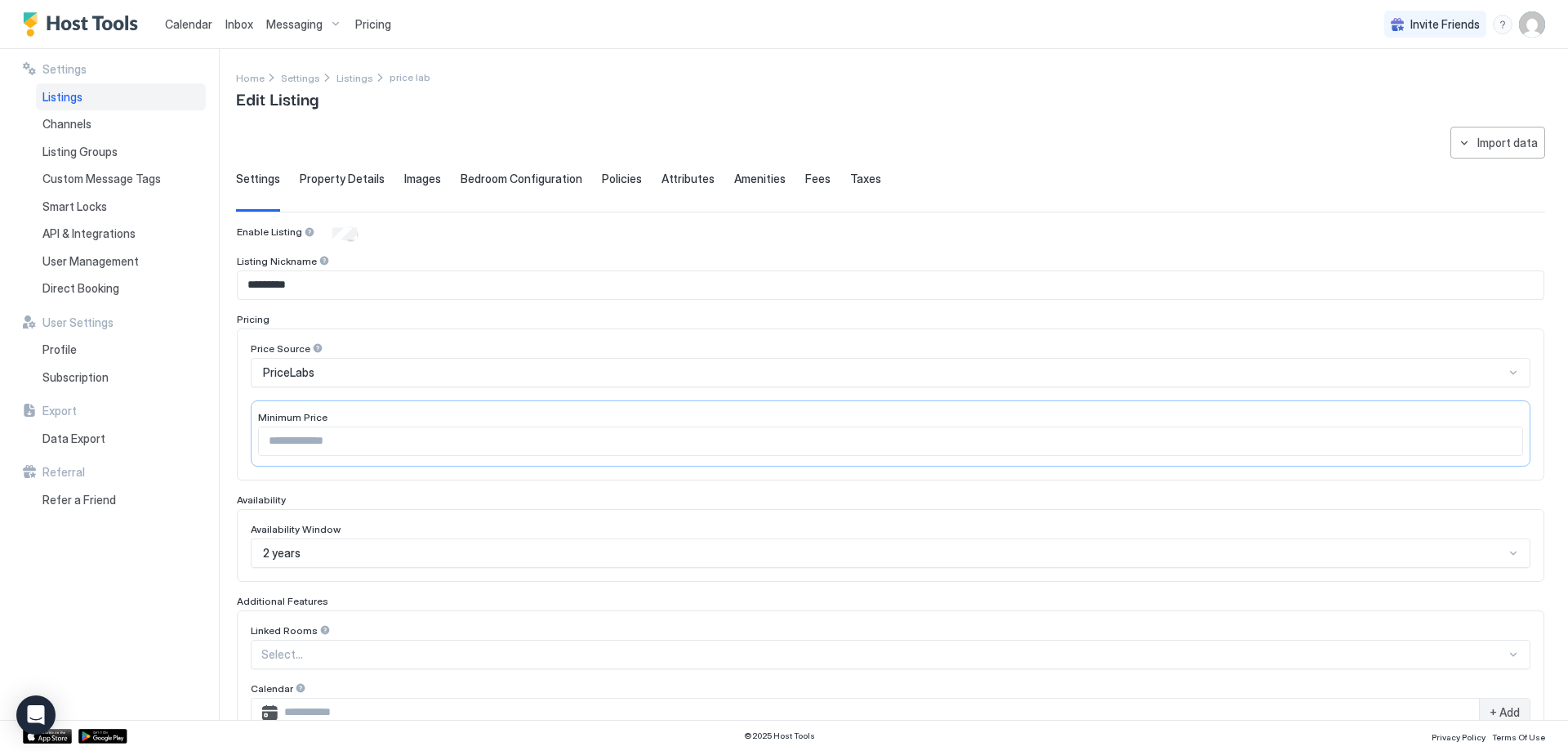
type input "***"
click at [340, 180] on span "Property Details" at bounding box center [342, 178] width 85 height 14
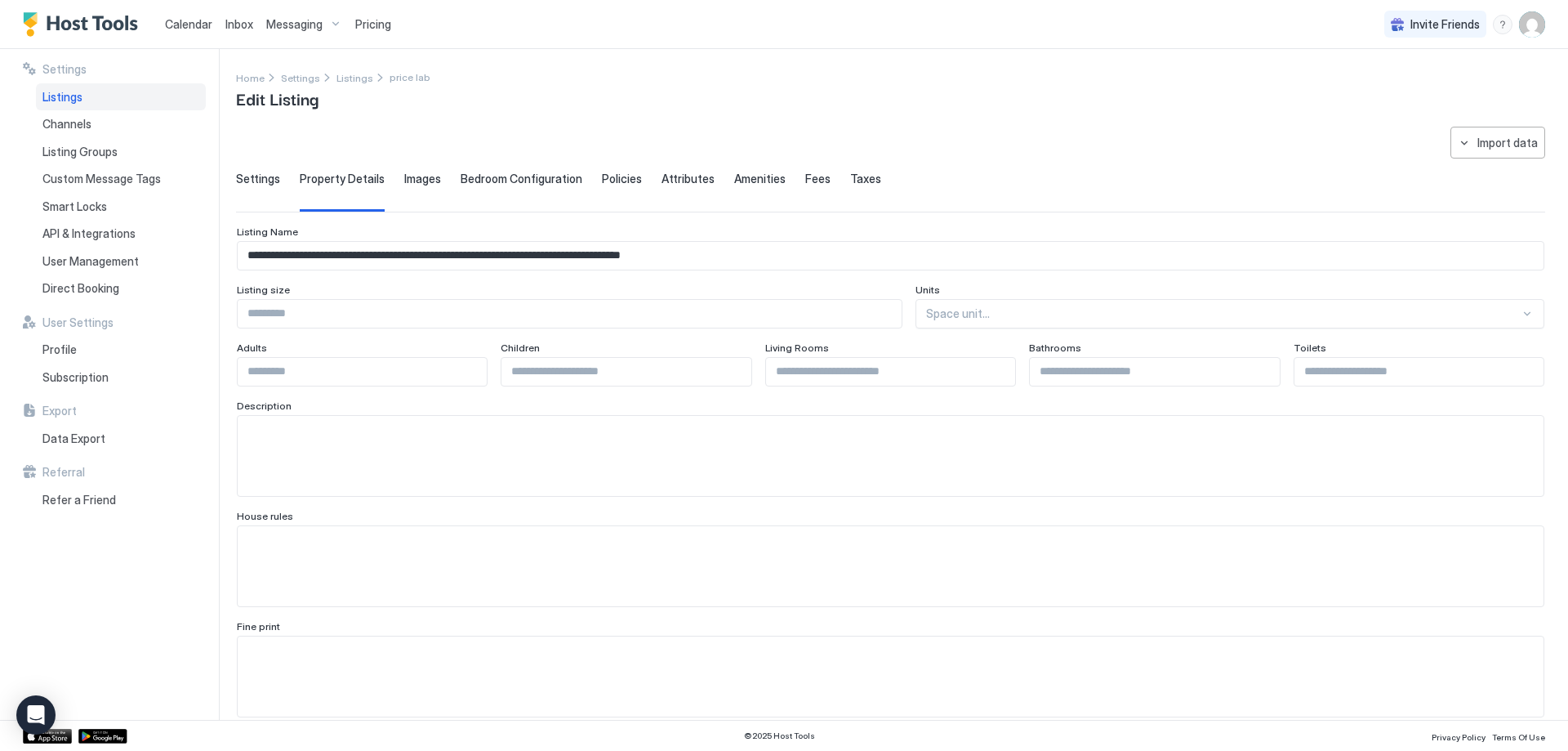
click at [412, 180] on span "Images" at bounding box center [422, 178] width 36 height 14
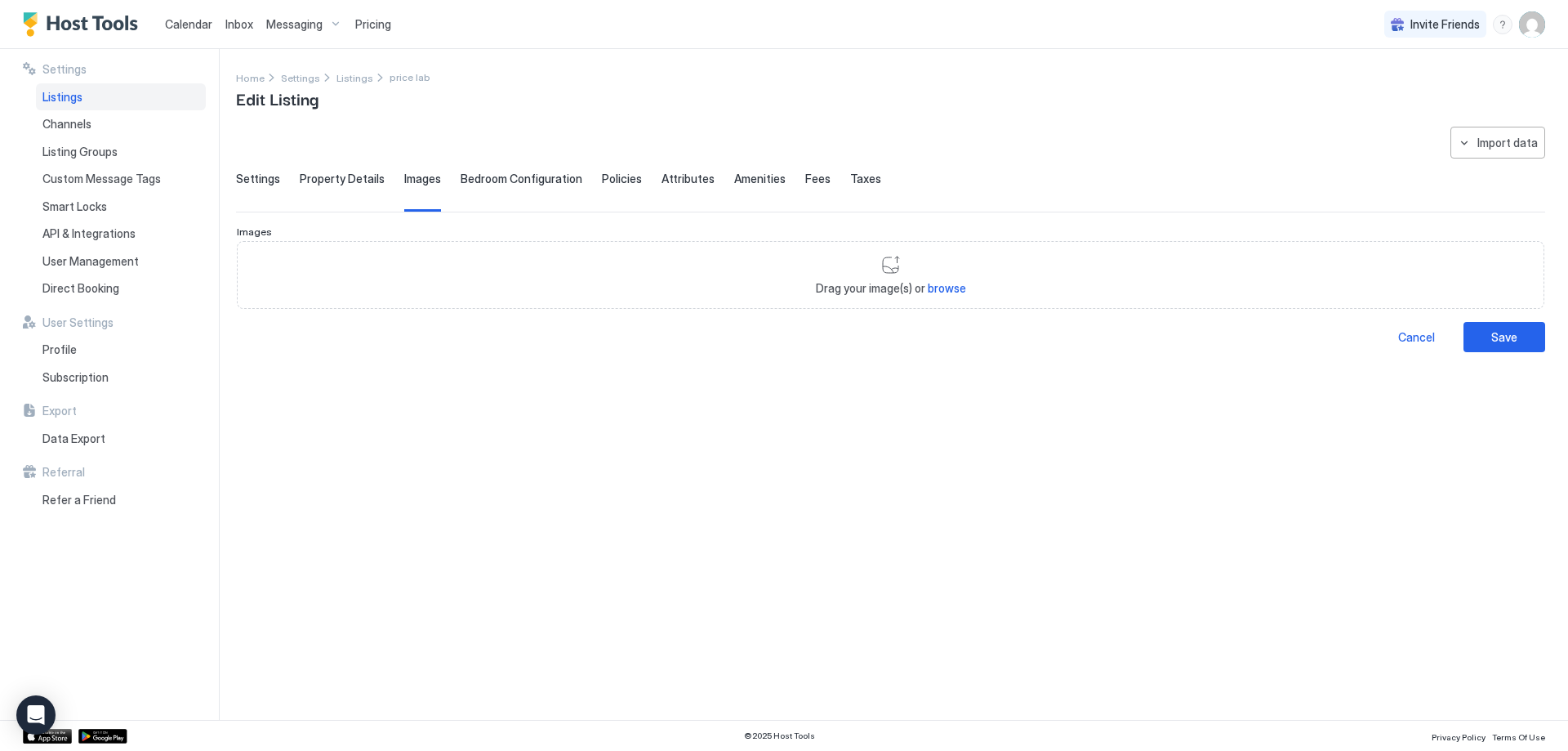
click at [502, 175] on span "Bedroom Configuration" at bounding box center [521, 178] width 121 height 14
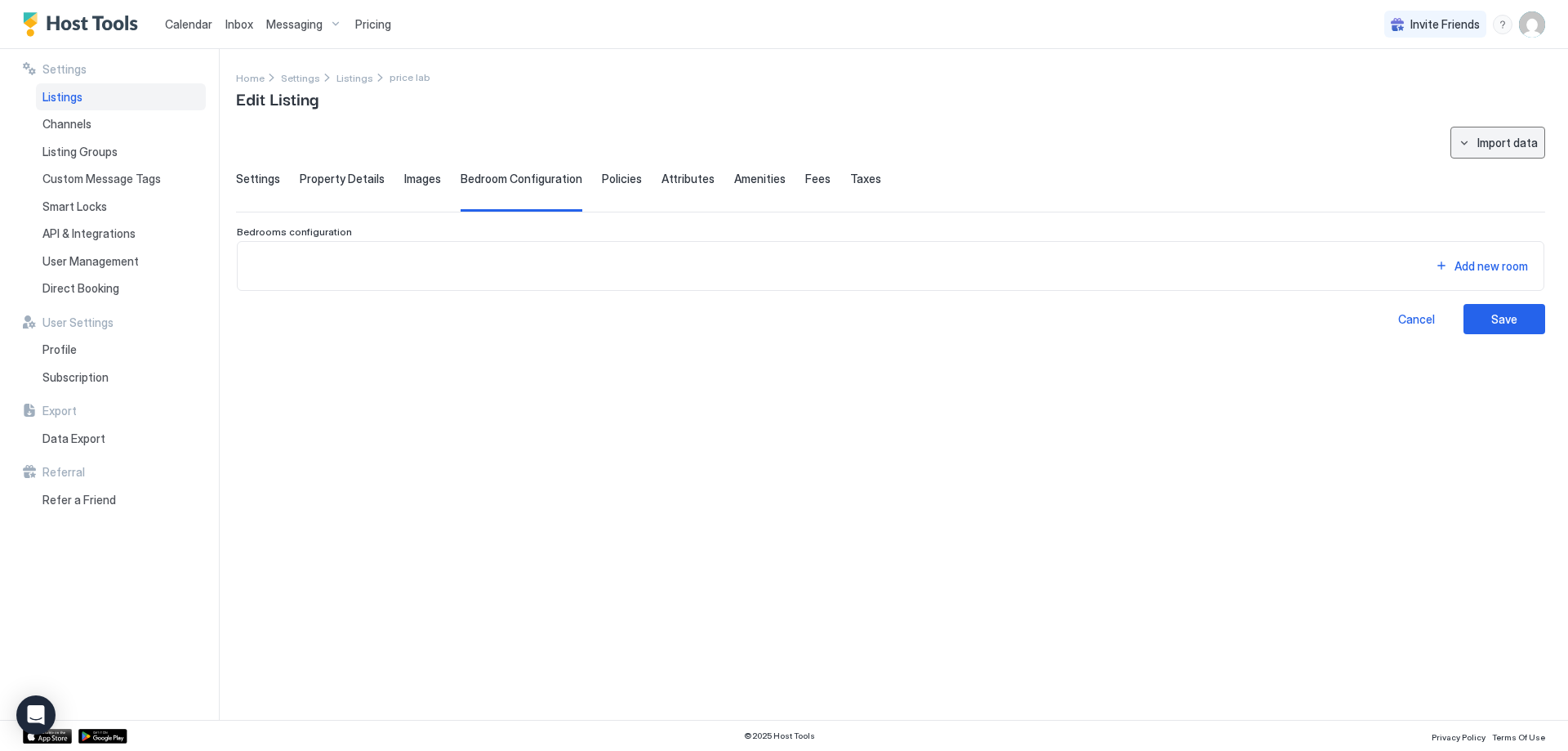
click at [1508, 133] on button "Import data" at bounding box center [1498, 143] width 95 height 32
click at [1506, 176] on div "Airbnb" at bounding box center [1513, 172] width 50 height 14
type input "**********"
type input "****"
type input "**"
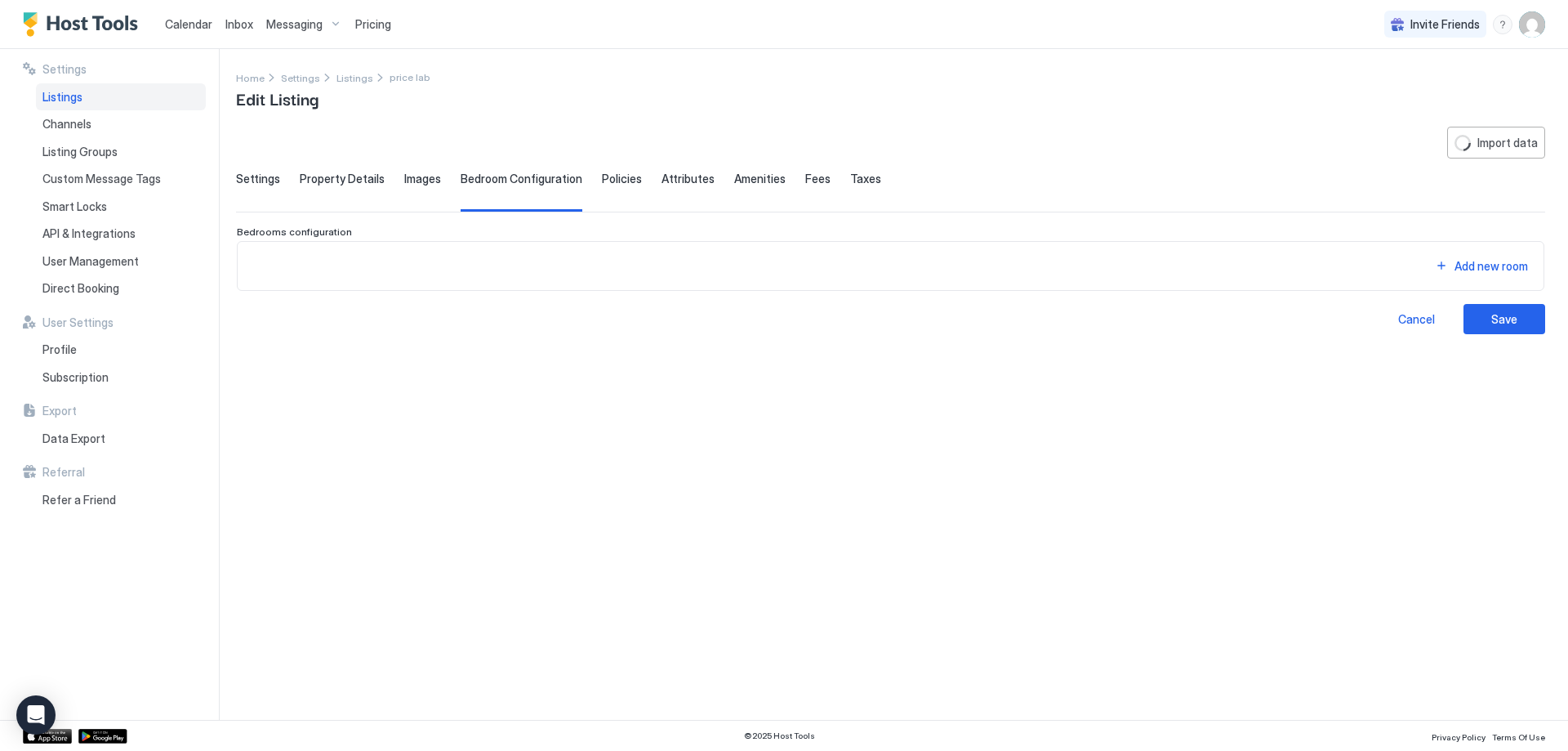
type textarea "**********"
type input "**********"
type input "********"
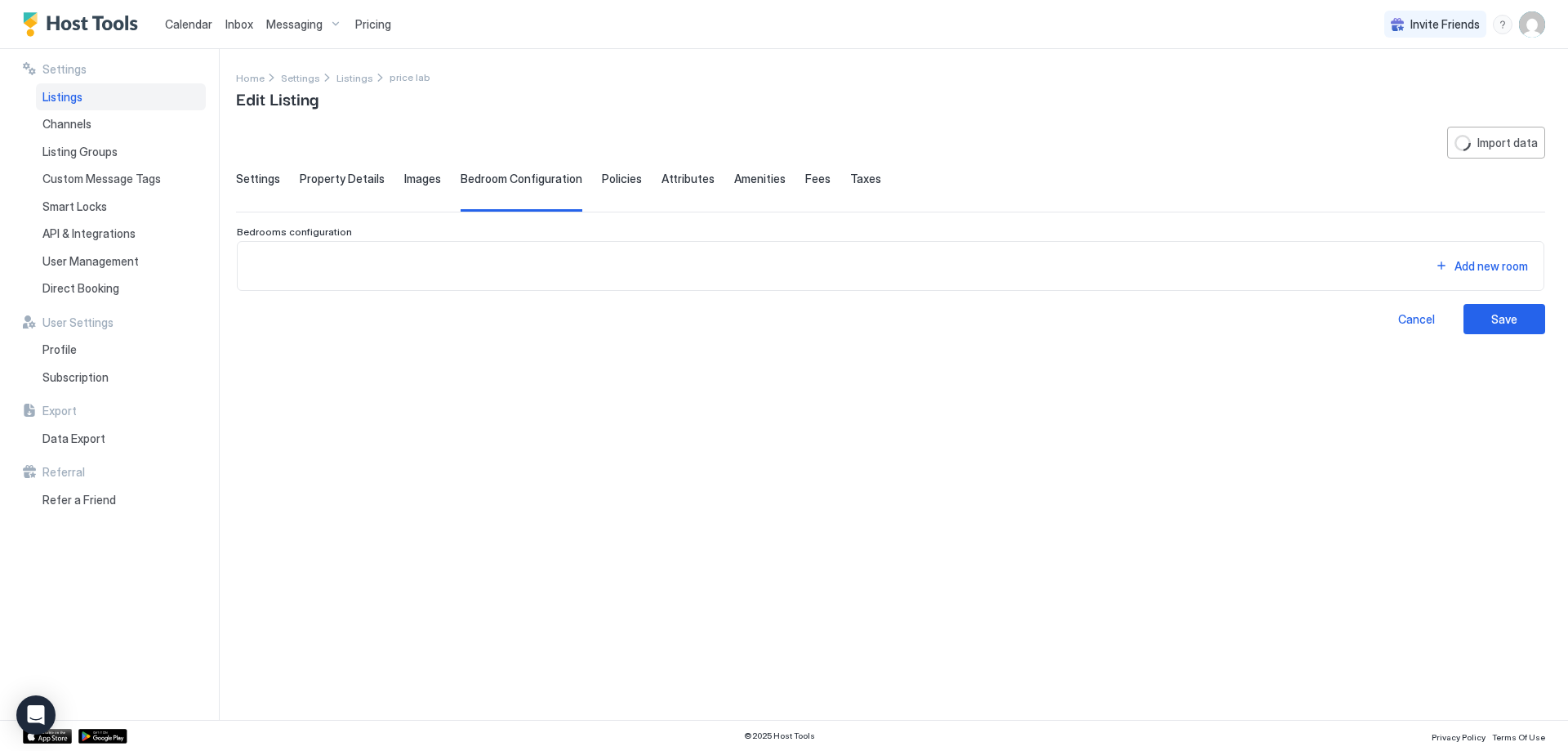
type input "**********"
type textarea "**********"
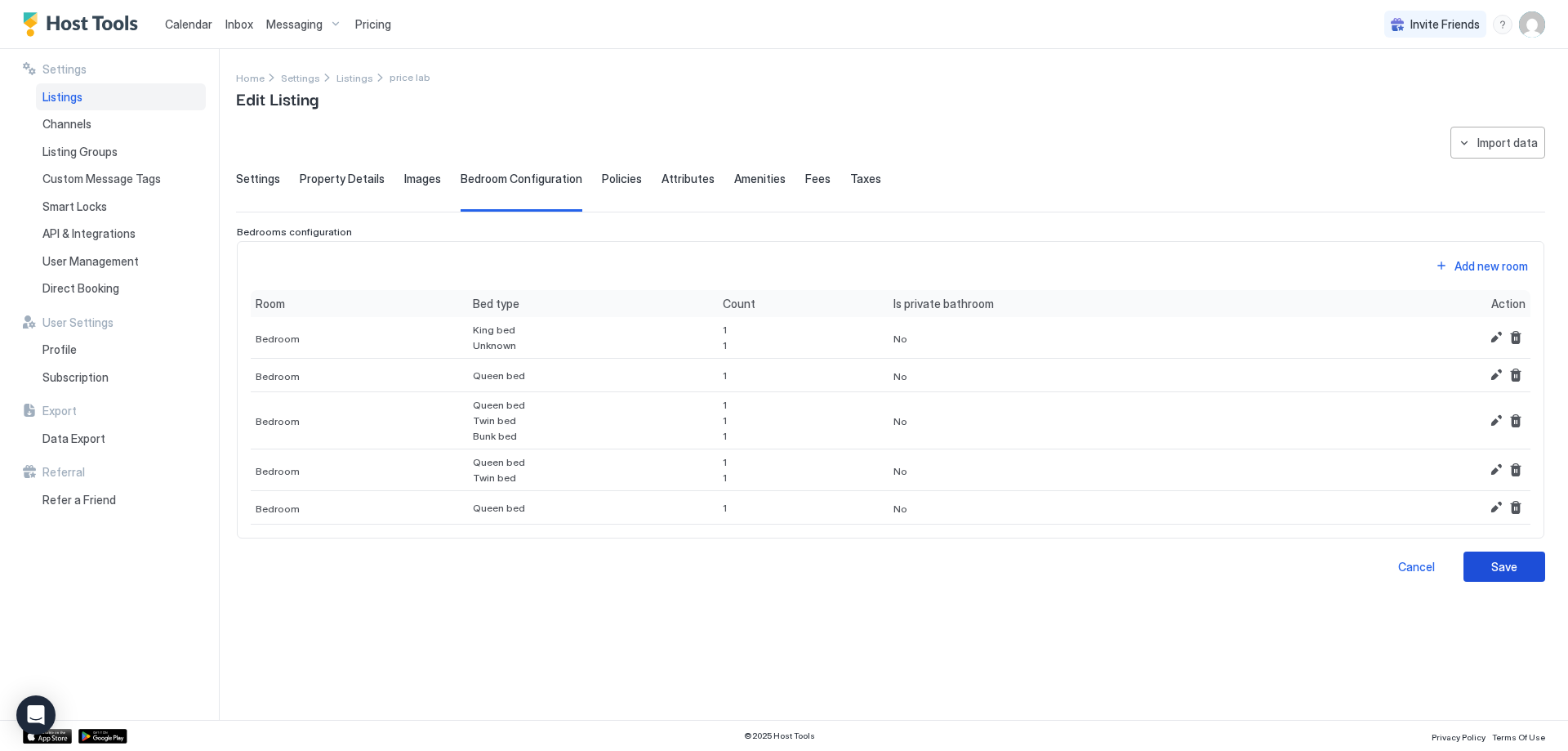
click at [1519, 560] on button "Save" at bounding box center [1504, 567] width 81 height 31
click at [1519, 567] on button "Save" at bounding box center [1504, 567] width 81 height 31
click at [1502, 569] on div "Save" at bounding box center [1504, 566] width 26 height 17
click at [412, 177] on span "Images" at bounding box center [422, 178] width 36 height 14
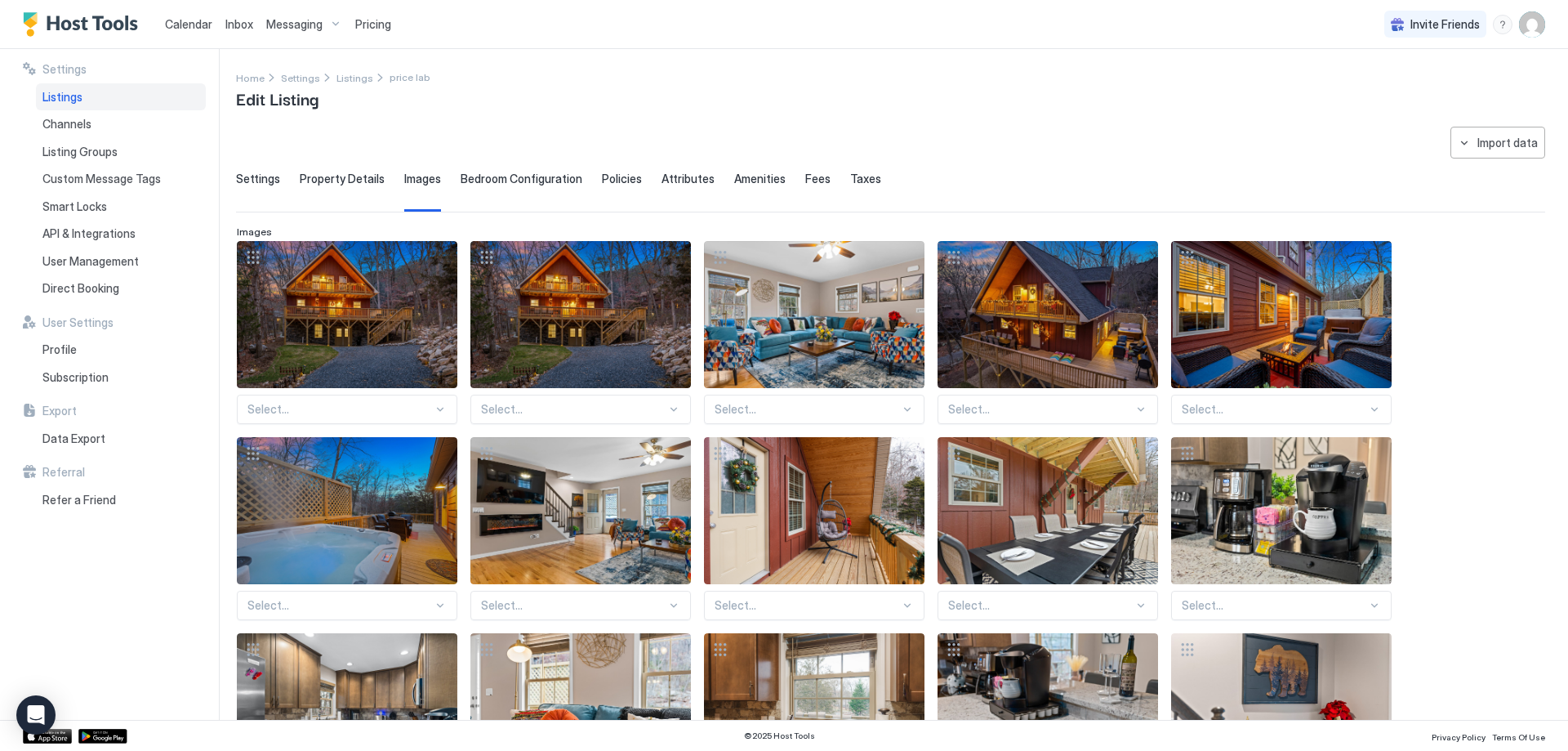
click at [249, 179] on span "Settings" at bounding box center [258, 178] width 44 height 14
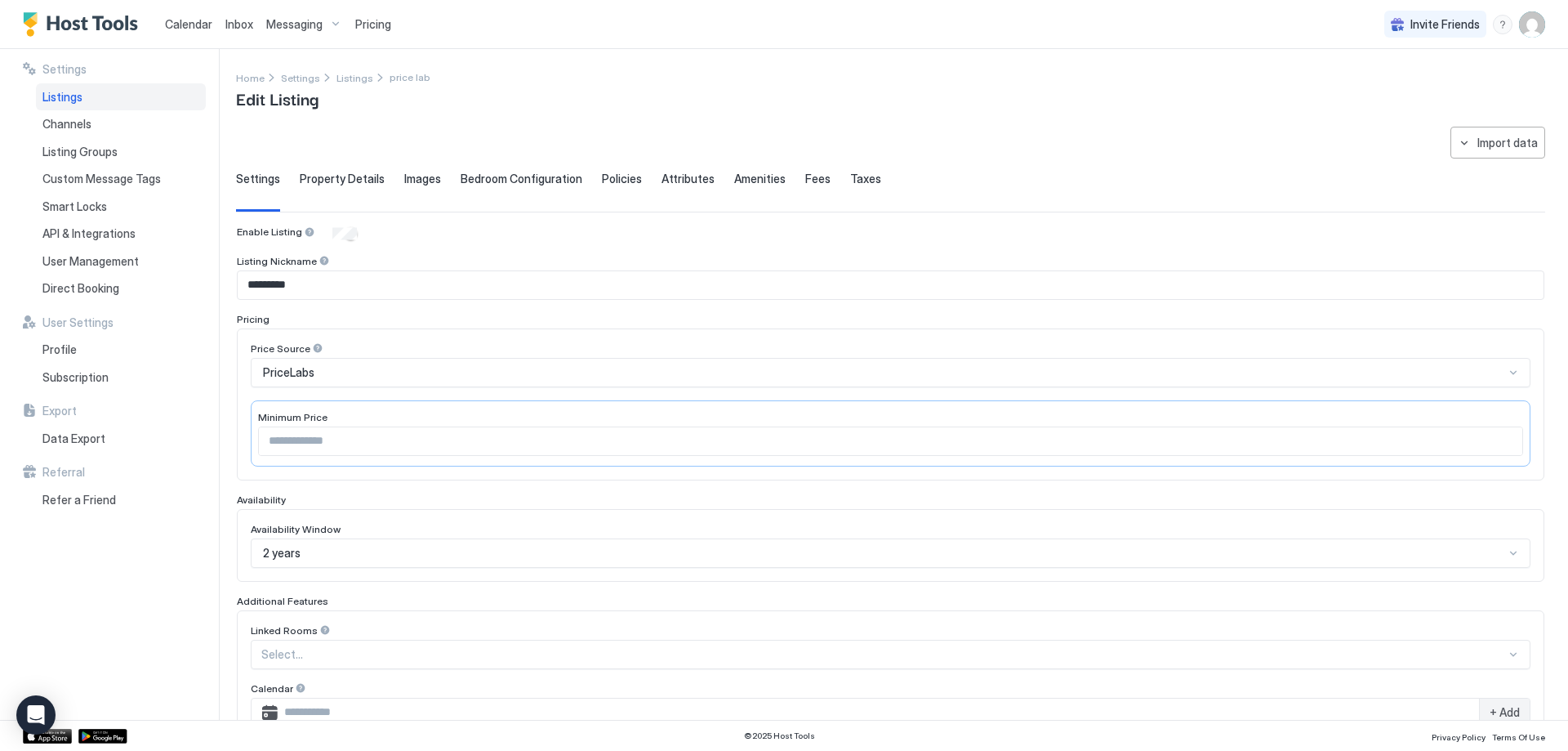
click at [807, 177] on span "Fees" at bounding box center [818, 178] width 25 height 14
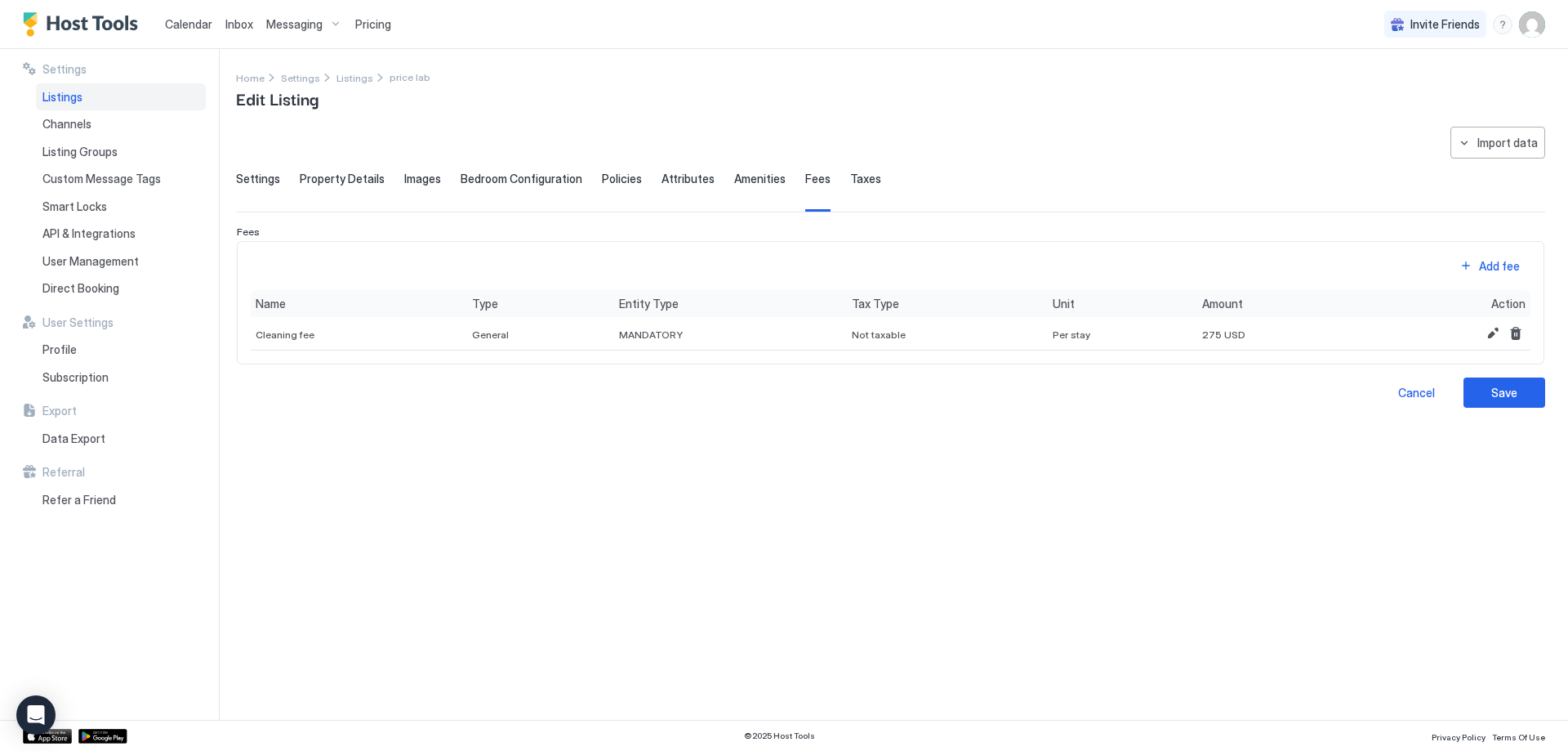
click at [853, 180] on span "Taxes" at bounding box center [865, 178] width 31 height 14
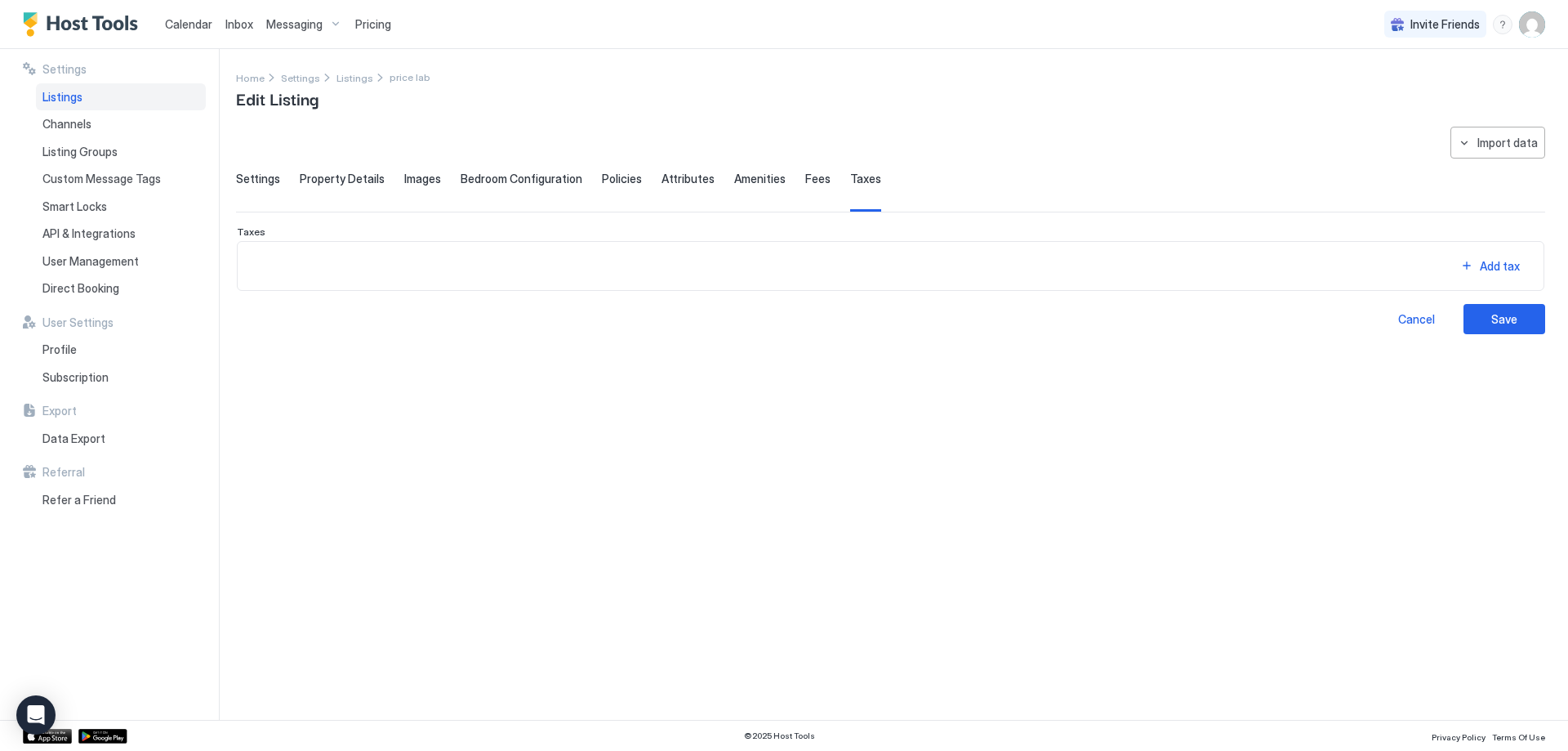
click at [734, 179] on span "Amenities" at bounding box center [759, 178] width 52 height 14
click at [626, 179] on span "Policies" at bounding box center [621, 178] width 40 height 14
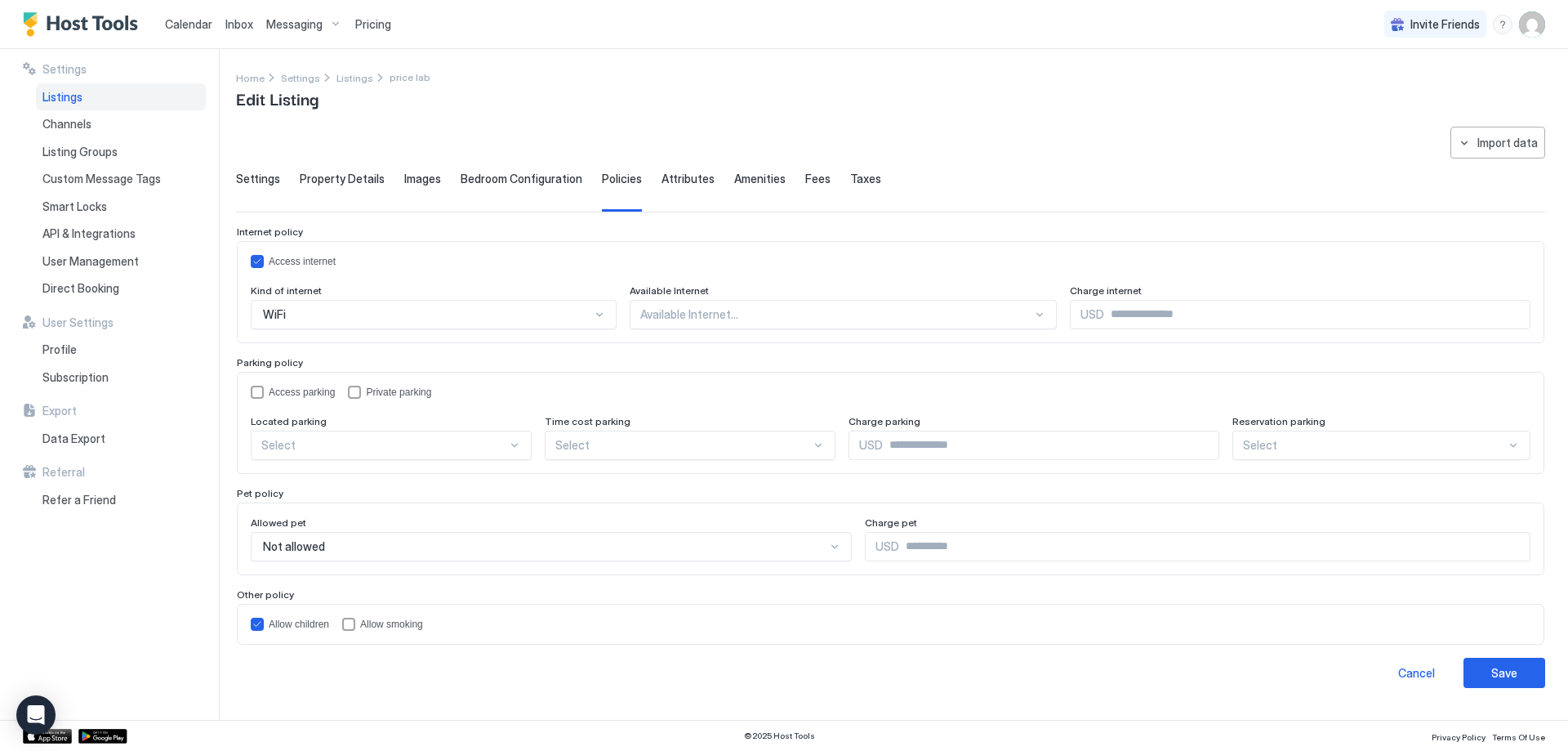
click at [529, 177] on span "Bedroom Configuration" at bounding box center [521, 178] width 121 height 14
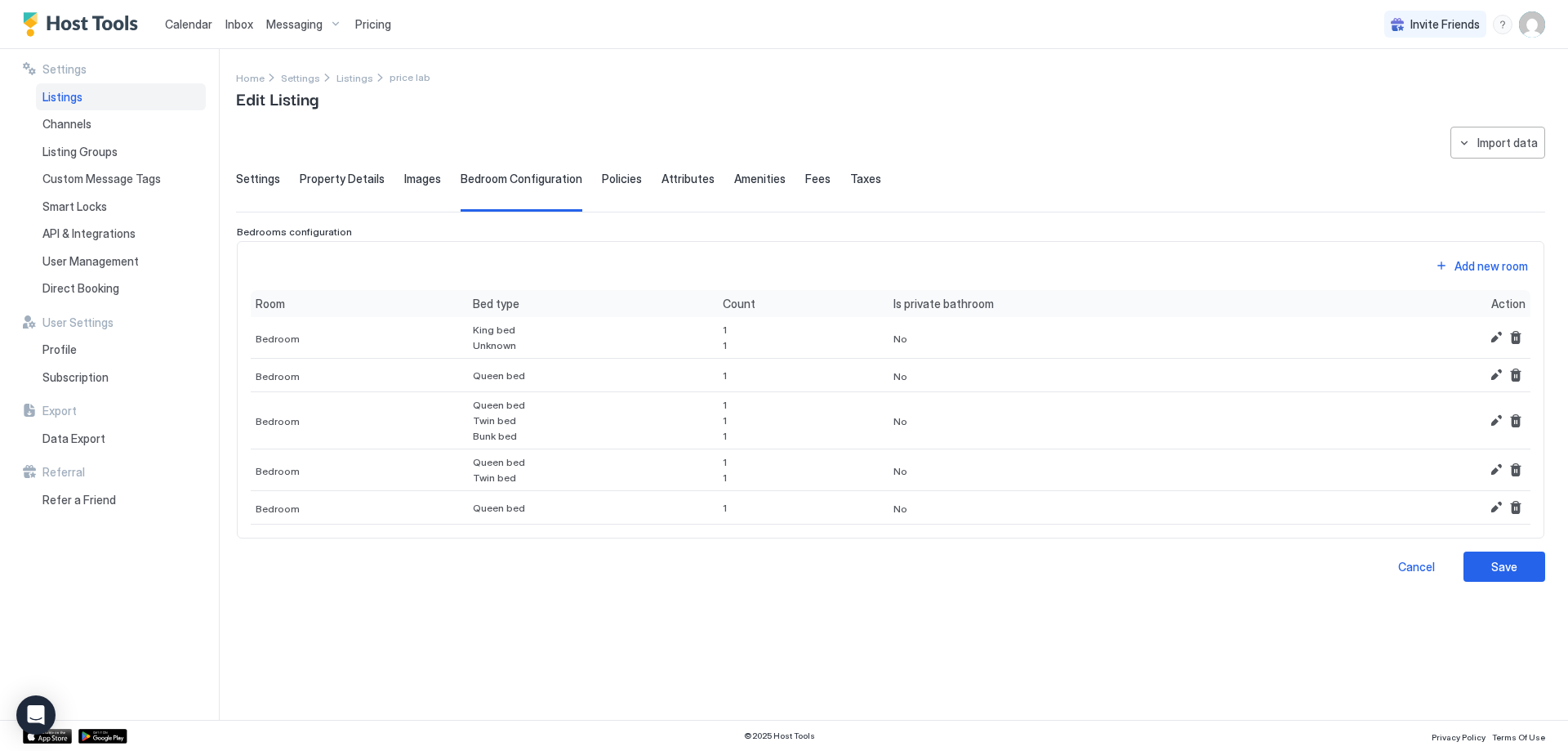
click at [422, 182] on span "Images" at bounding box center [422, 178] width 36 height 14
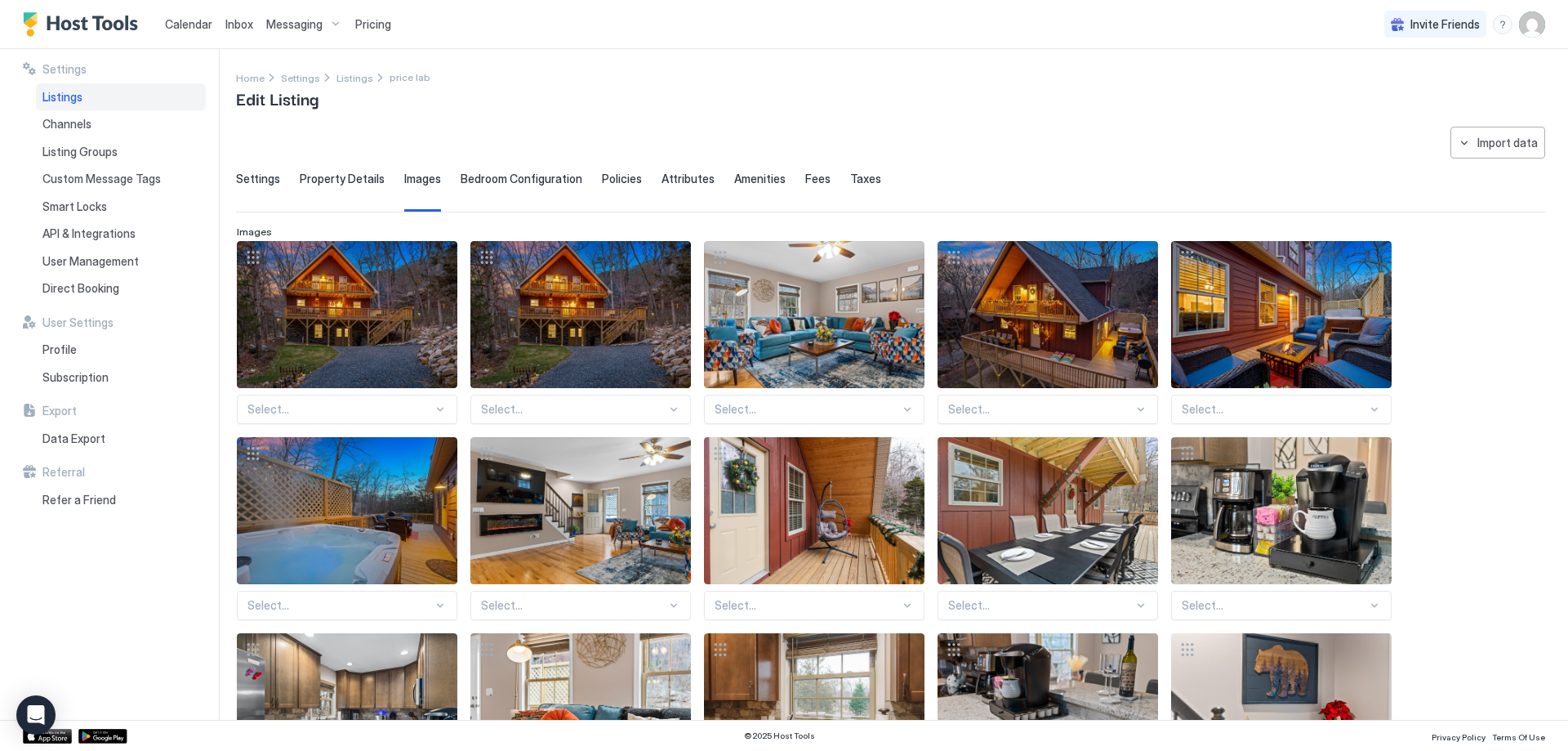
click at [360, 174] on span "Property Details" at bounding box center [342, 178] width 85 height 14
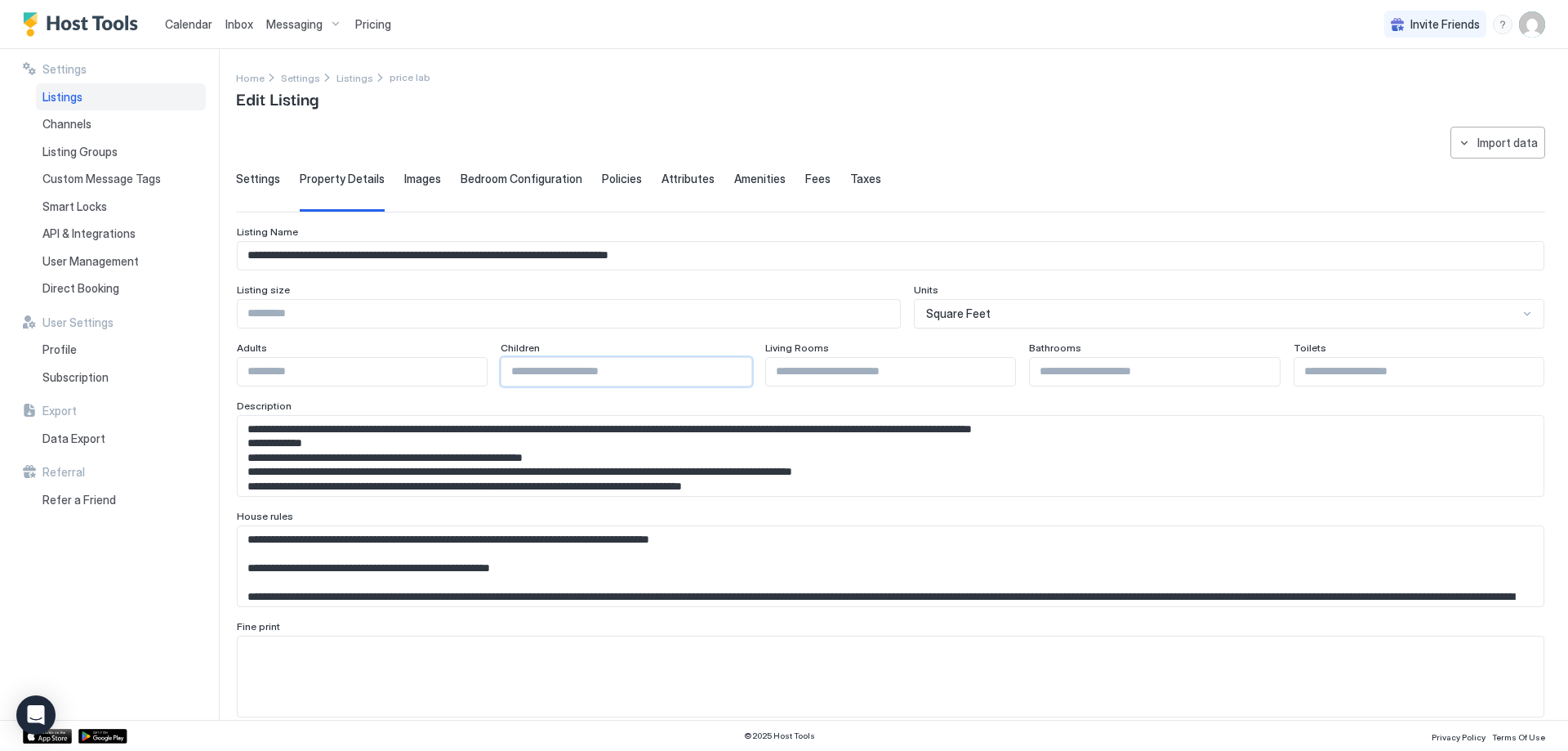
click at [599, 379] on input "Input Field" at bounding box center [626, 372] width 249 height 28
click at [845, 378] on input "Input Field" at bounding box center [891, 372] width 249 height 28
type input "*"
click at [989, 370] on input "*" at bounding box center [891, 372] width 249 height 28
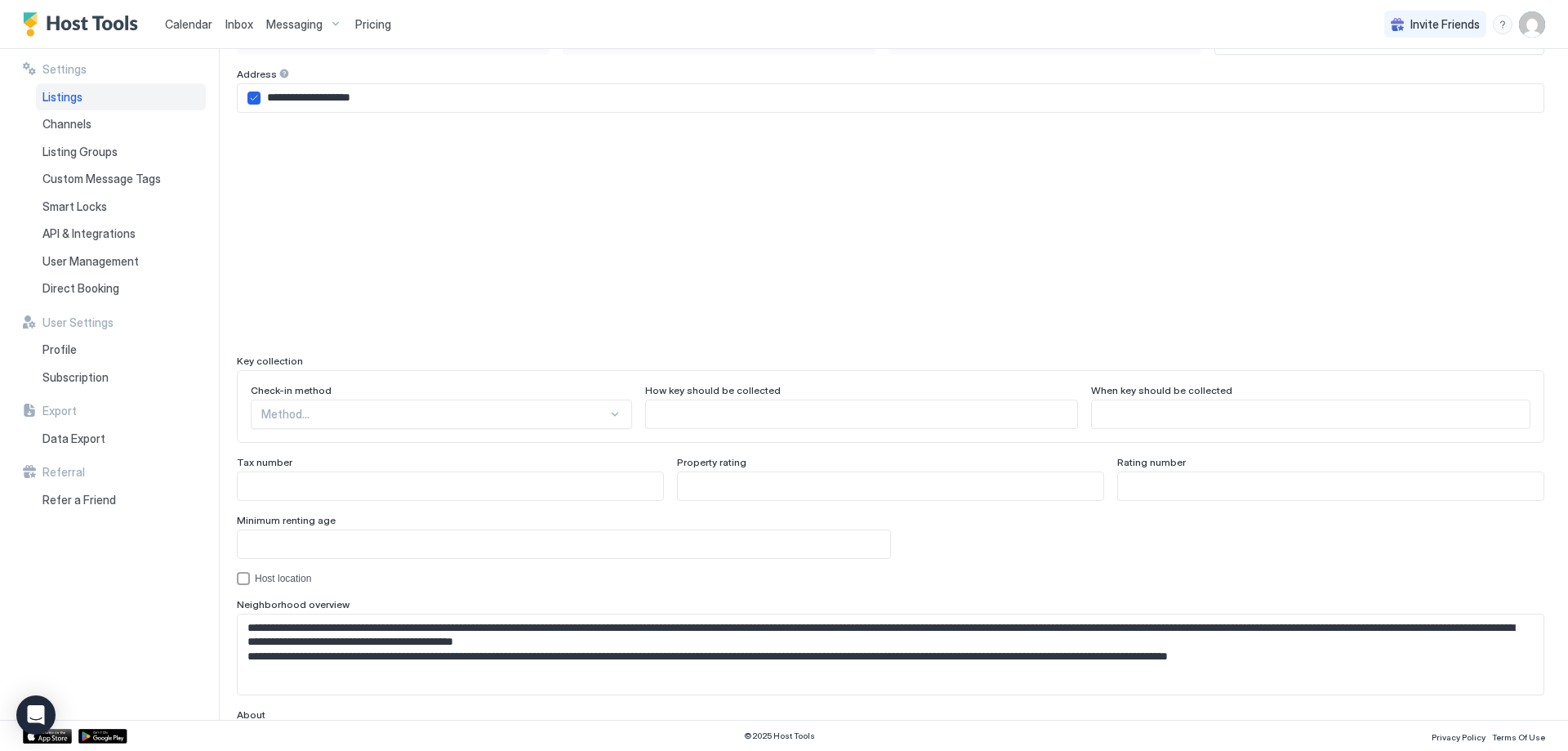
scroll to position [1307, 0]
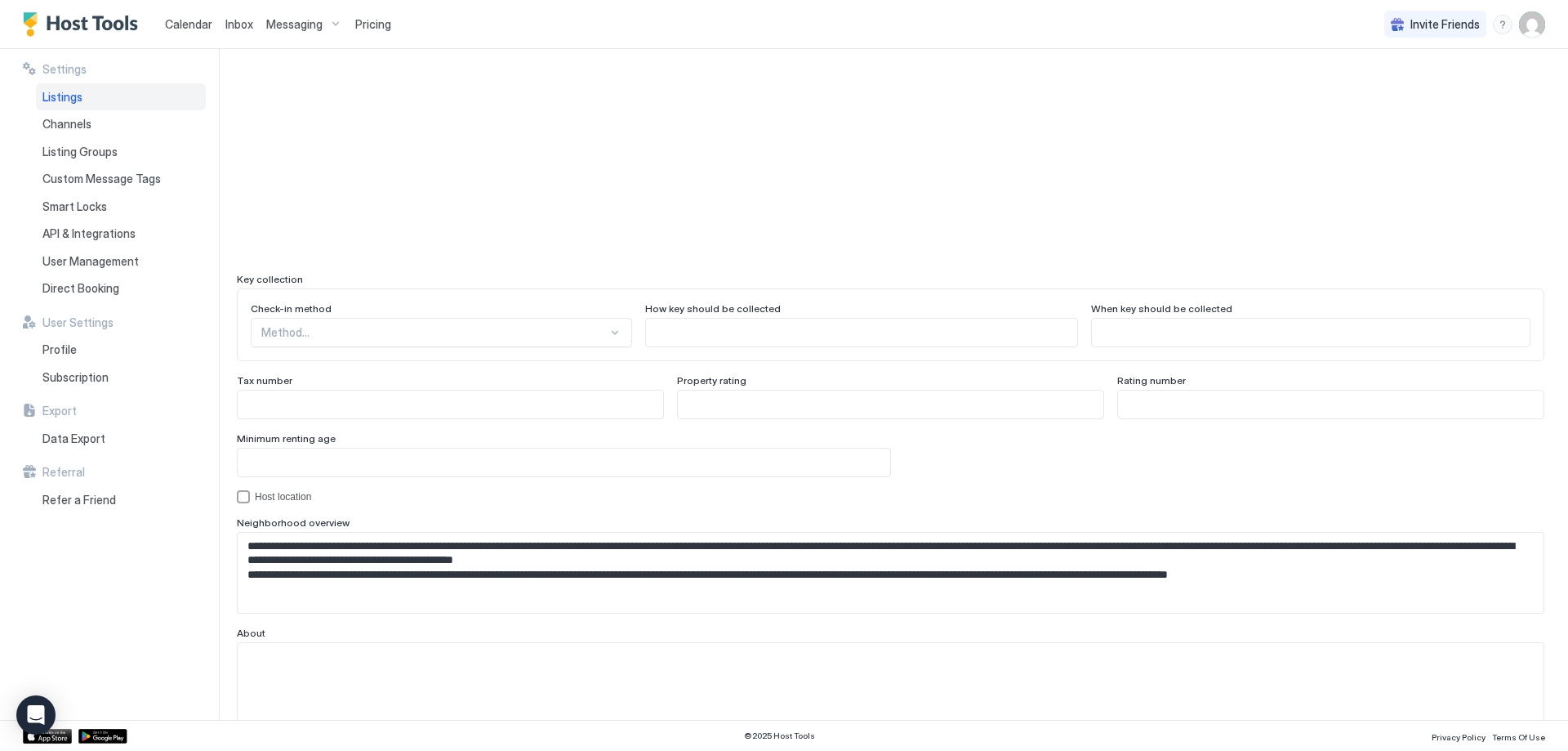
click at [514, 457] on input "Input Field" at bounding box center [563, 462] width 652 height 28
type input "**"
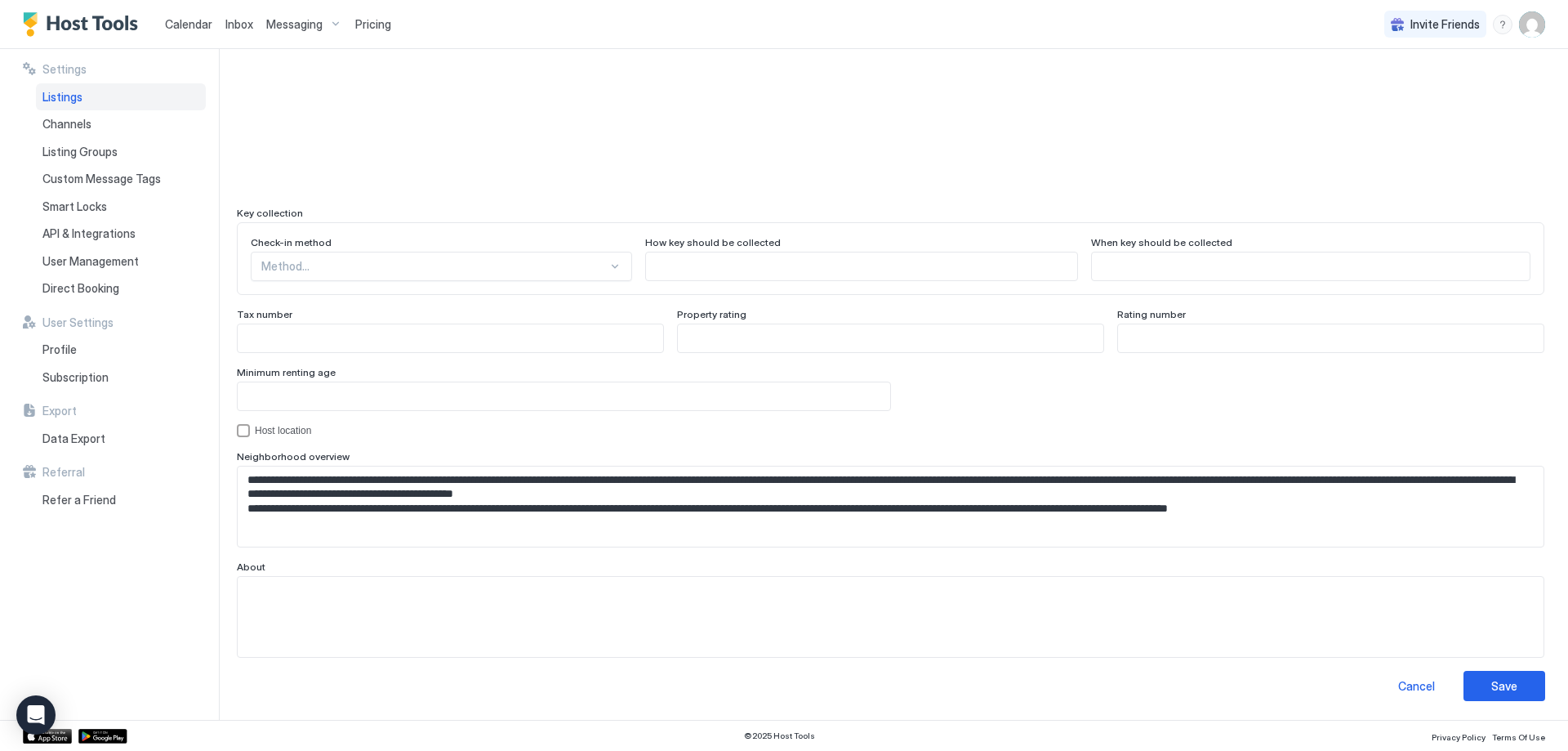
scroll to position [1374, 0]
click at [1498, 681] on div "Save" at bounding box center [1504, 685] width 26 height 17
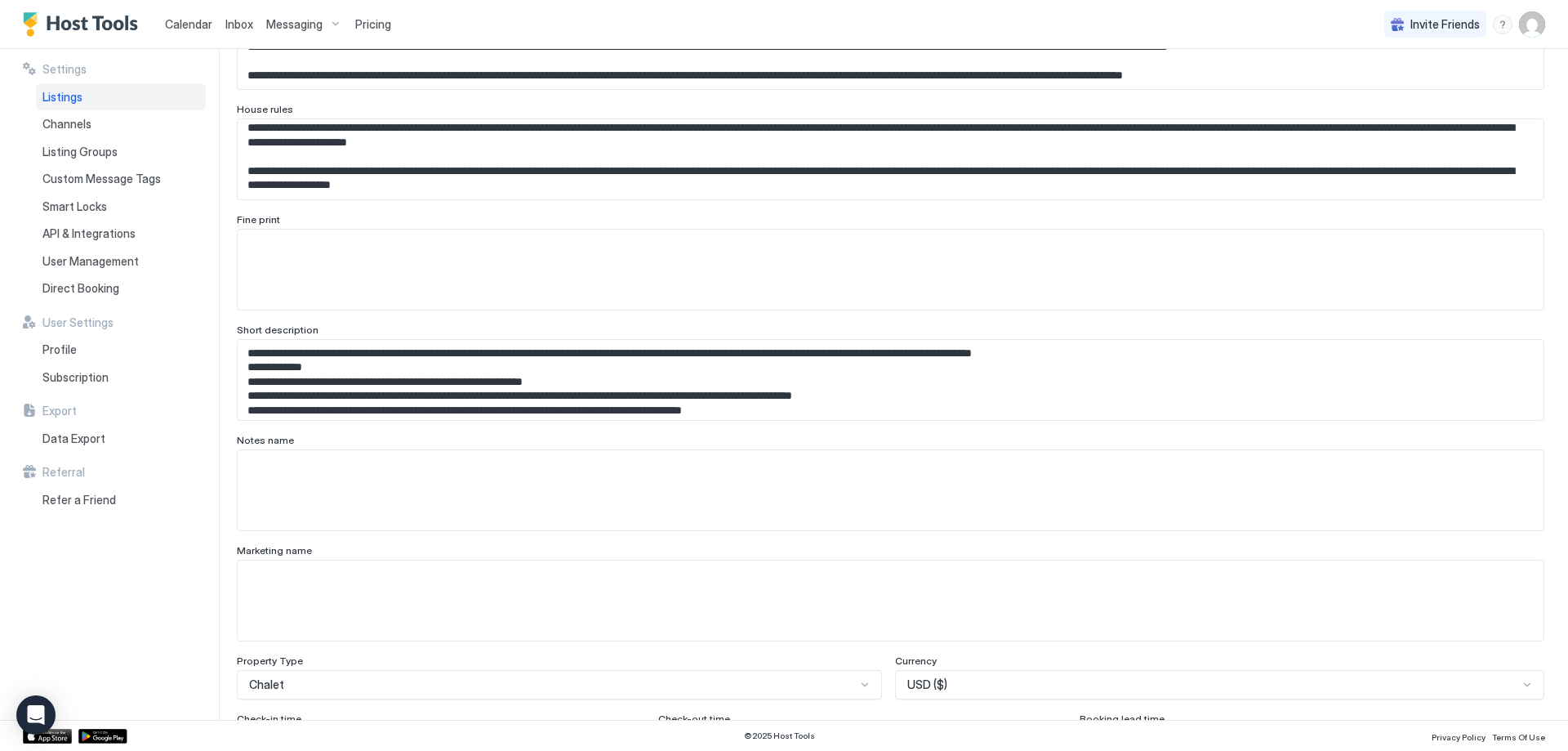
scroll to position [408, 0]
click at [378, 591] on textarea "Input Field" at bounding box center [890, 598] width 1306 height 80
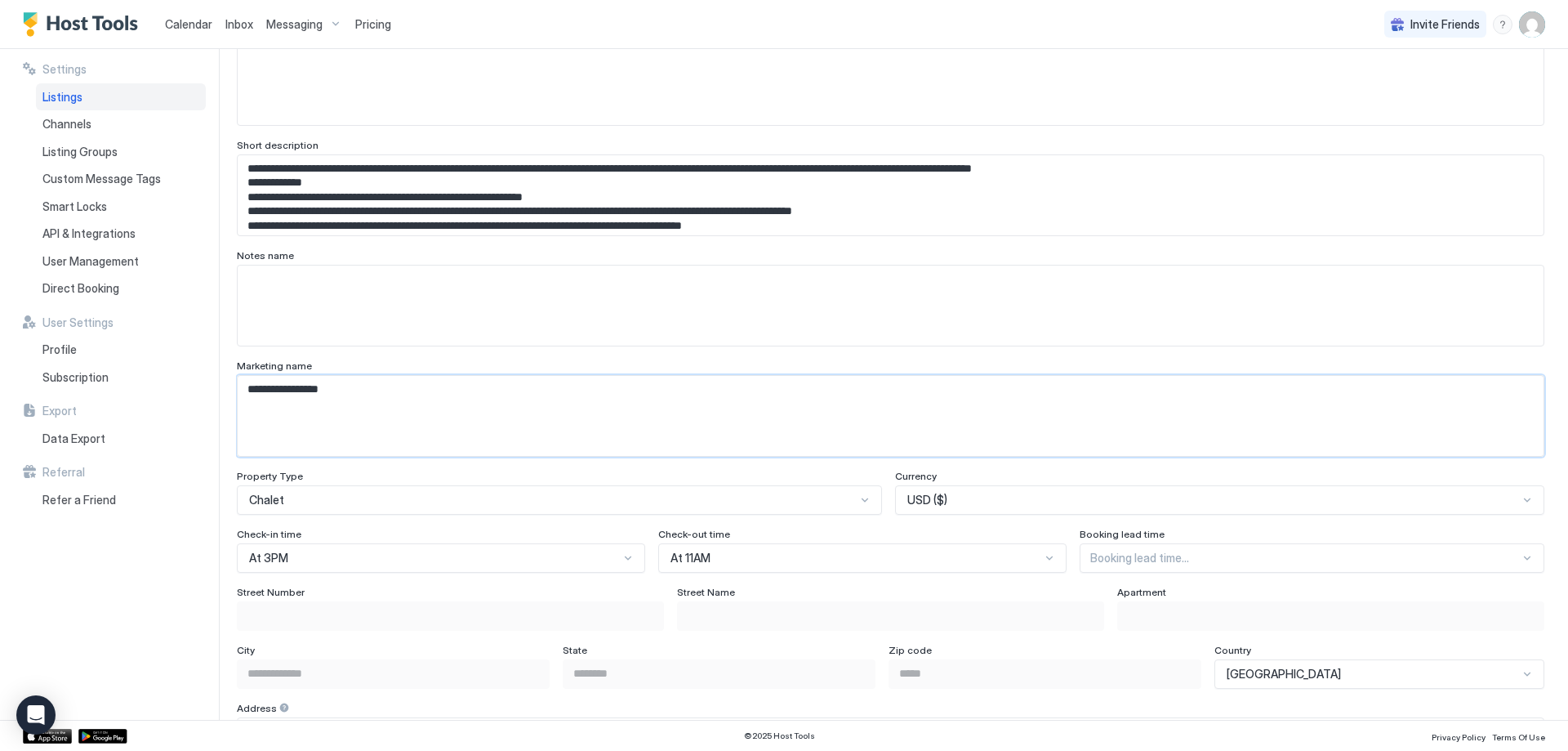
scroll to position [735, 0]
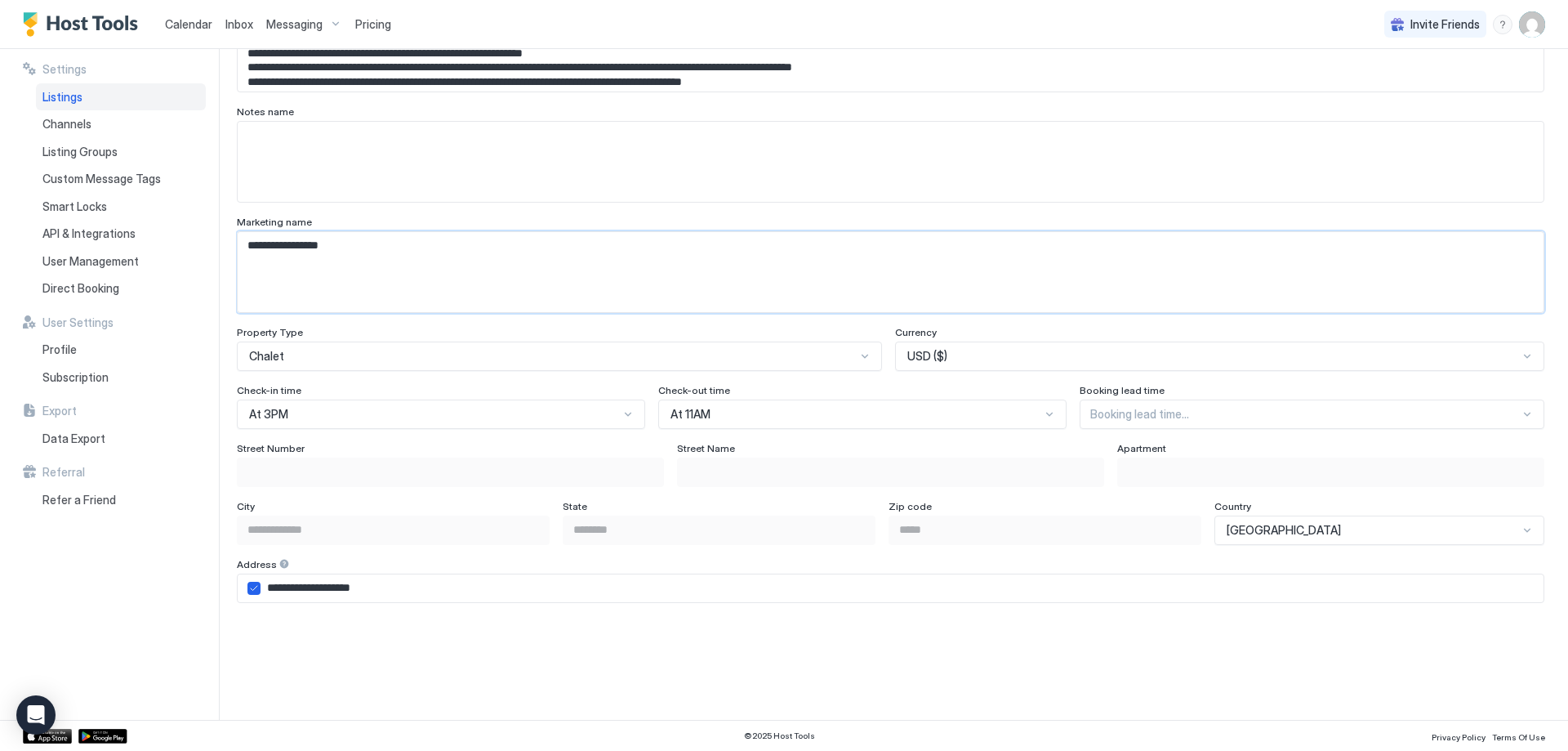
type textarea "**********"
click at [830, 487] on div "**********" at bounding box center [890, 636] width 1308 height 390
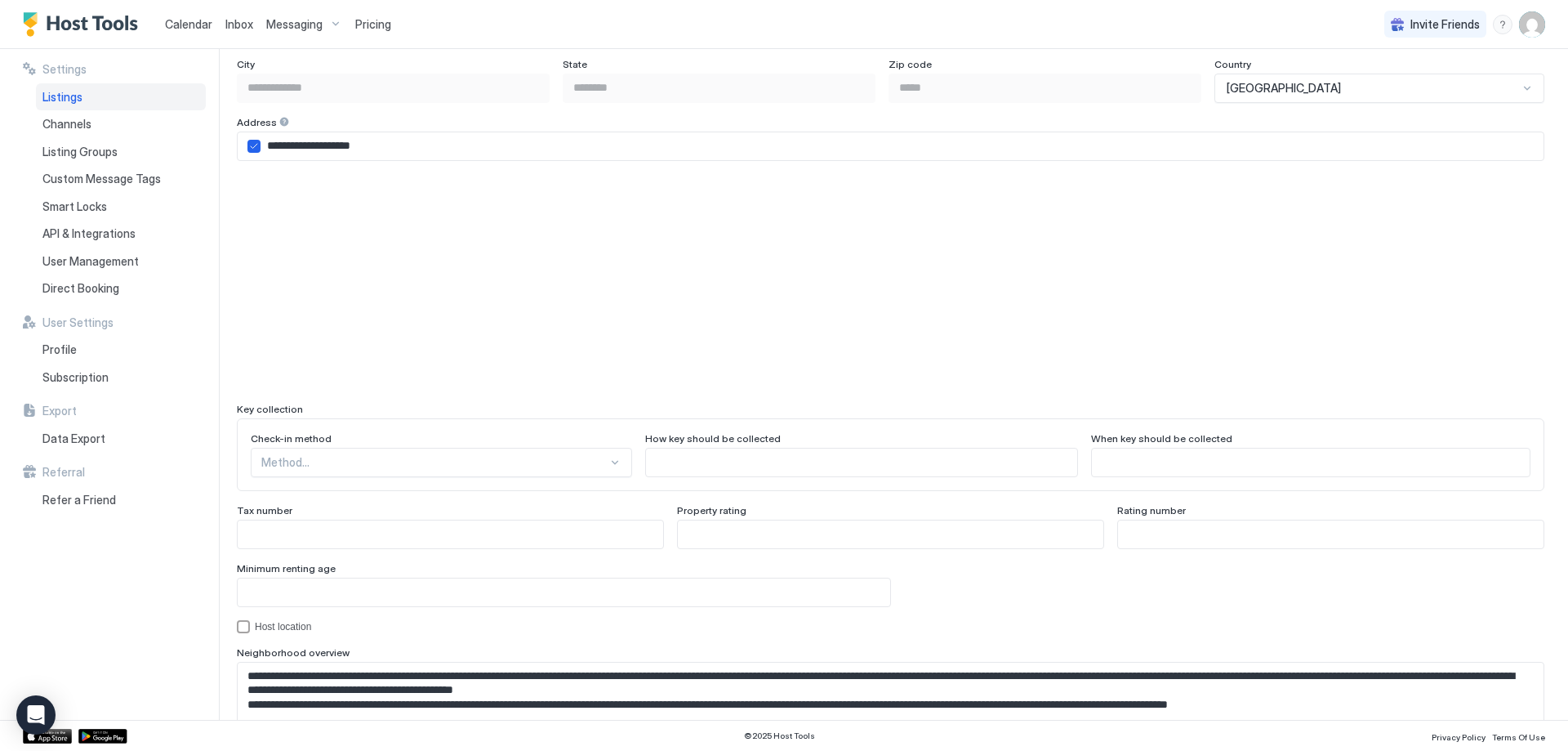
scroll to position [1225, 0]
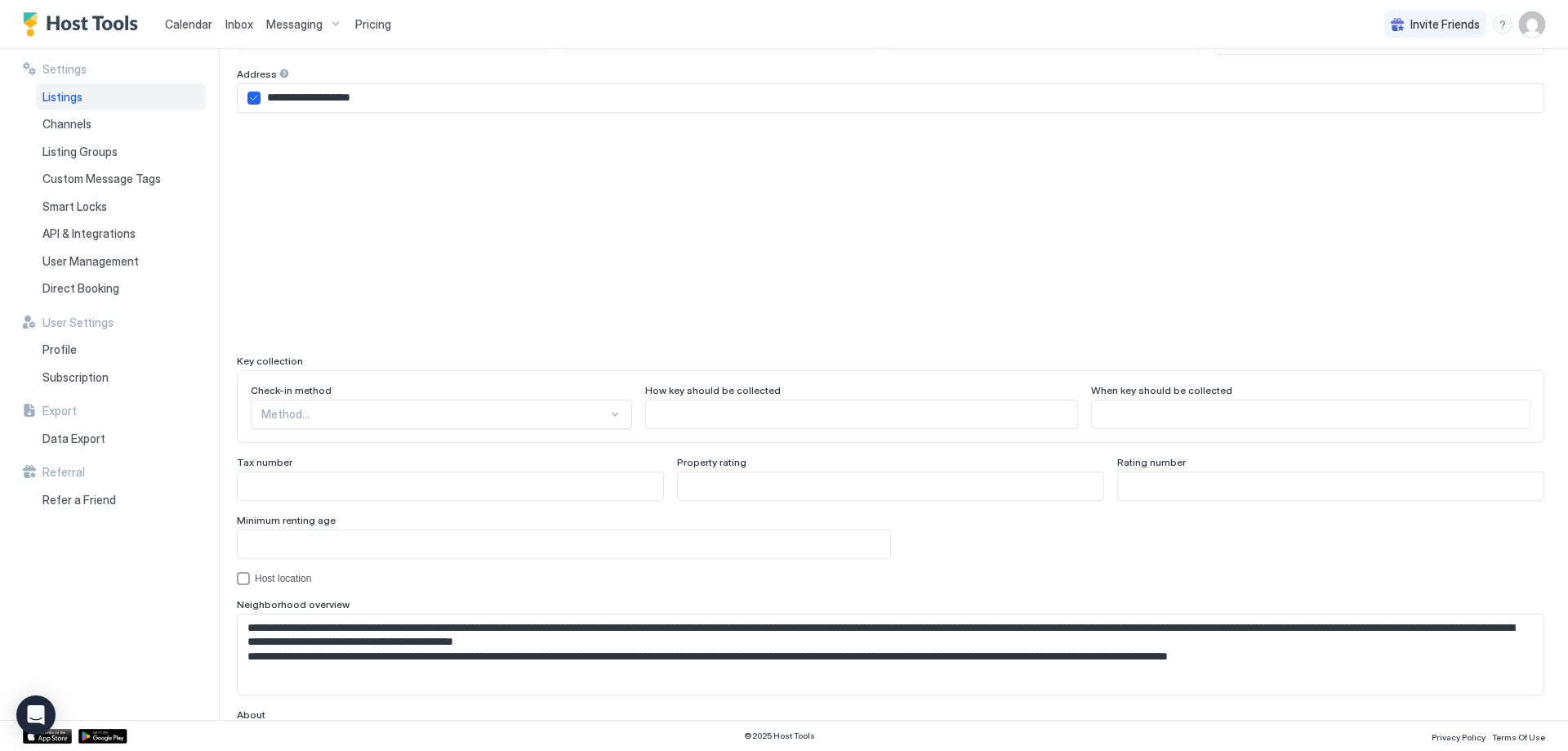
click at [587, 417] on div "Method..." at bounding box center [442, 414] width 382 height 30
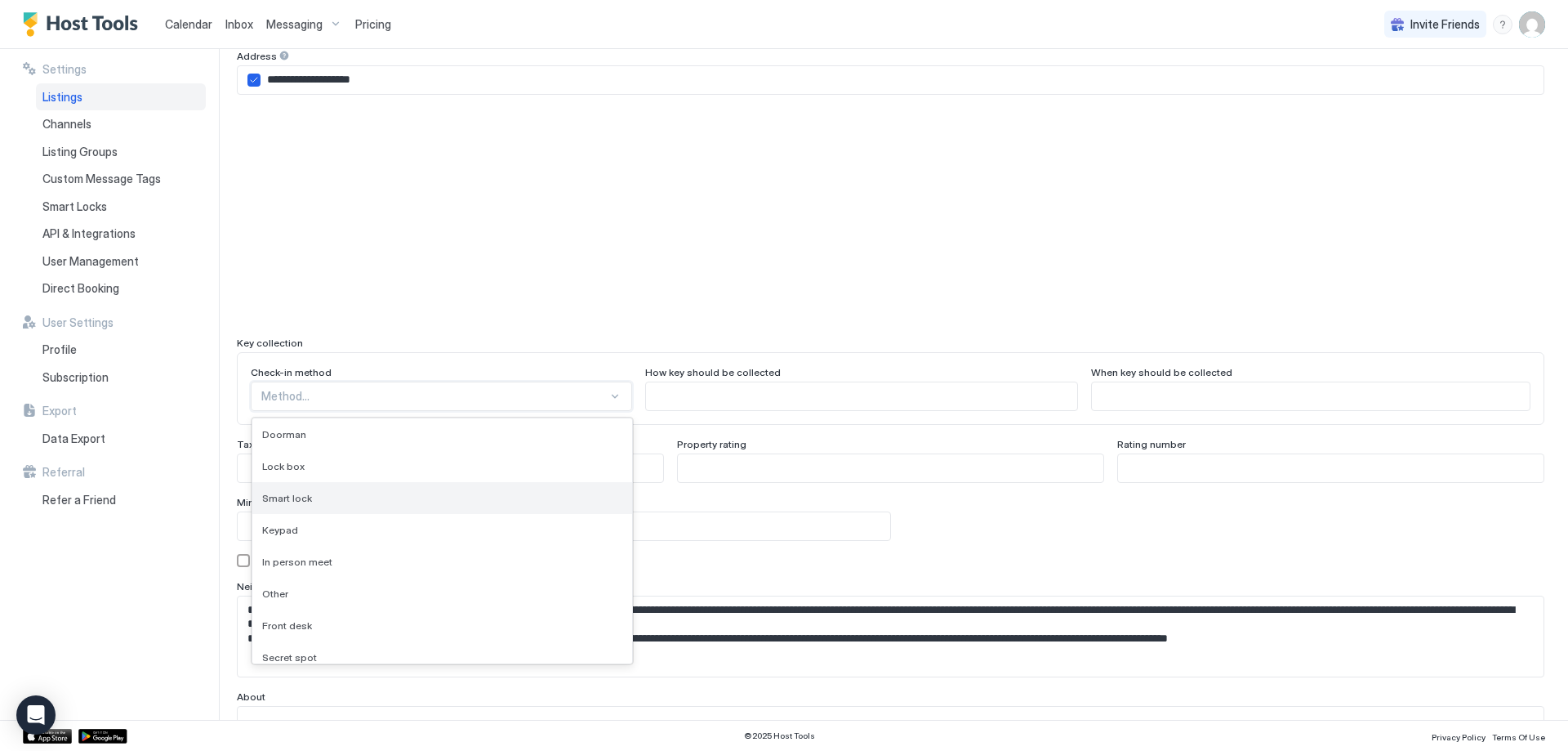
click at [340, 501] on div "Smart lock" at bounding box center [442, 497] width 361 height 12
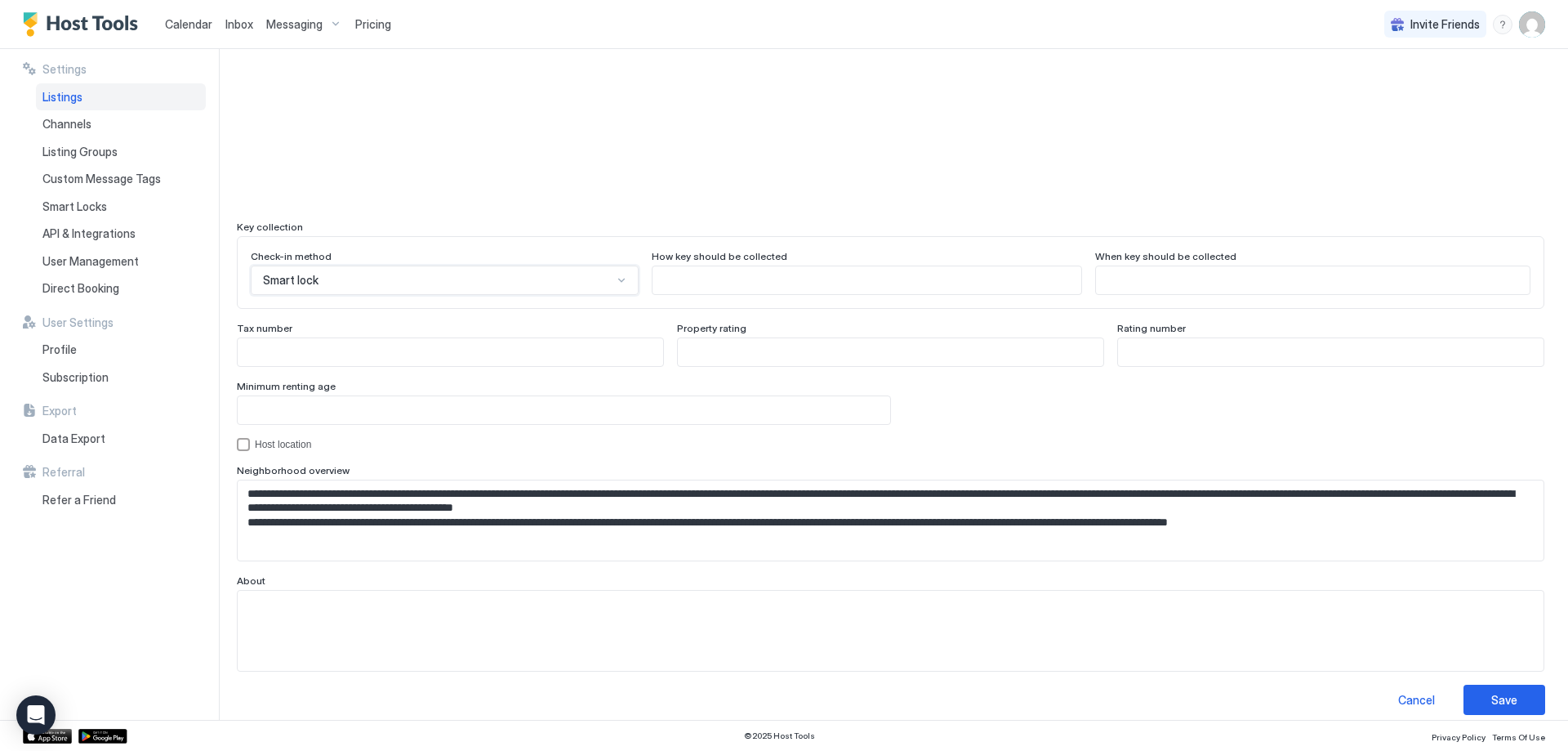
scroll to position [1374, 0]
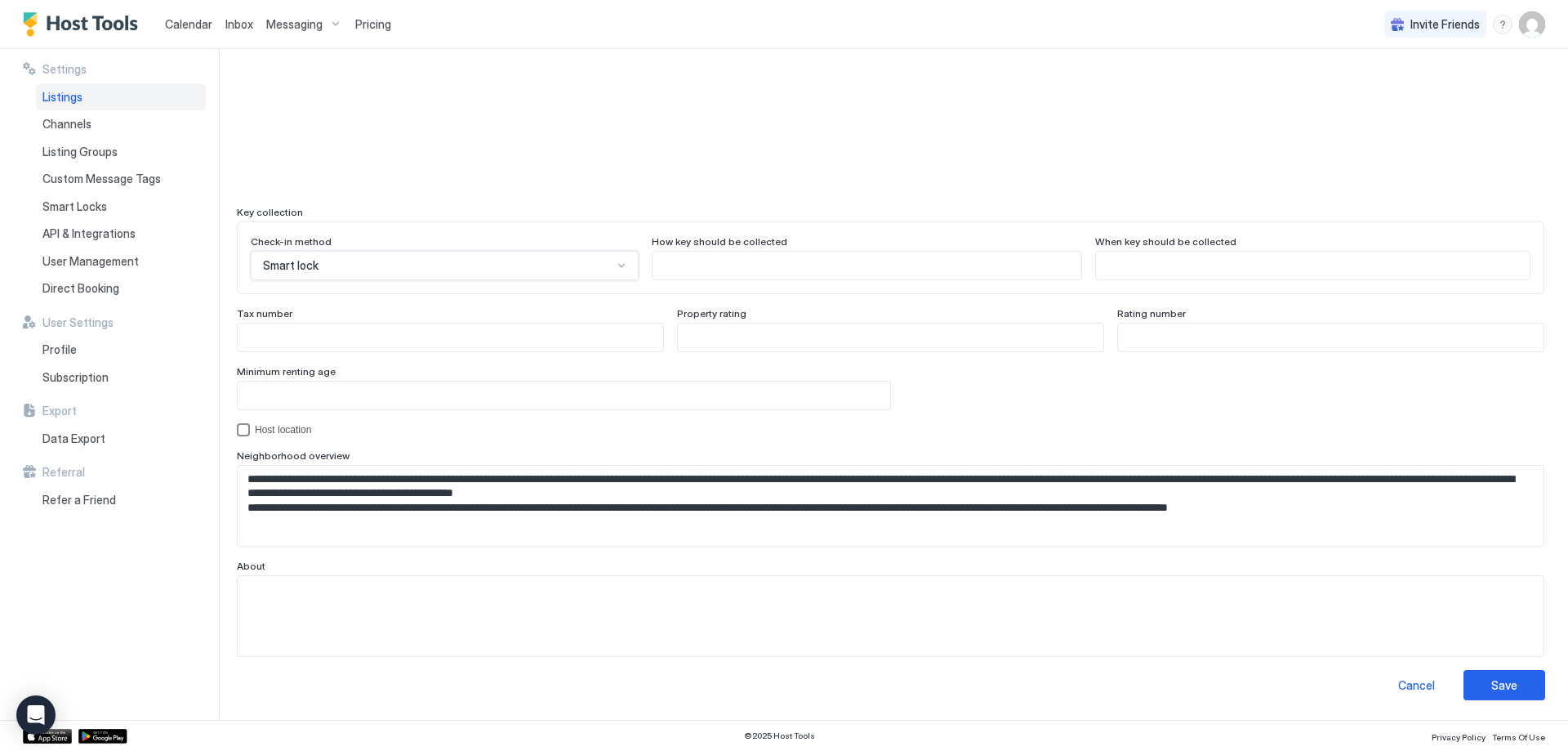
click at [244, 426] on div "hostLocation" at bounding box center [243, 429] width 13 height 13
click at [237, 425] on div "hostLocation" at bounding box center [243, 429] width 13 height 13
click at [1497, 683] on div "Save" at bounding box center [1504, 685] width 26 height 17
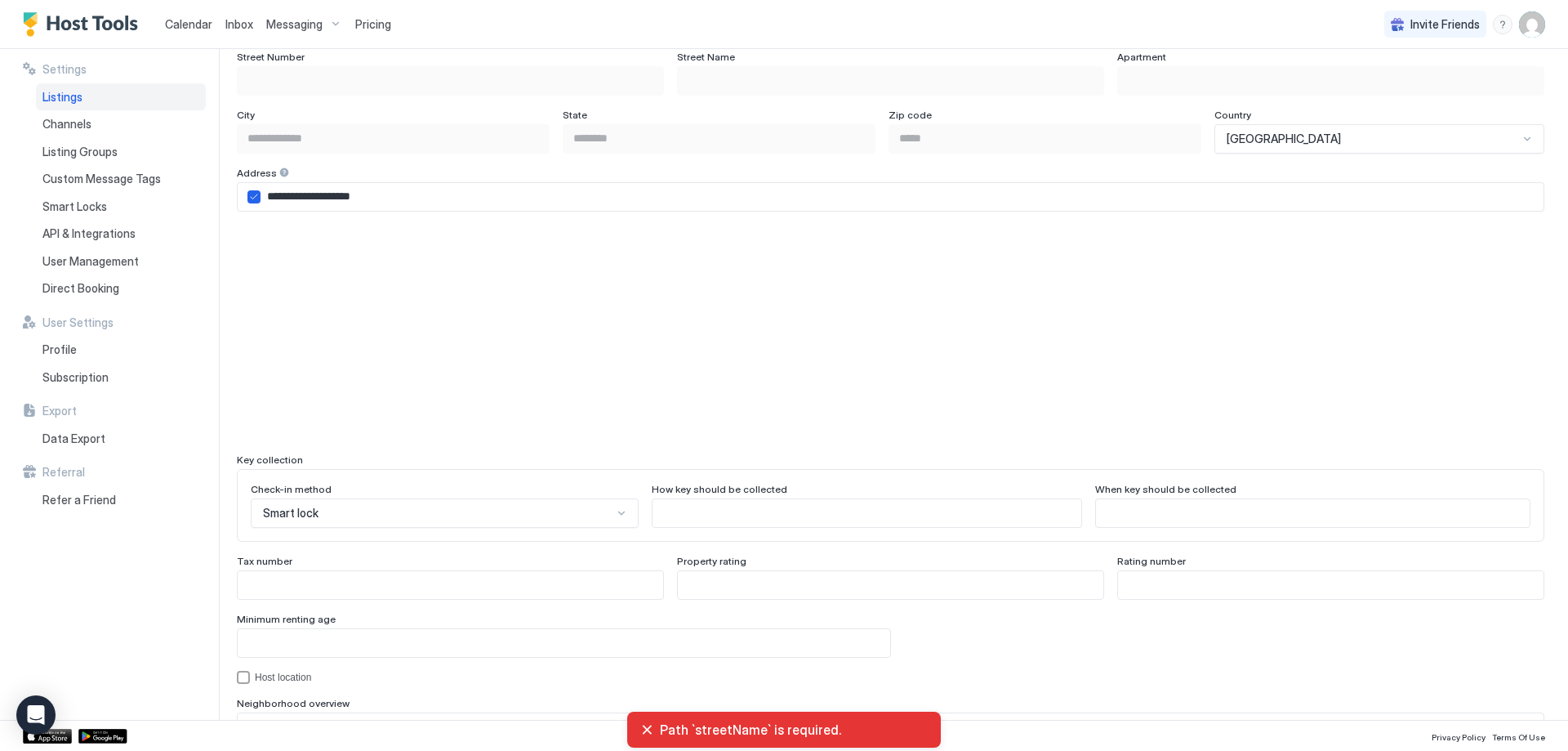
scroll to position [1047, 0]
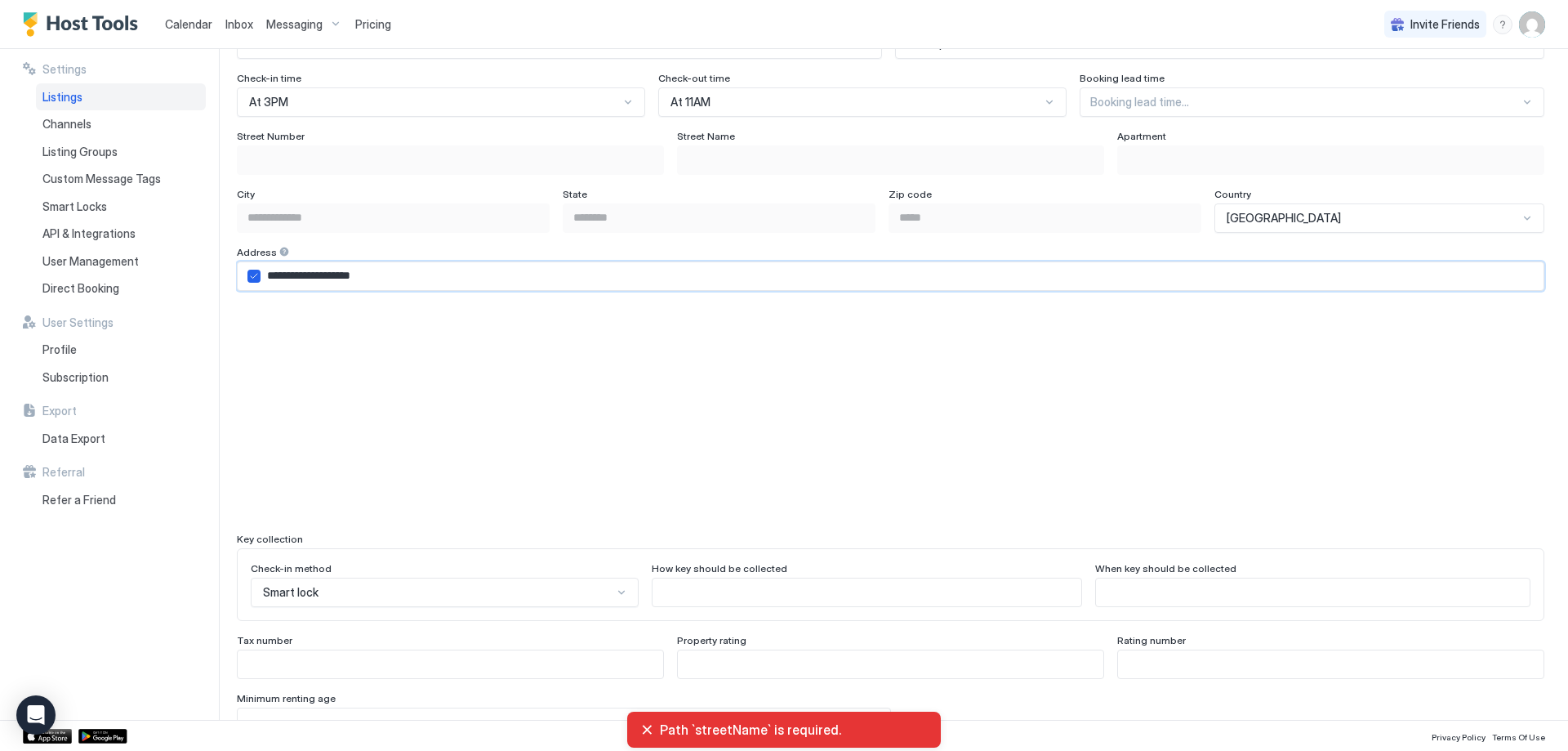
click at [504, 279] on input "**********" at bounding box center [902, 276] width 1283 height 28
type input "********"
type input "**********"
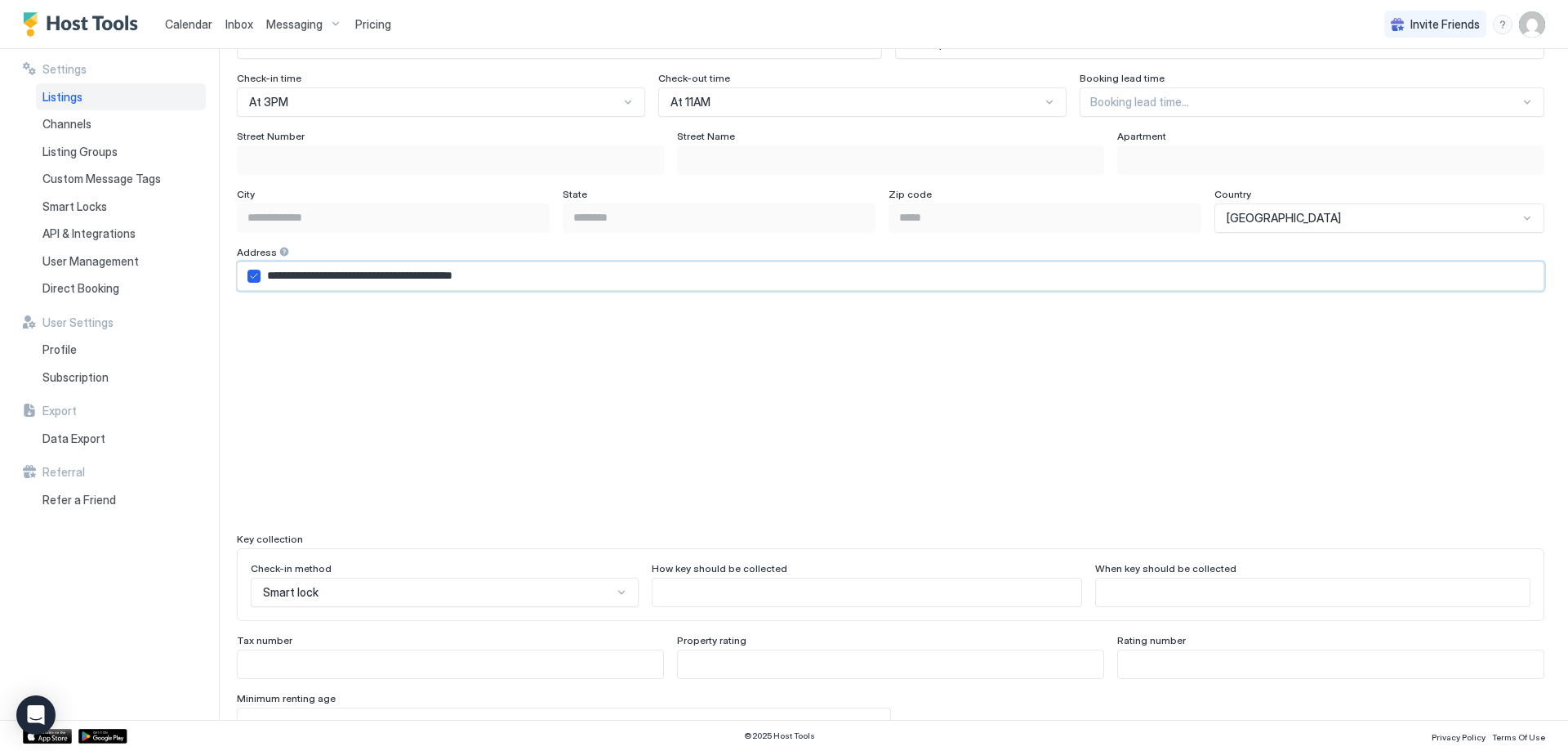
type input "********"
drag, startPoint x: 1279, startPoint y: 283, endPoint x: 283, endPoint y: 292, distance: 996.0
click at [23, 8] on div "**********" at bounding box center [784, 375] width 1568 height 751
type input "**********"
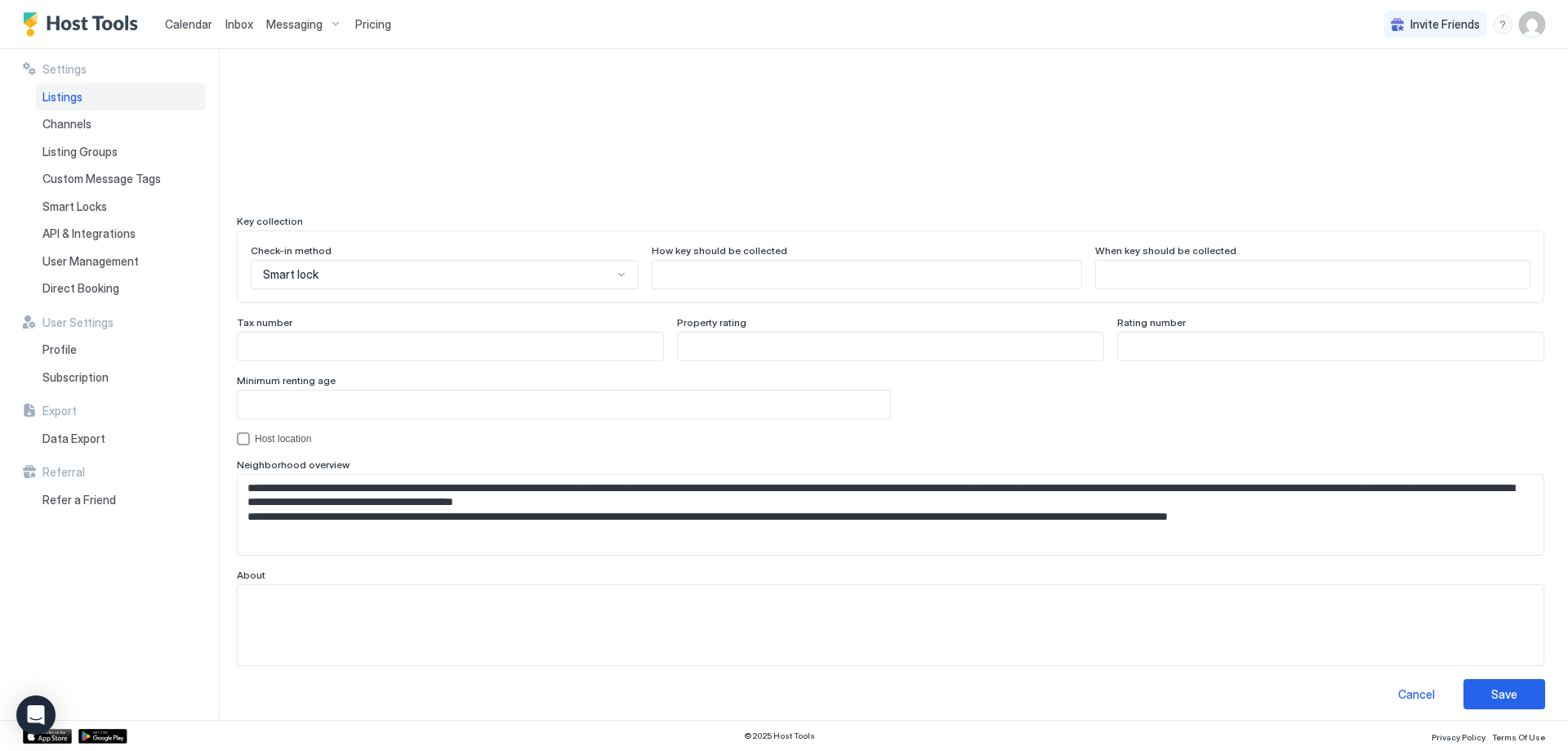
scroll to position [1374, 0]
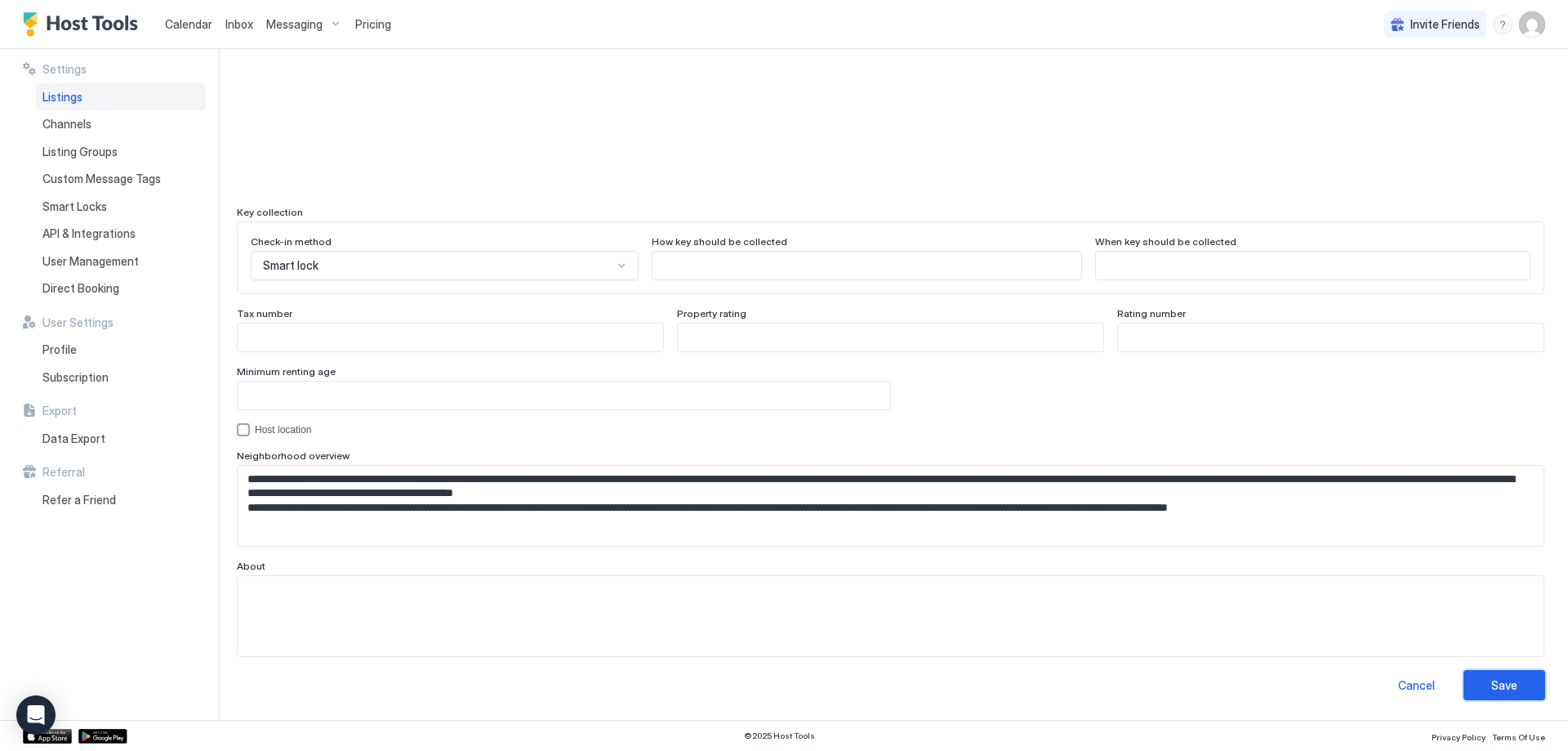
click at [1511, 683] on button "Save" at bounding box center [1504, 685] width 81 height 31
click at [1492, 698] on button "Save" at bounding box center [1504, 685] width 81 height 31
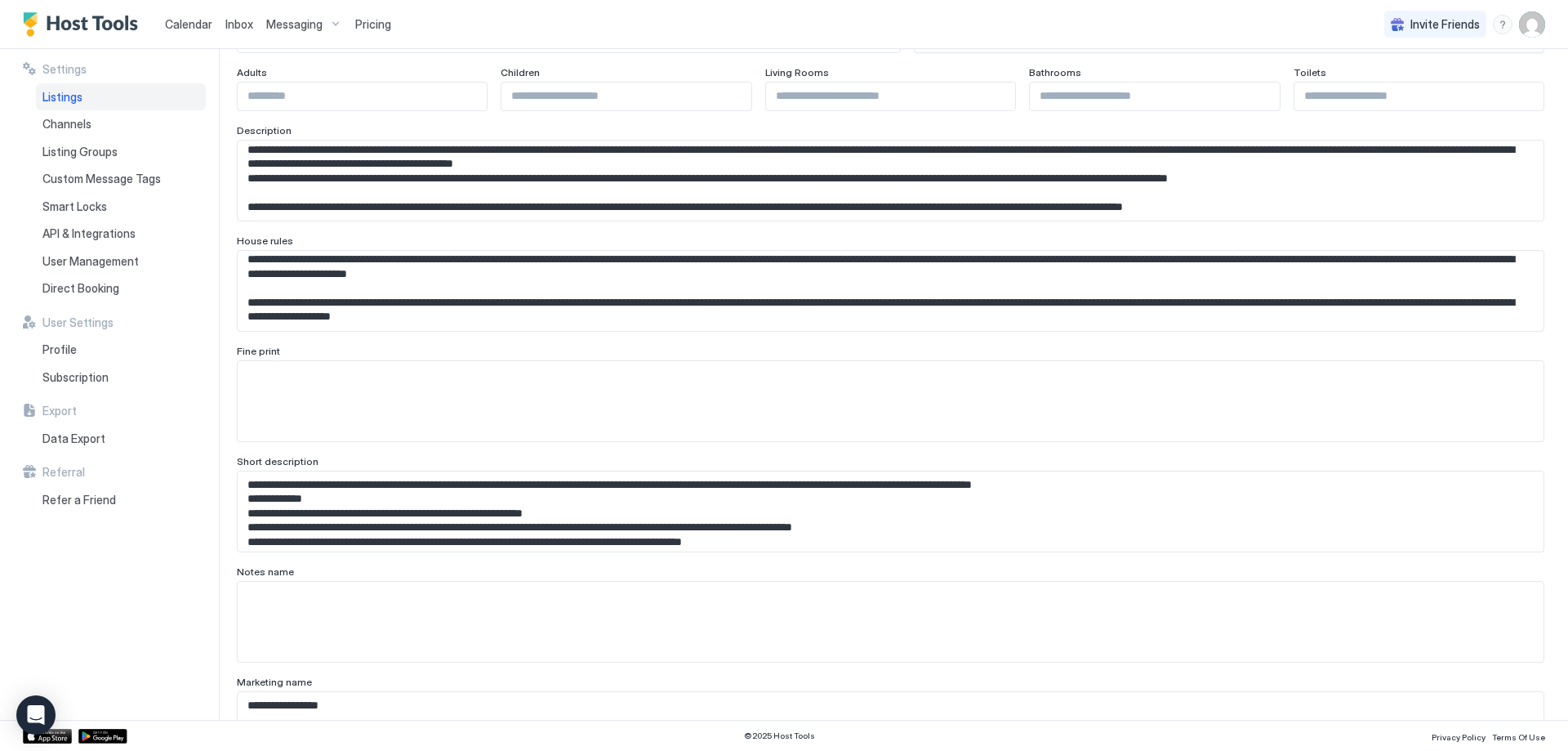
scroll to position [0, 0]
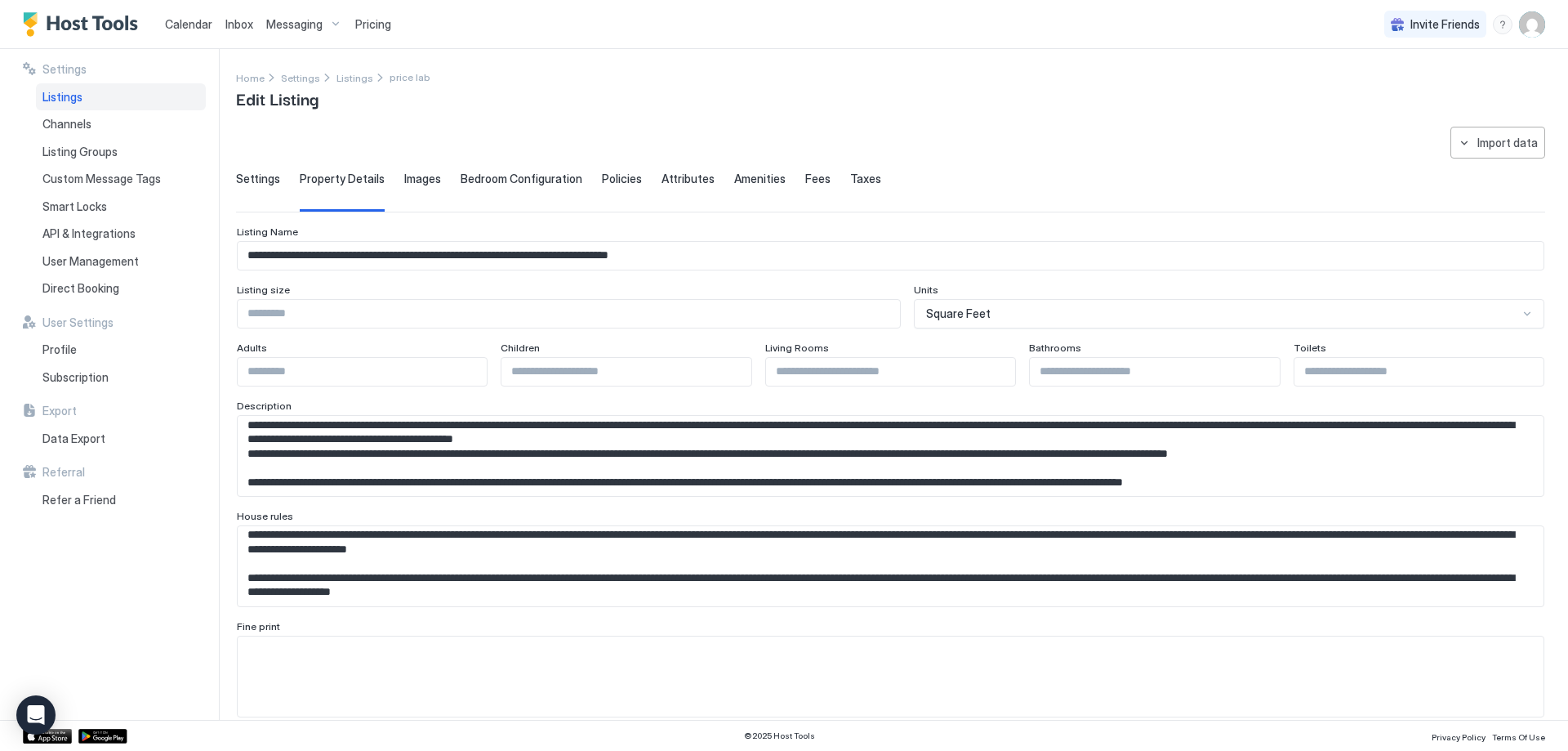
click at [537, 177] on span "Bedroom Configuration" at bounding box center [521, 178] width 121 height 14
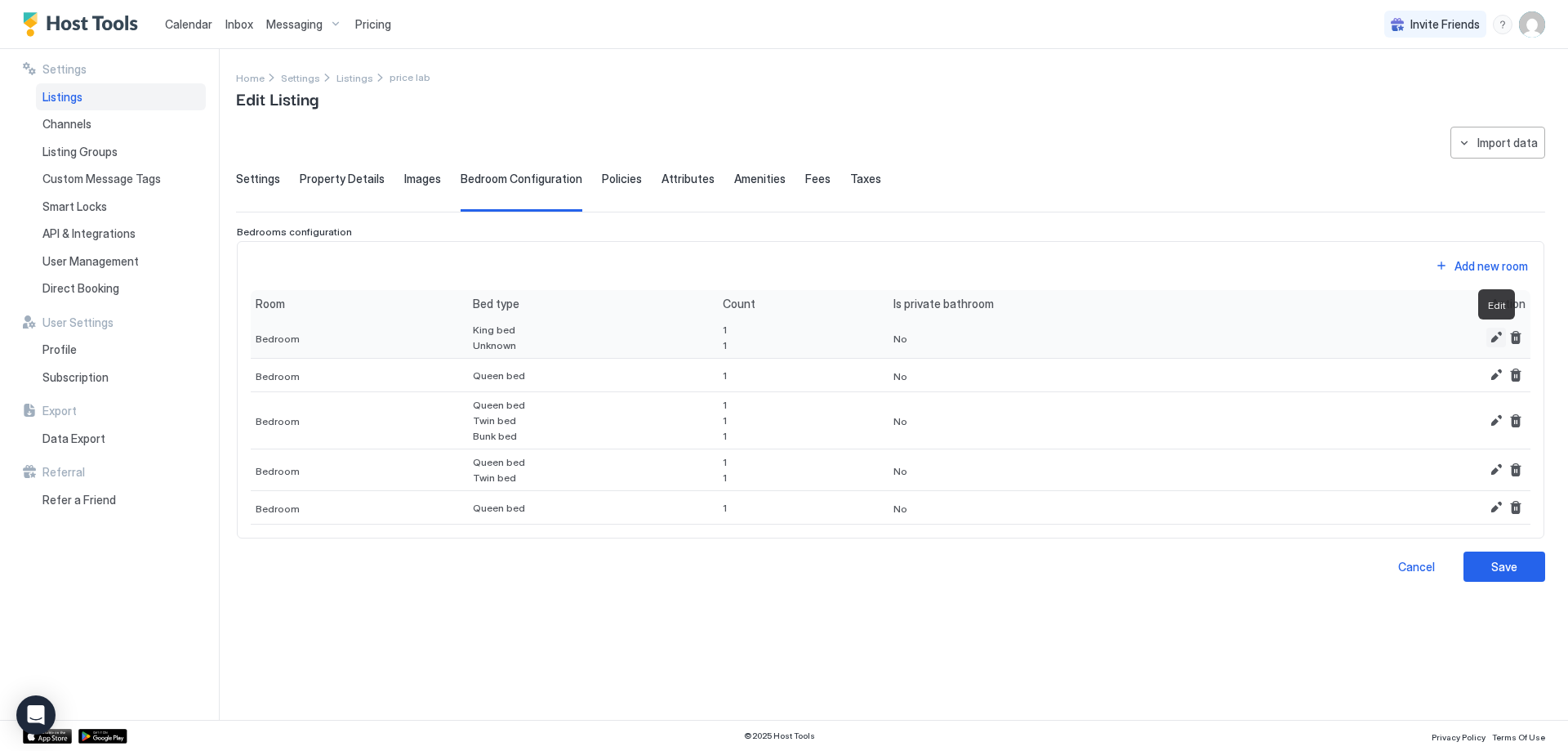
click at [1499, 336] on button "Edit" at bounding box center [1496, 337] width 20 height 20
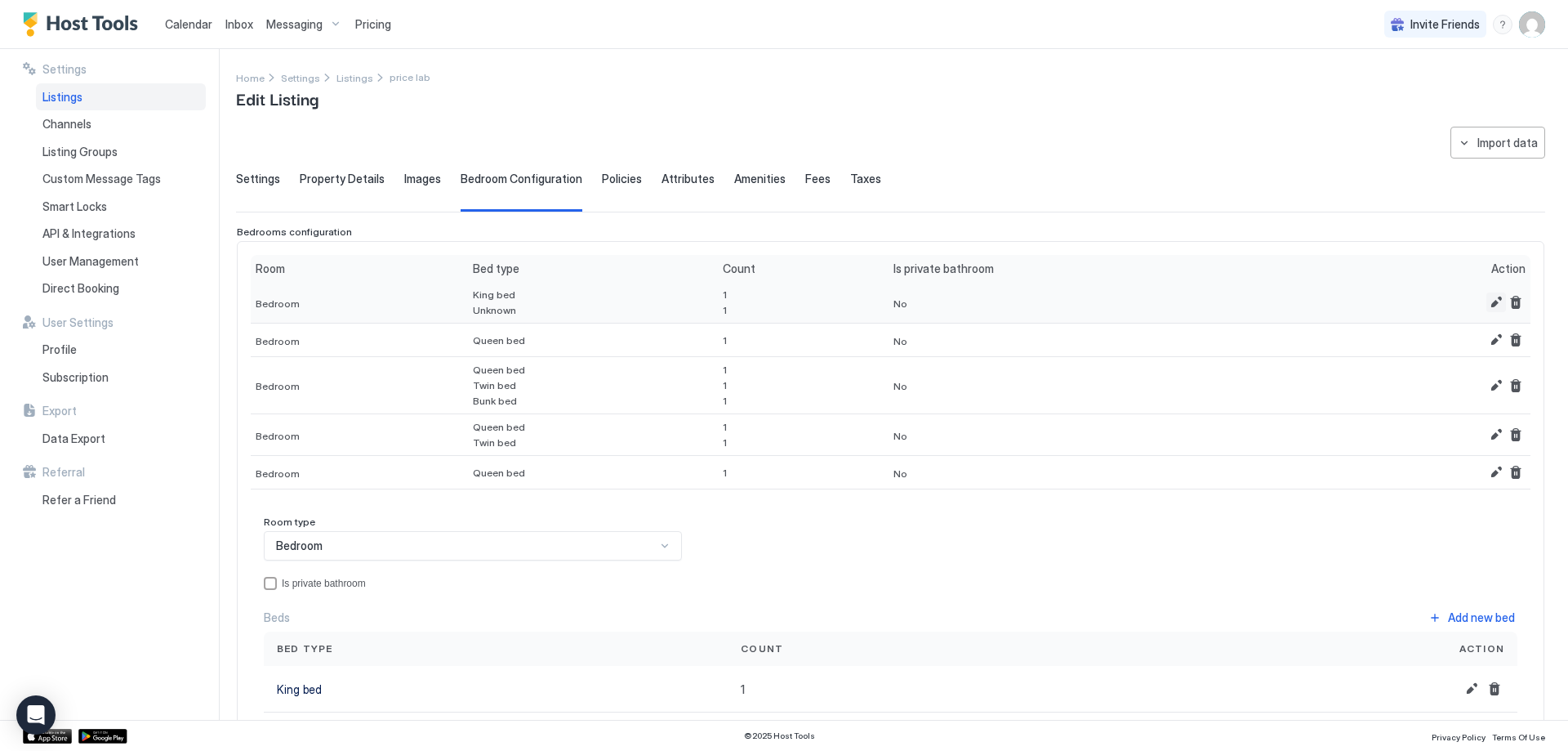
click at [1487, 303] on button "Edit" at bounding box center [1496, 302] width 20 height 20
click at [478, 296] on span "King bed" at bounding box center [494, 294] width 43 height 12
click at [1487, 301] on button "Edit" at bounding box center [1496, 302] width 20 height 20
click at [1487, 299] on button "Edit" at bounding box center [1496, 302] width 20 height 20
click at [893, 300] on span "No" at bounding box center [900, 303] width 14 height 12
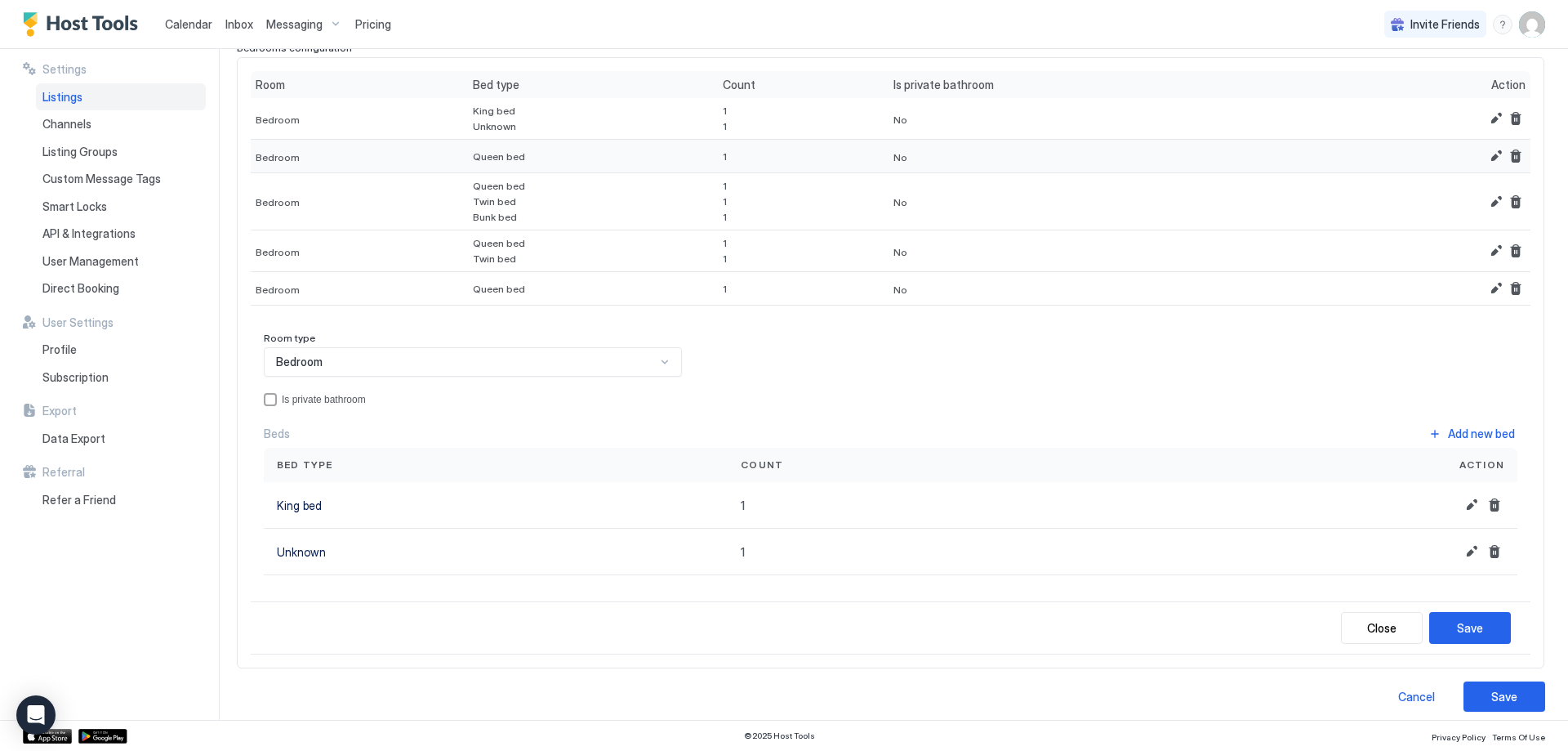
scroll to position [195, 0]
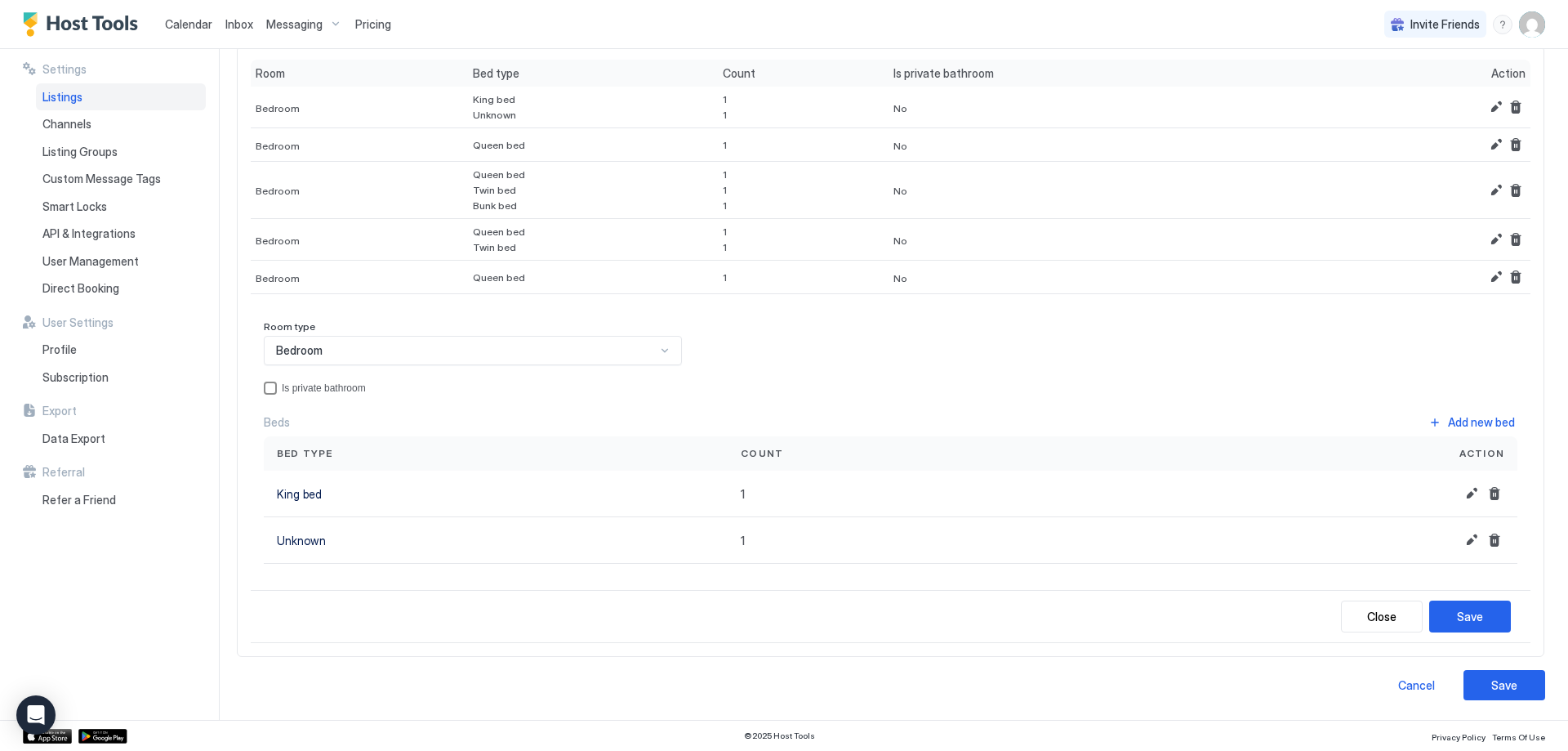
click at [273, 393] on div "privateBathroom" at bounding box center [270, 388] width 13 height 13
click at [1432, 617] on button "Save" at bounding box center [1470, 617] width 81 height 32
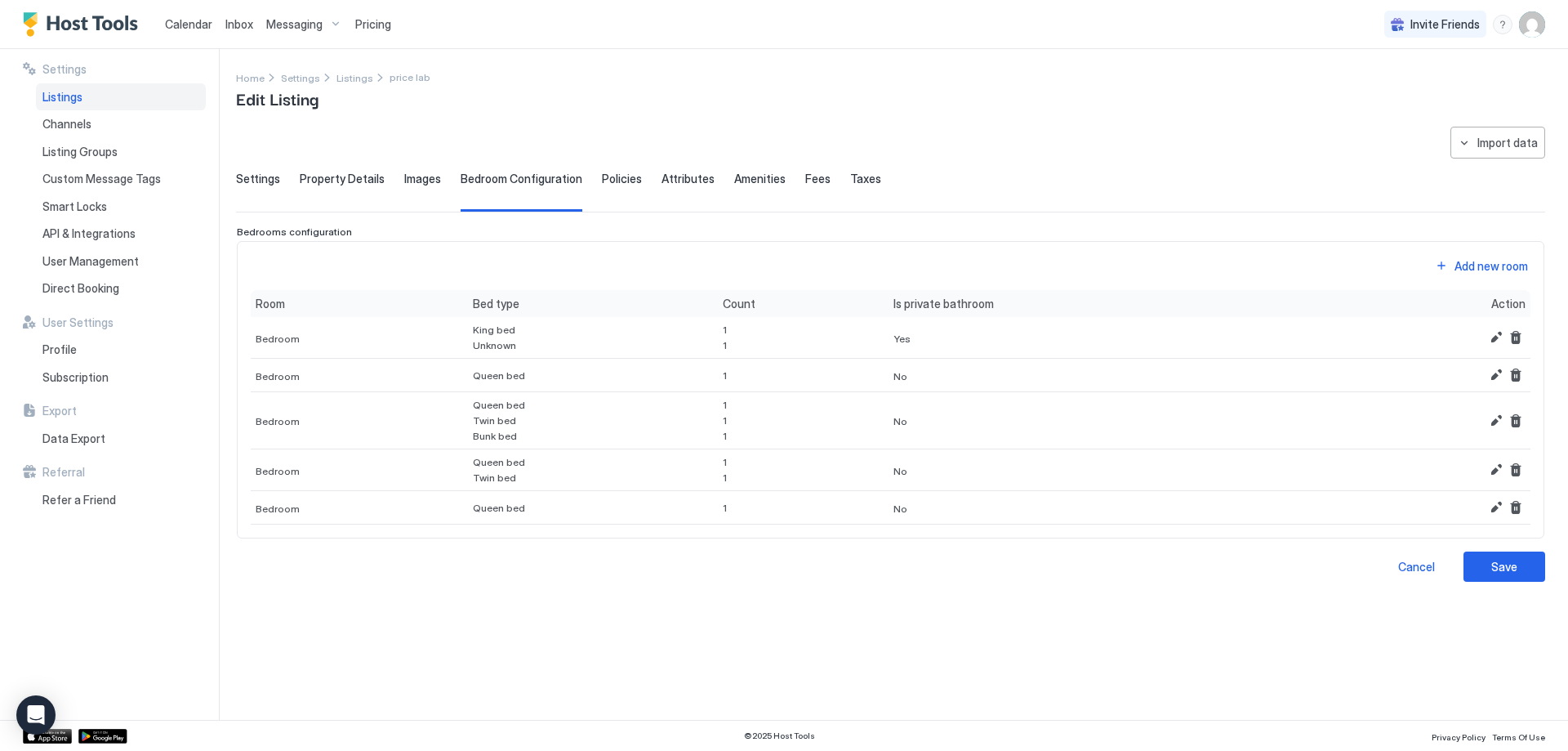
scroll to position [0, 0]
click at [389, 374] on div "Bedroom" at bounding box center [360, 375] width 217 height 33
click at [1498, 371] on button "Edit" at bounding box center [1496, 374] width 20 height 20
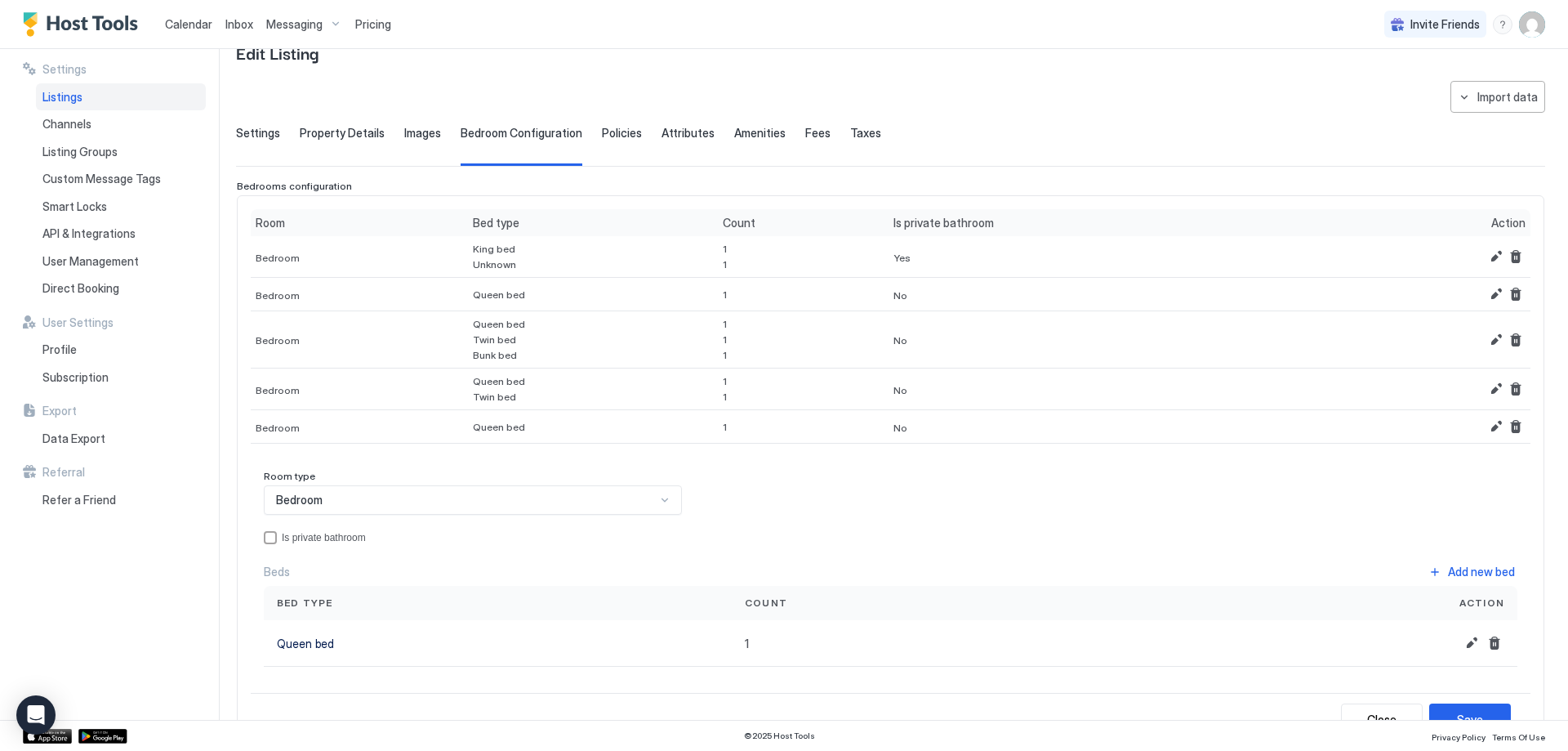
scroll to position [149, 0]
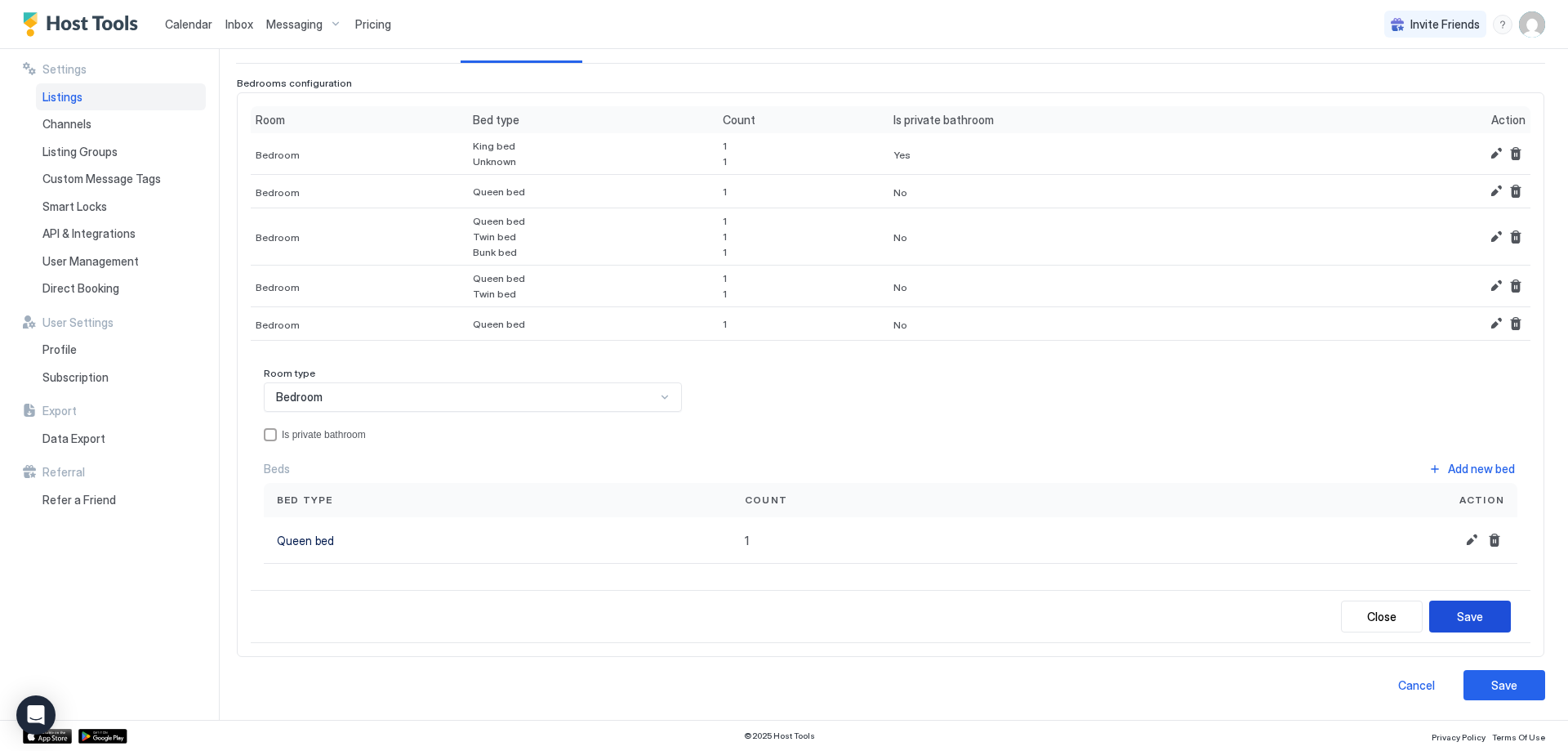
click at [1464, 612] on div "Save" at bounding box center [1470, 616] width 26 height 17
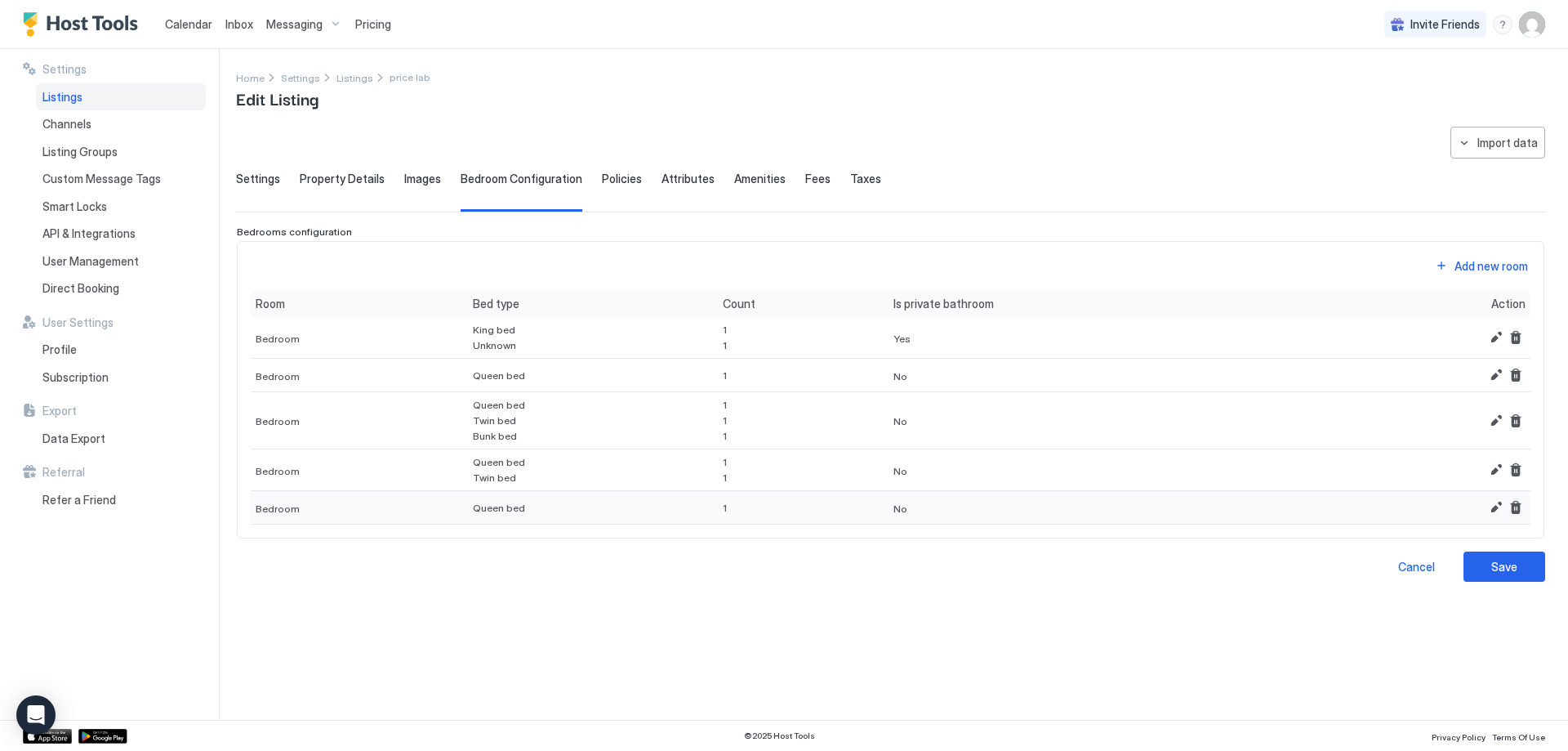
scroll to position [0, 0]
click at [1509, 563] on div "Save" at bounding box center [1504, 566] width 26 height 17
click at [479, 346] on span "Unknown" at bounding box center [494, 345] width 43 height 12
click at [1500, 339] on button "Edit" at bounding box center [1496, 337] width 20 height 20
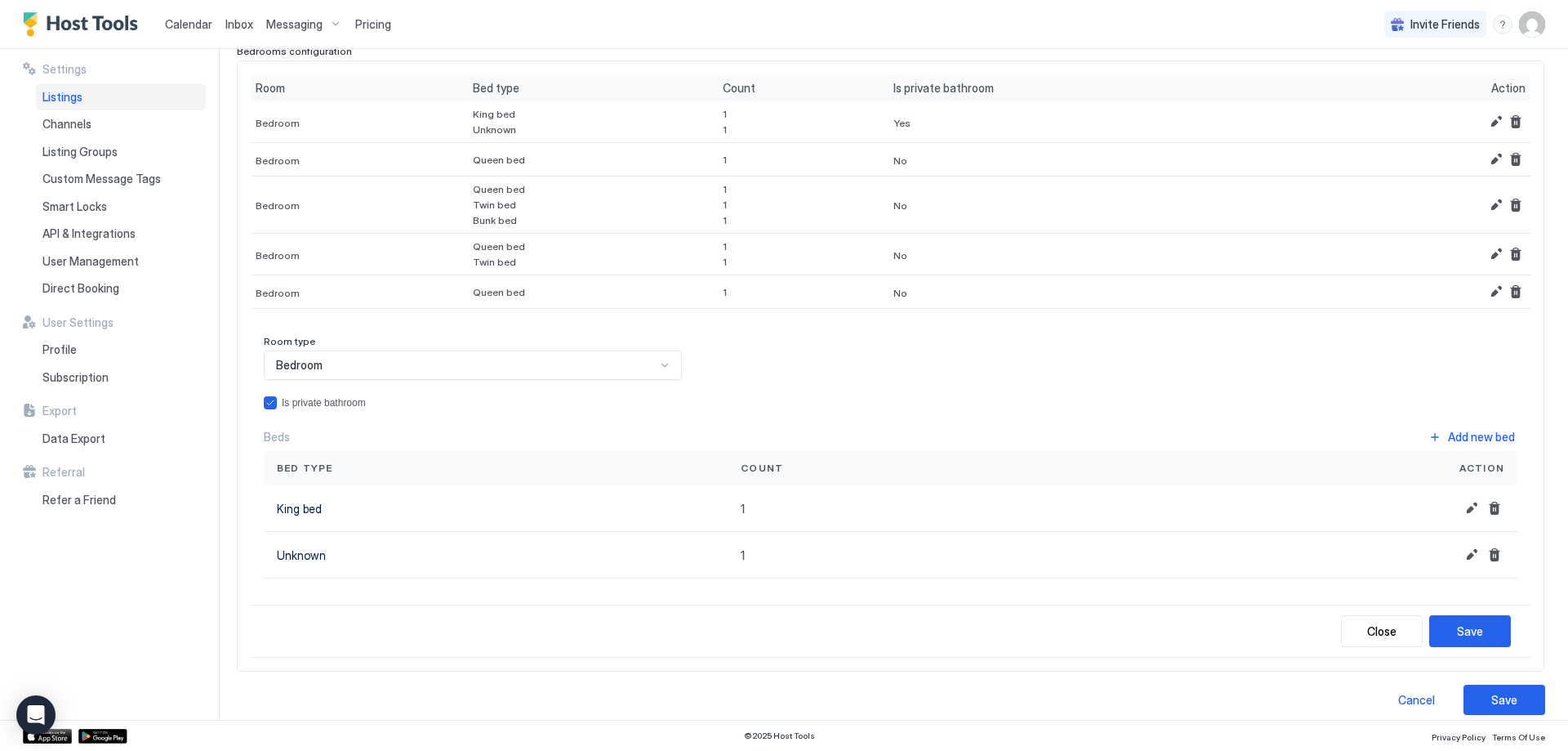
scroll to position [195, 0]
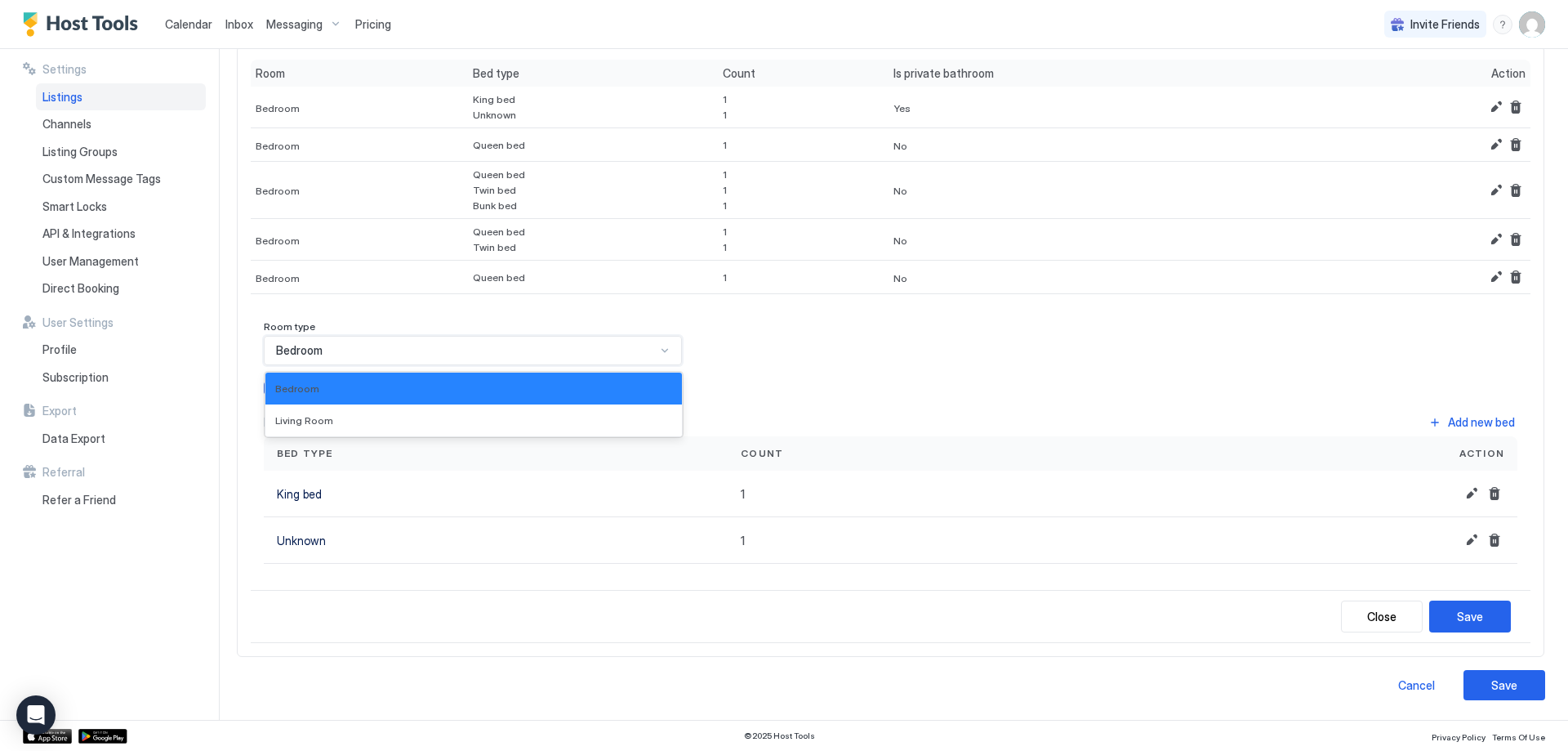
click at [658, 348] on div at bounding box center [664, 350] width 13 height 13
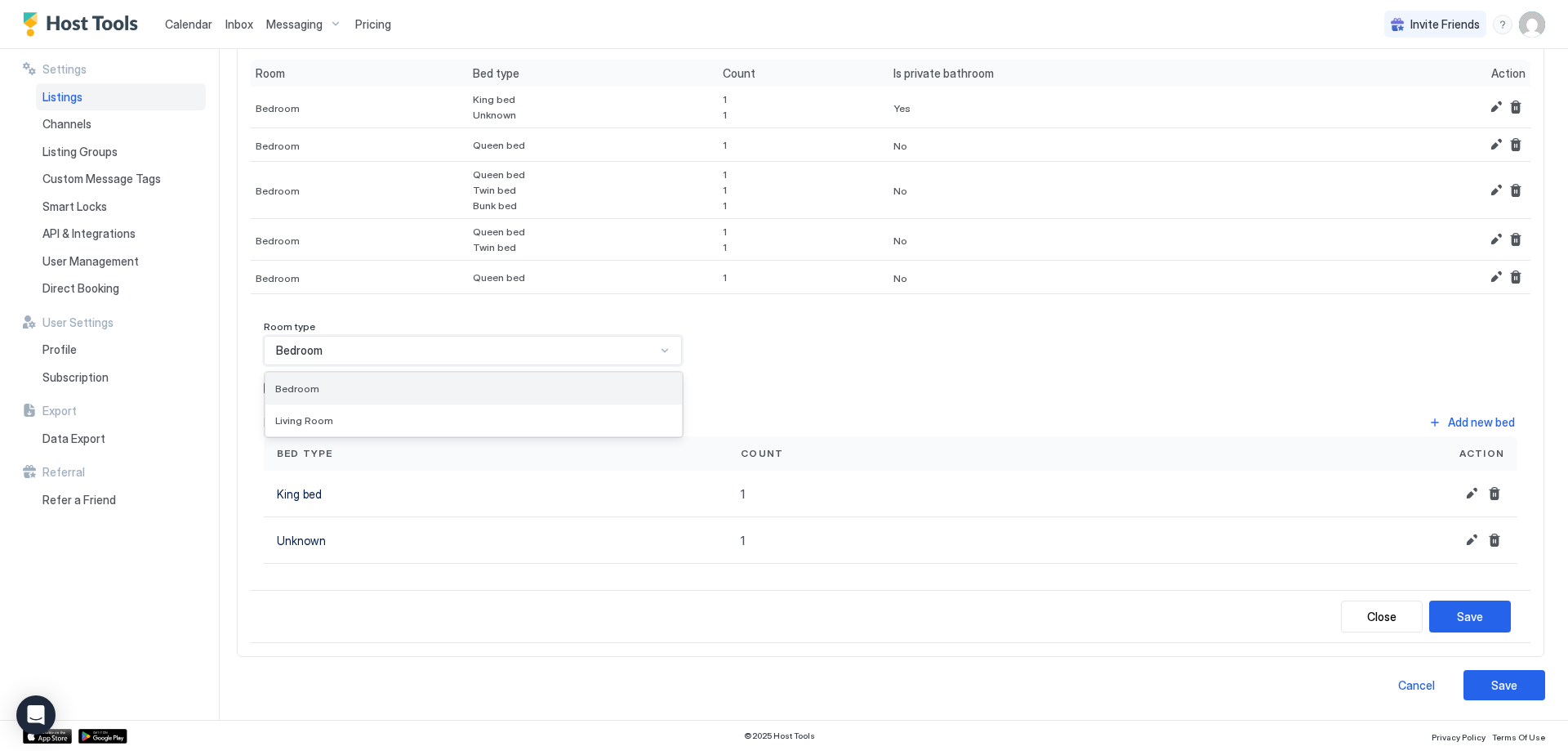
click at [630, 383] on div "Bedroom" at bounding box center [473, 389] width 397 height 12
click at [658, 490] on div "King bed" at bounding box center [496, 494] width 438 height 17
click at [497, 534] on div "Unknown" at bounding box center [496, 541] width 438 height 17
click at [1485, 542] on button "Delete" at bounding box center [1494, 540] width 20 height 20
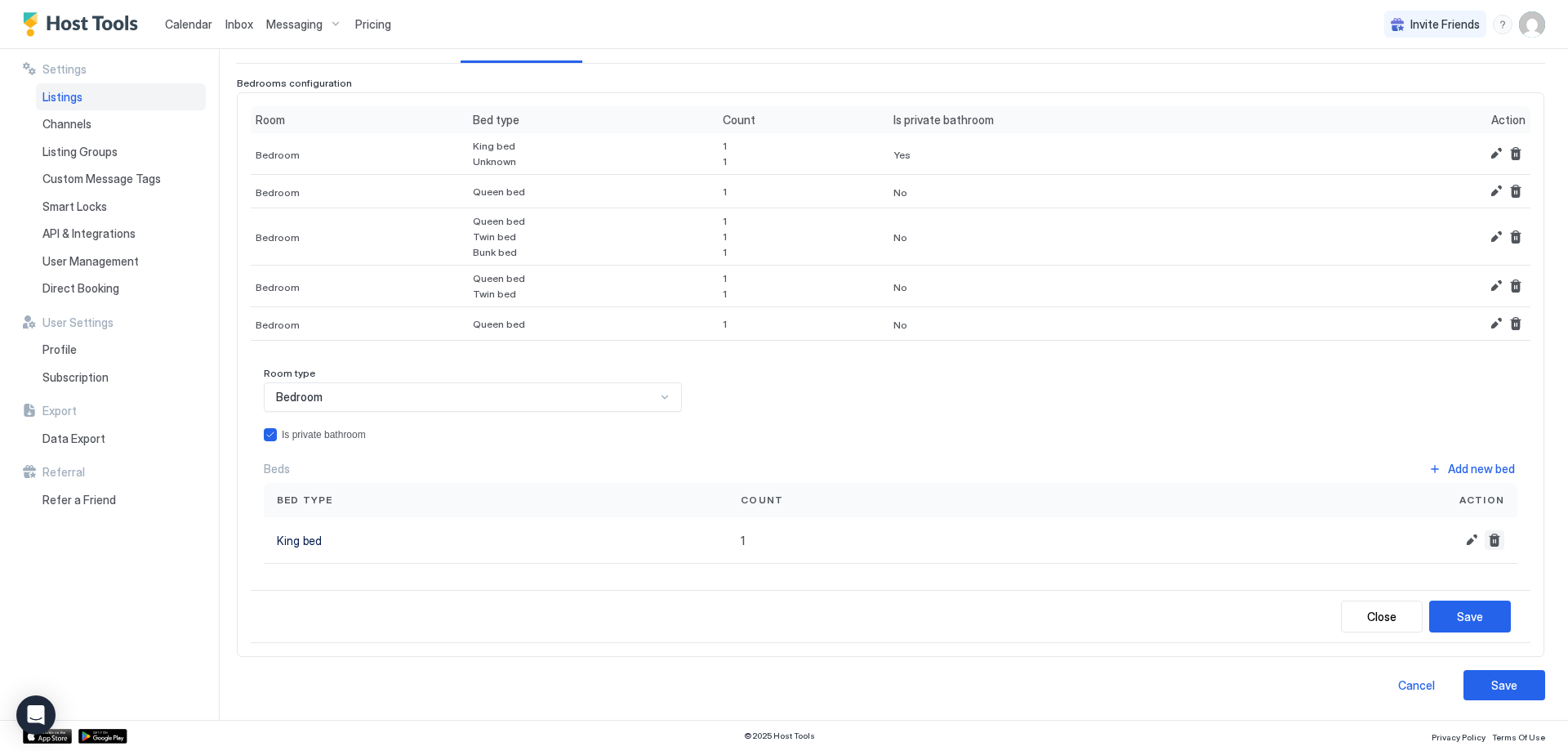
scroll to position [149, 0]
click at [1470, 617] on div "Save" at bounding box center [1470, 616] width 26 height 17
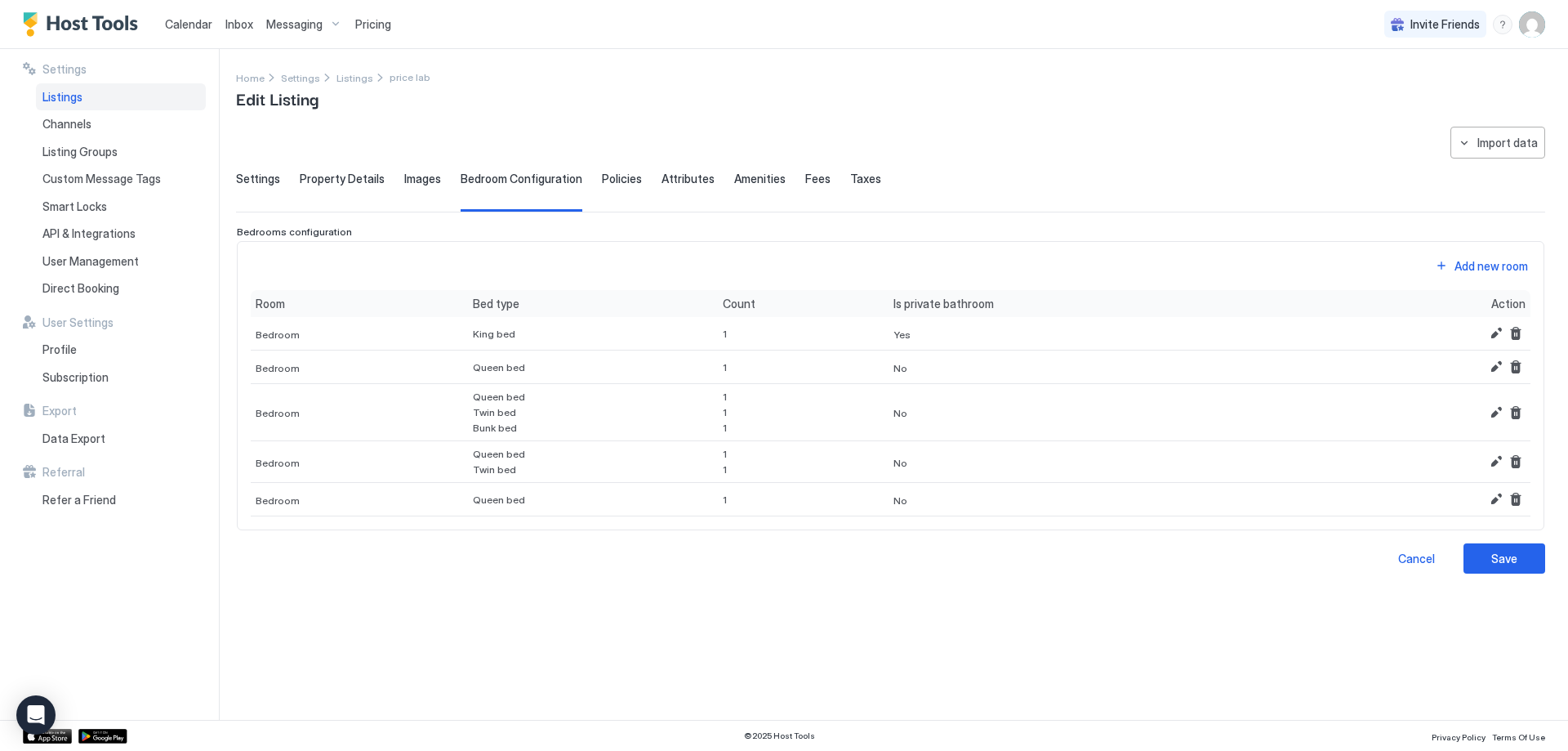
scroll to position [0, 0]
click at [1510, 553] on div "Save" at bounding box center [1504, 558] width 26 height 17
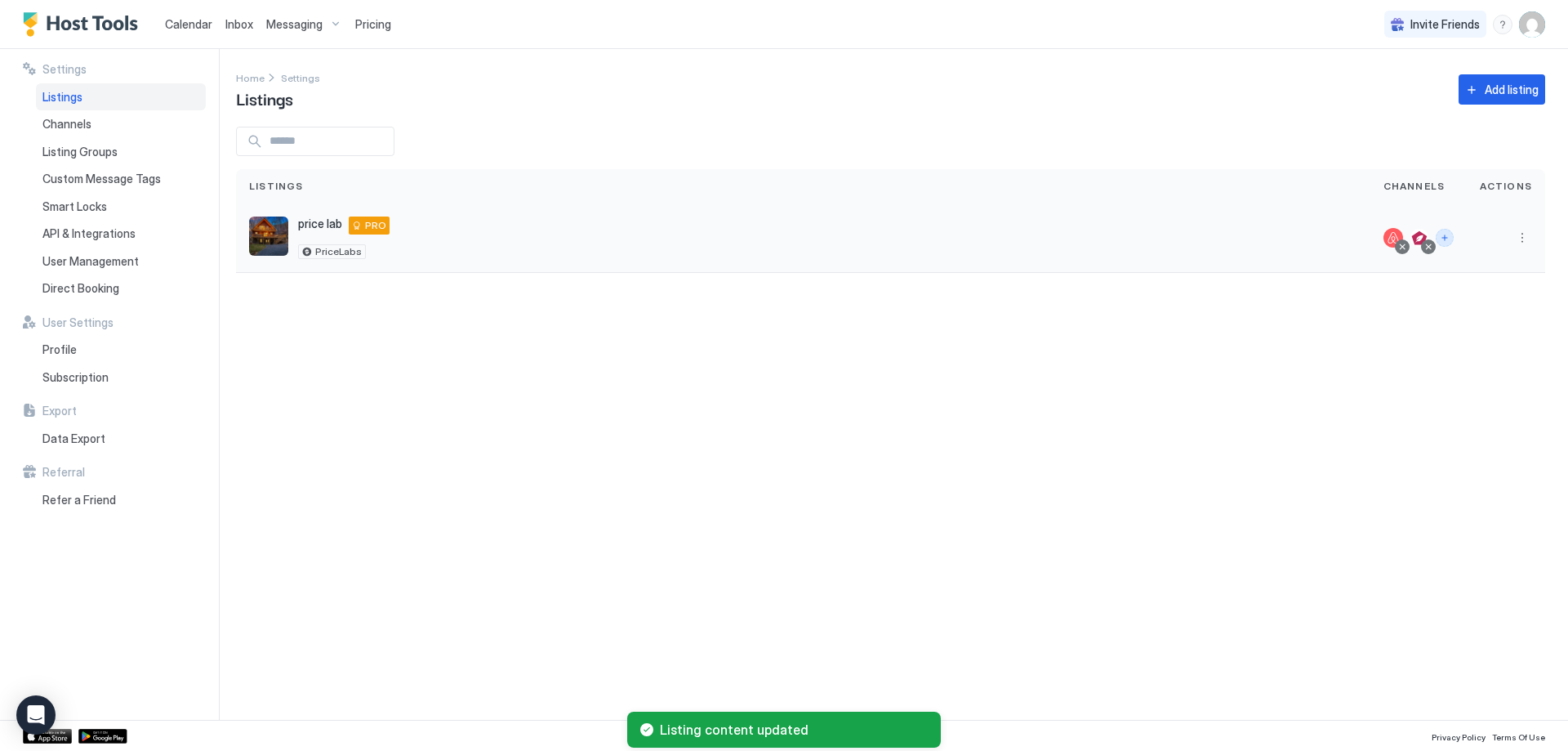
click at [1441, 236] on button "Connect channels" at bounding box center [1444, 238] width 18 height 18
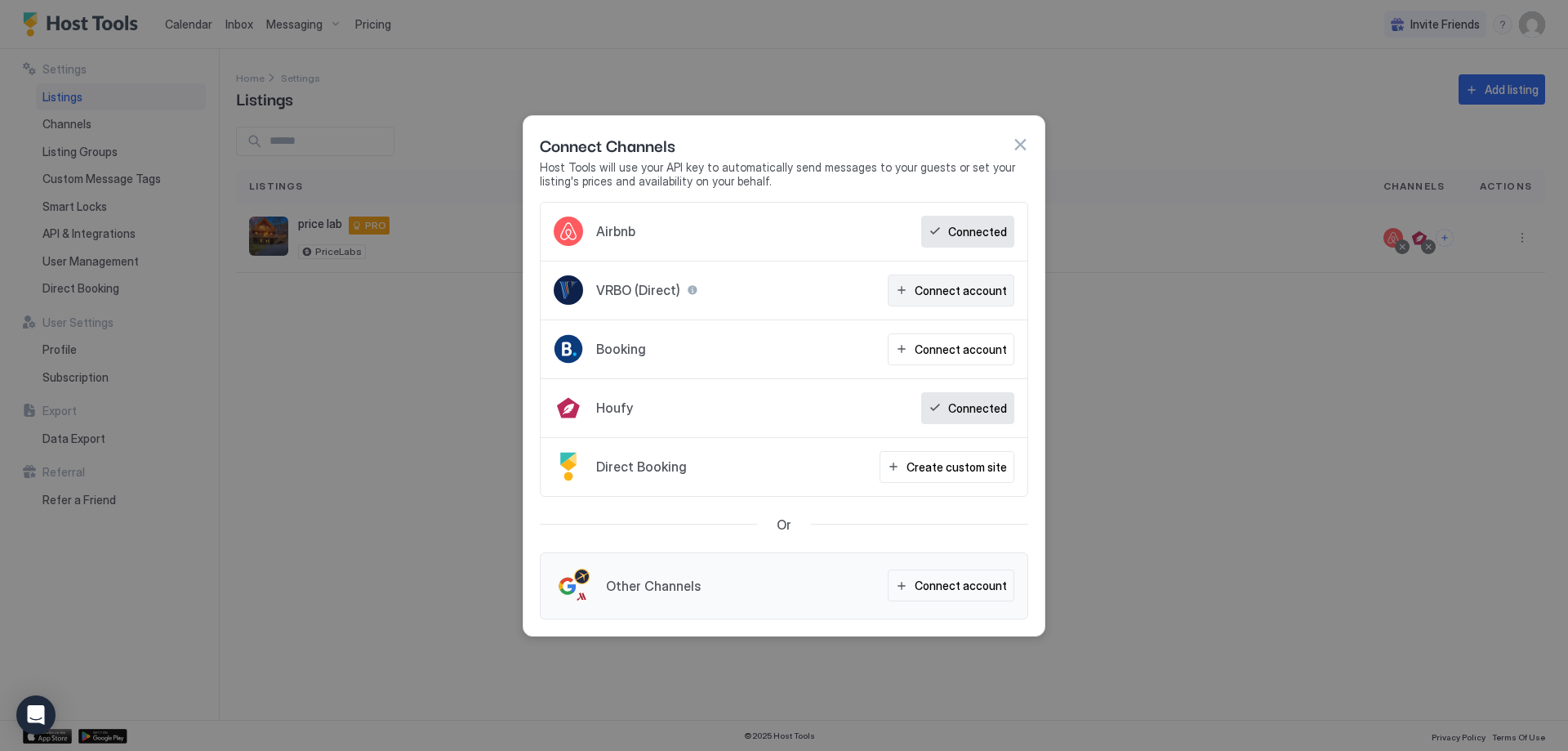
click at [967, 295] on div "Connect account" at bounding box center [960, 290] width 92 height 17
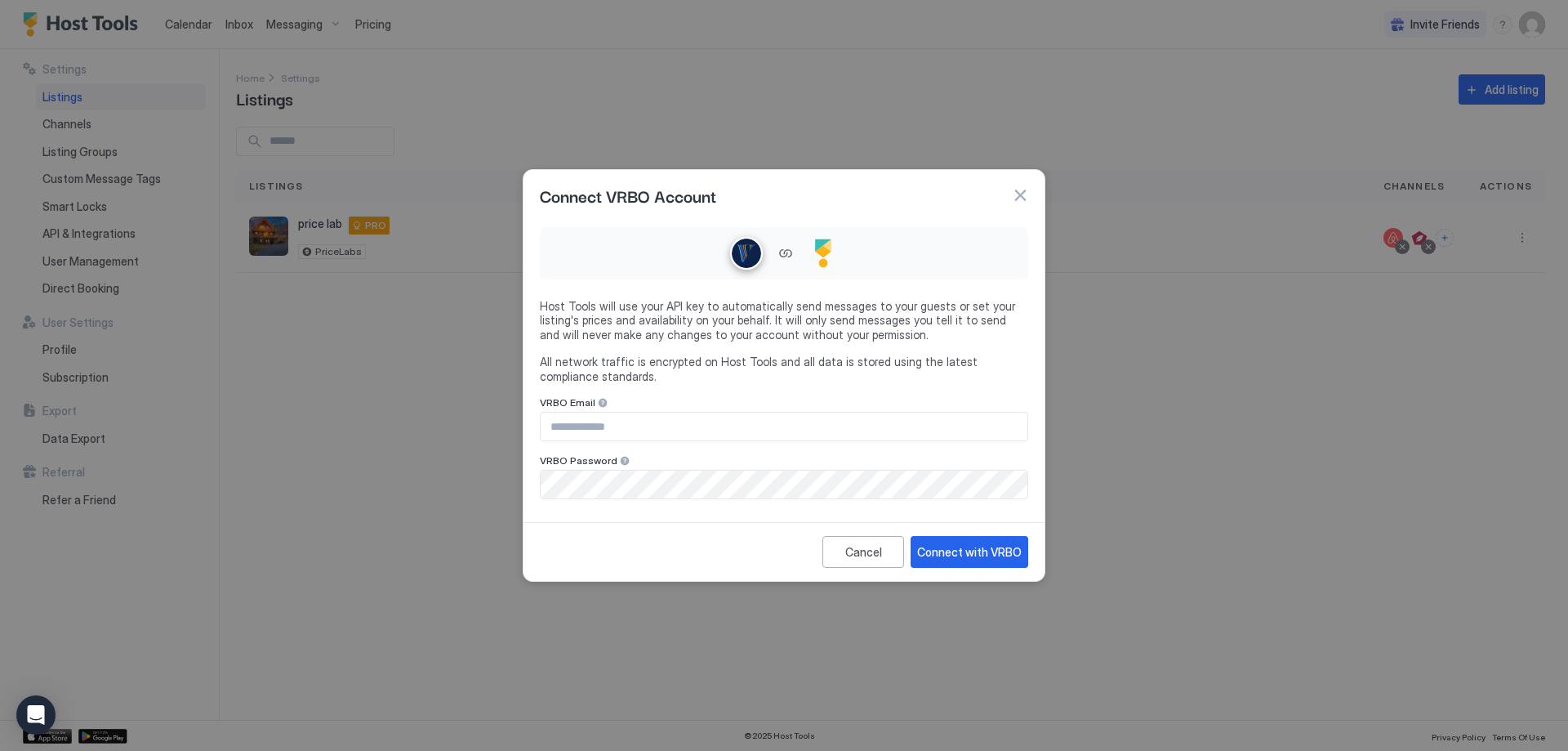
click at [855, 446] on div "VRBO Email VRBO Password" at bounding box center [784, 447] width 489 height 103
click at [851, 418] on input "Input Field" at bounding box center [784, 426] width 487 height 28
click at [945, 558] on div "Connect with VRBO" at bounding box center [969, 552] width 104 height 17
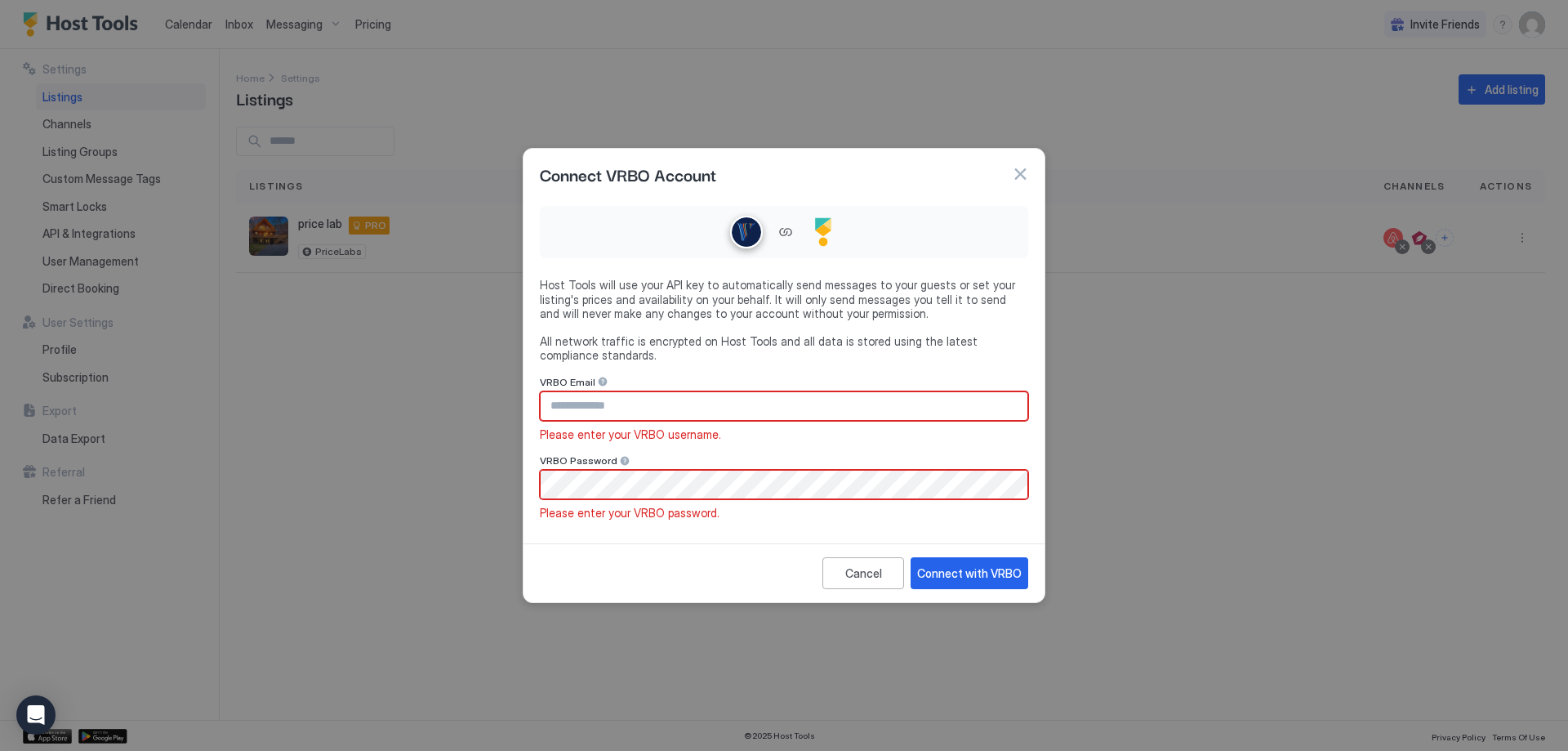
click at [589, 412] on input "Input Field" at bounding box center [784, 406] width 487 height 28
